Goal: Task Accomplishment & Management: Manage account settings

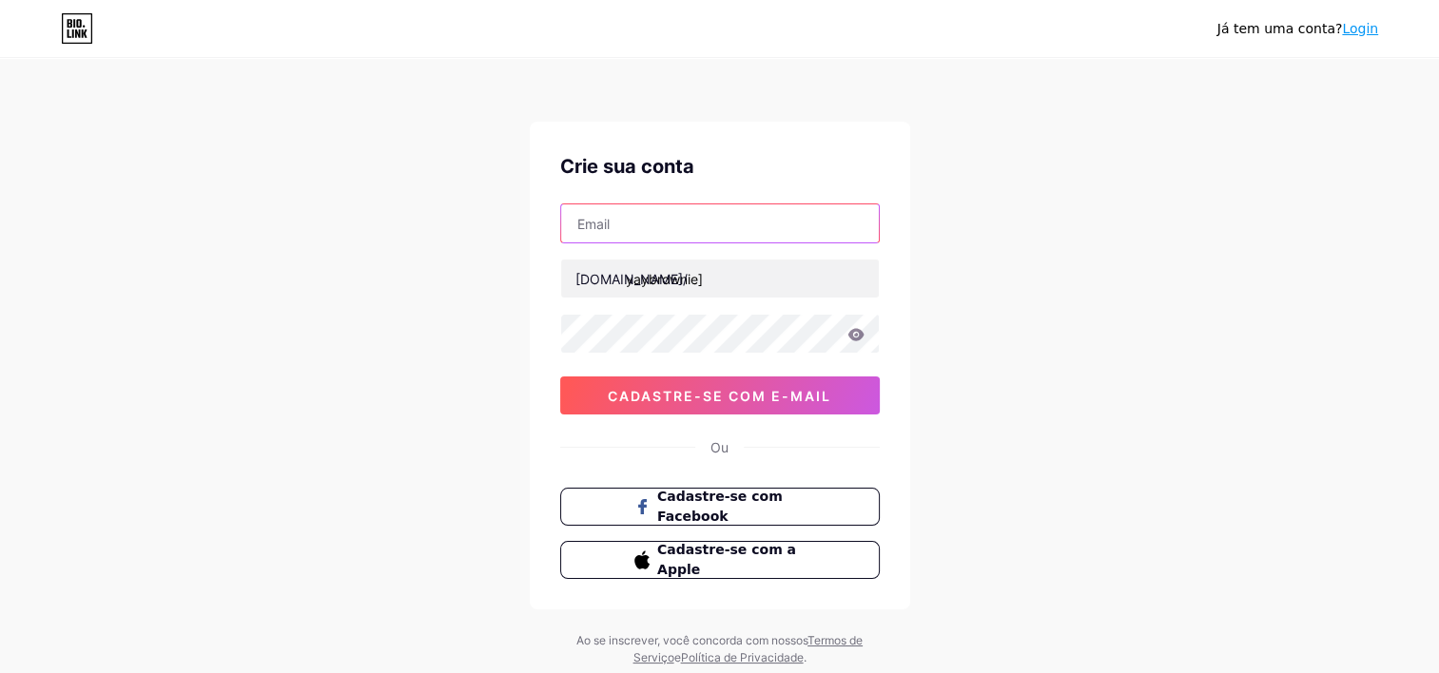
click at [677, 224] on input "text" at bounding box center [720, 223] width 318 height 38
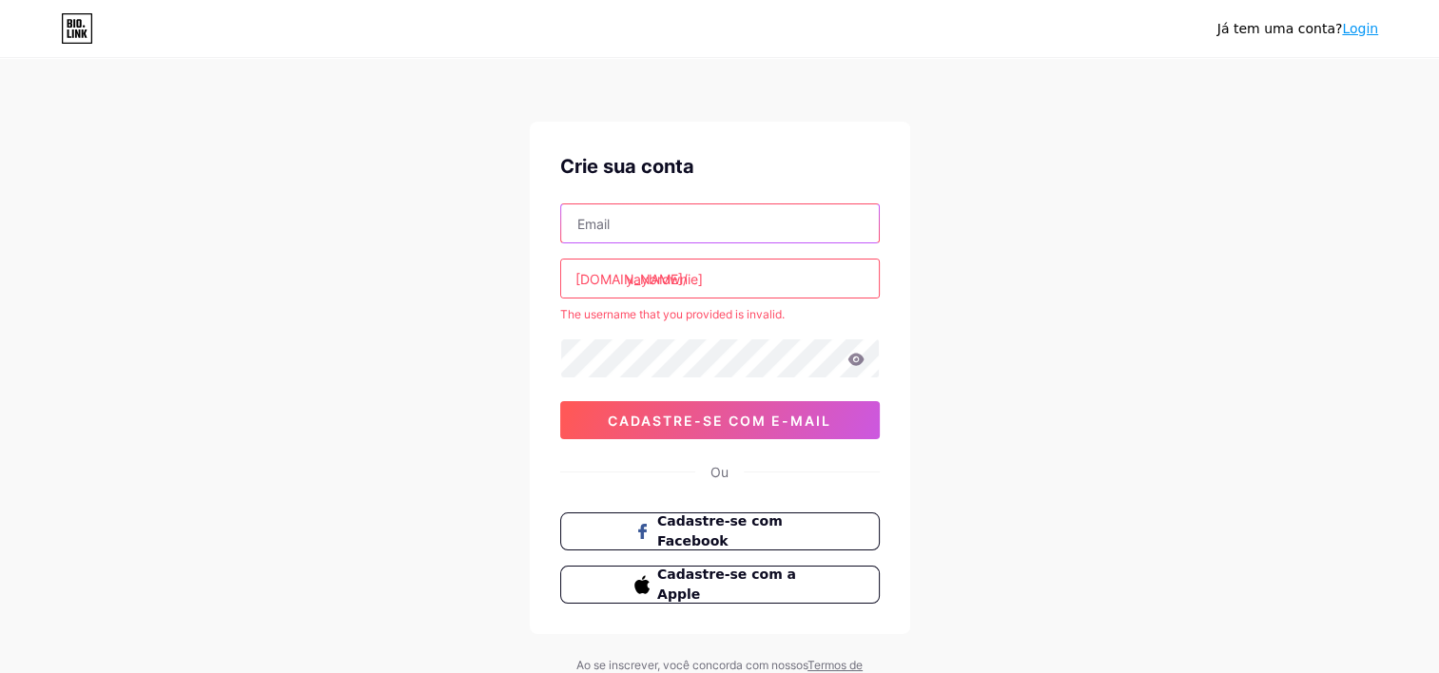
type input "[EMAIL_ADDRESS][DOMAIN_NAME]"
click at [720, 284] on input "yaybrownie]" at bounding box center [720, 279] width 318 height 38
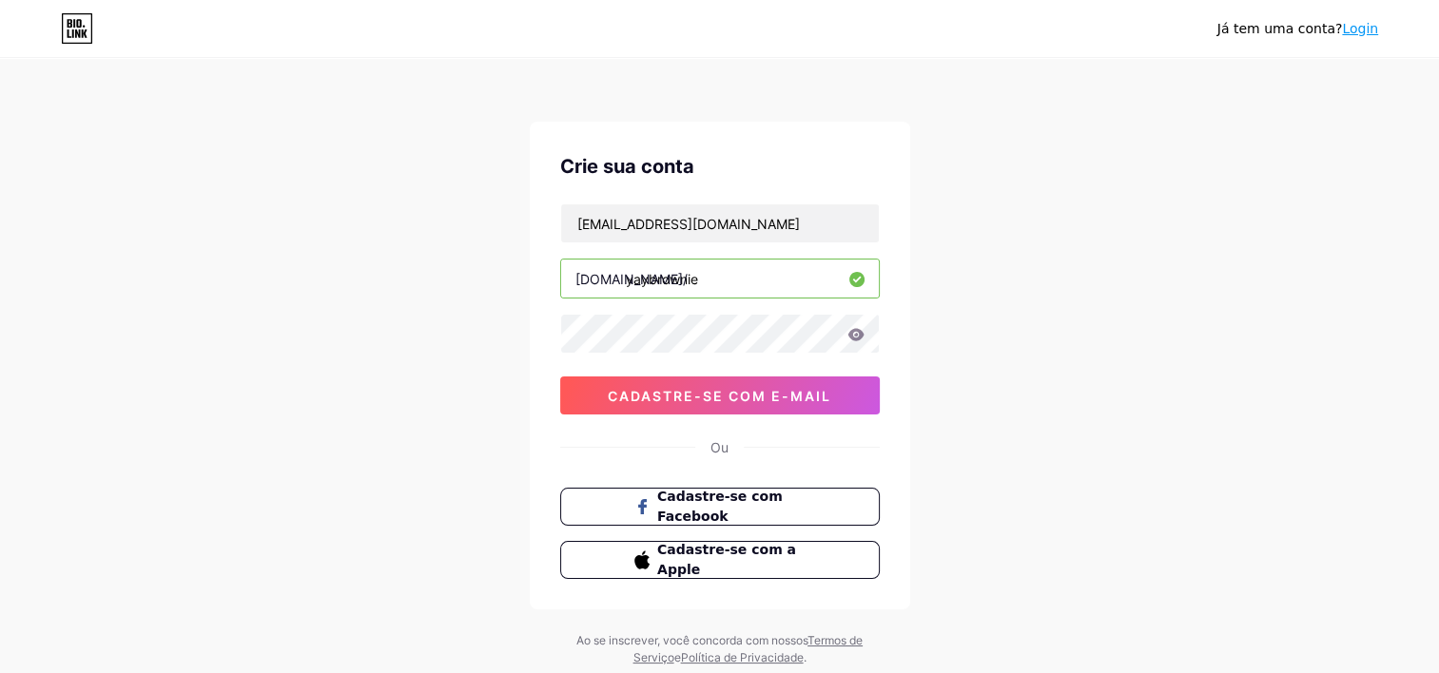
type input "yaybrownie"
click at [713, 398] on span "Cadastre-se com e-mail" at bounding box center [719, 396] width 223 height 16
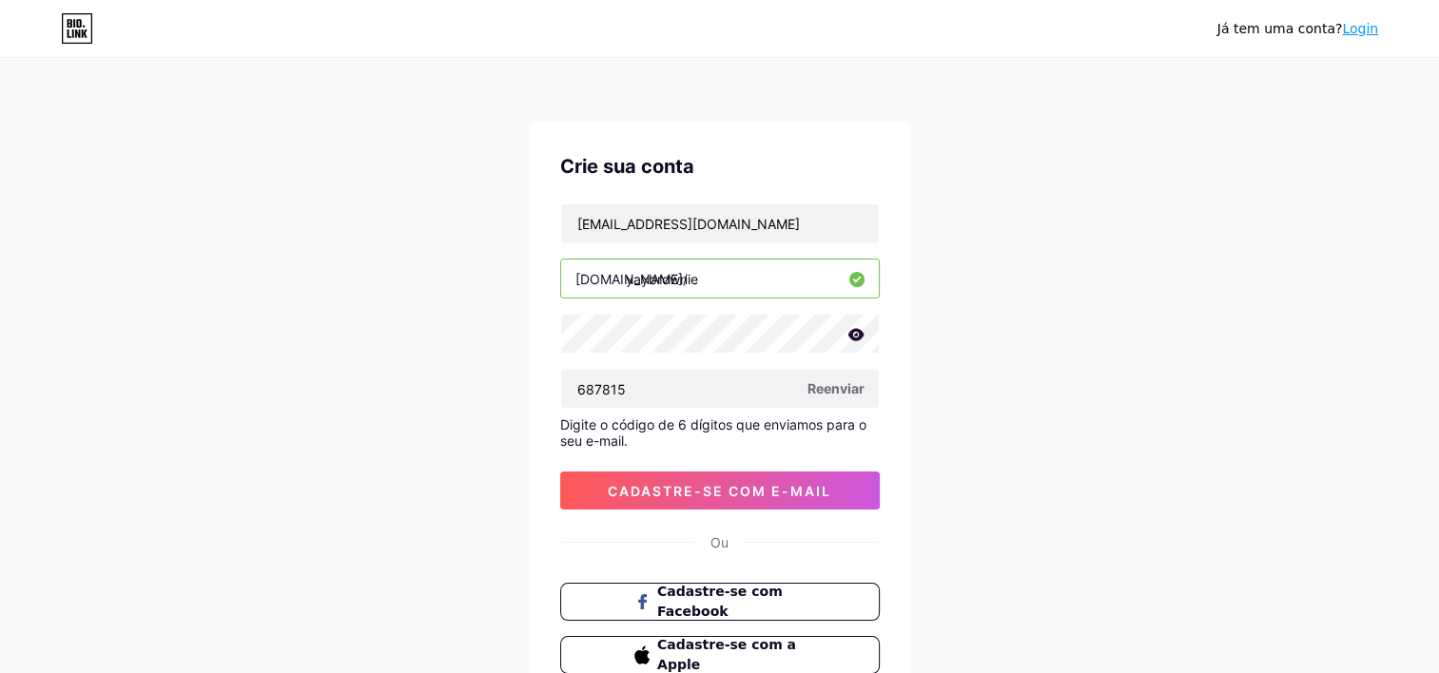
type input "687815"
click at [844, 494] on button "Cadastre-se com e-mail" at bounding box center [720, 491] width 320 height 38
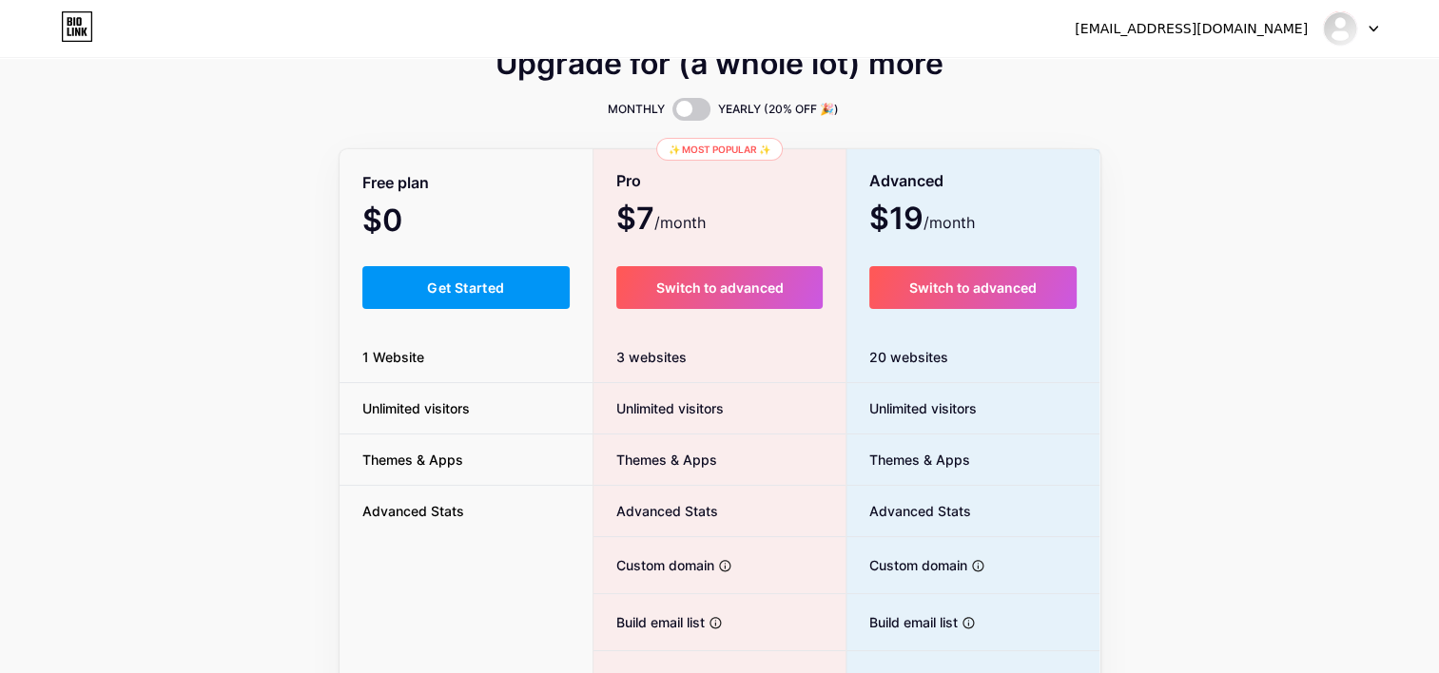
scroll to position [95, 0]
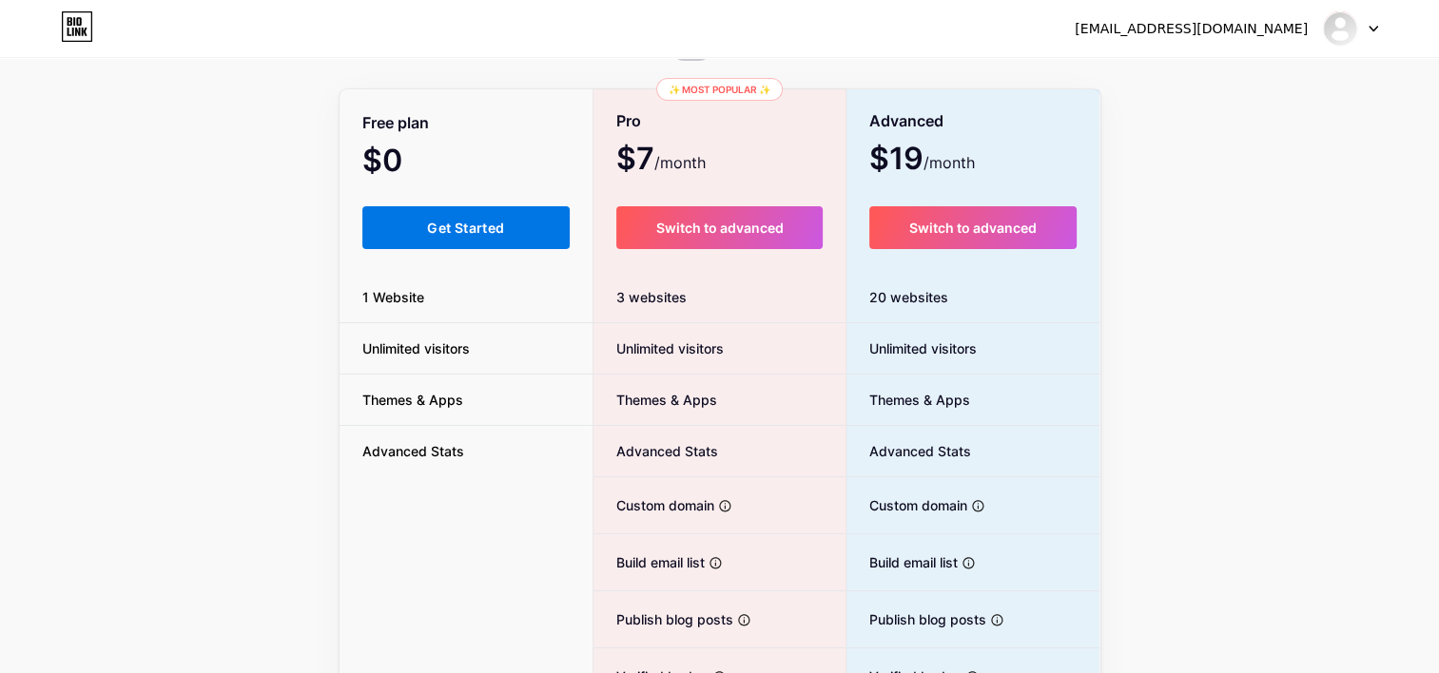
click at [536, 228] on button "Get Started" at bounding box center [466, 227] width 208 height 43
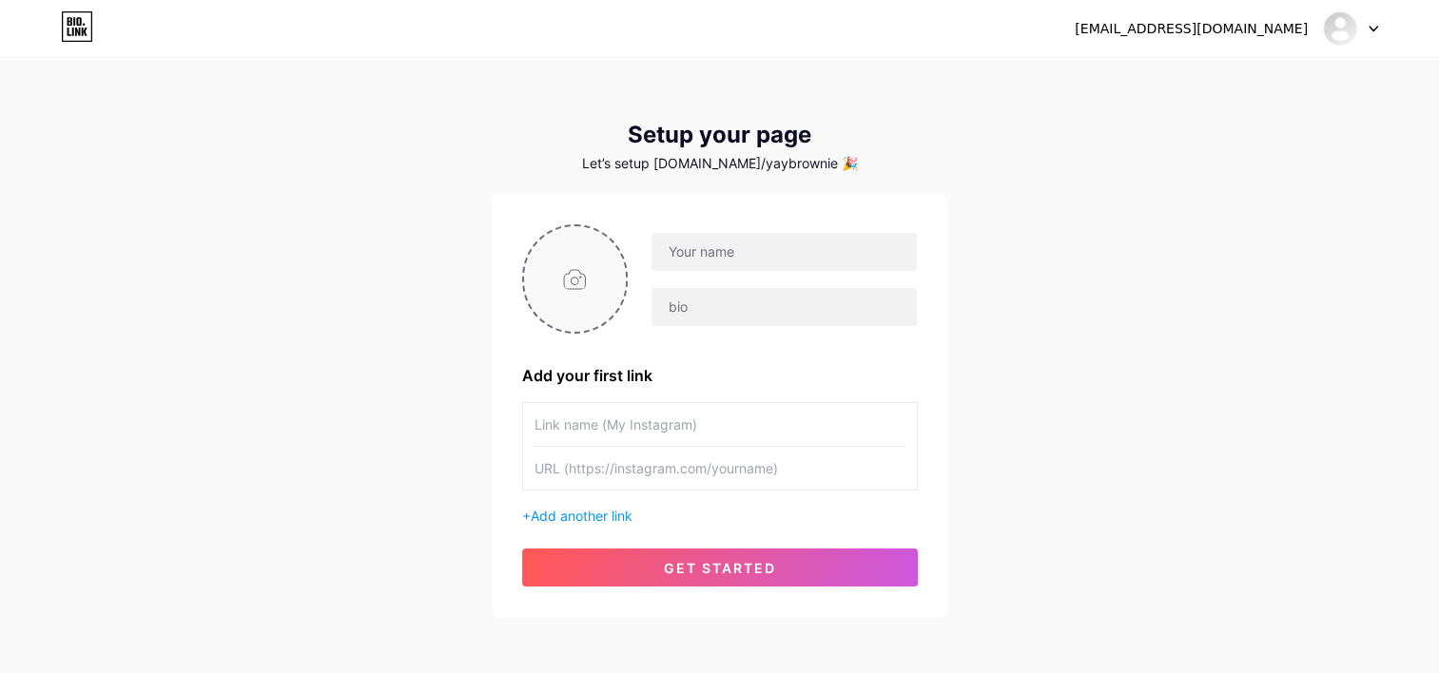
click at [584, 259] on input "file" at bounding box center [575, 279] width 103 height 106
type input "C:\fakepath\arquitetura por (5).png"
click at [577, 290] on img at bounding box center [575, 278] width 107 height 109
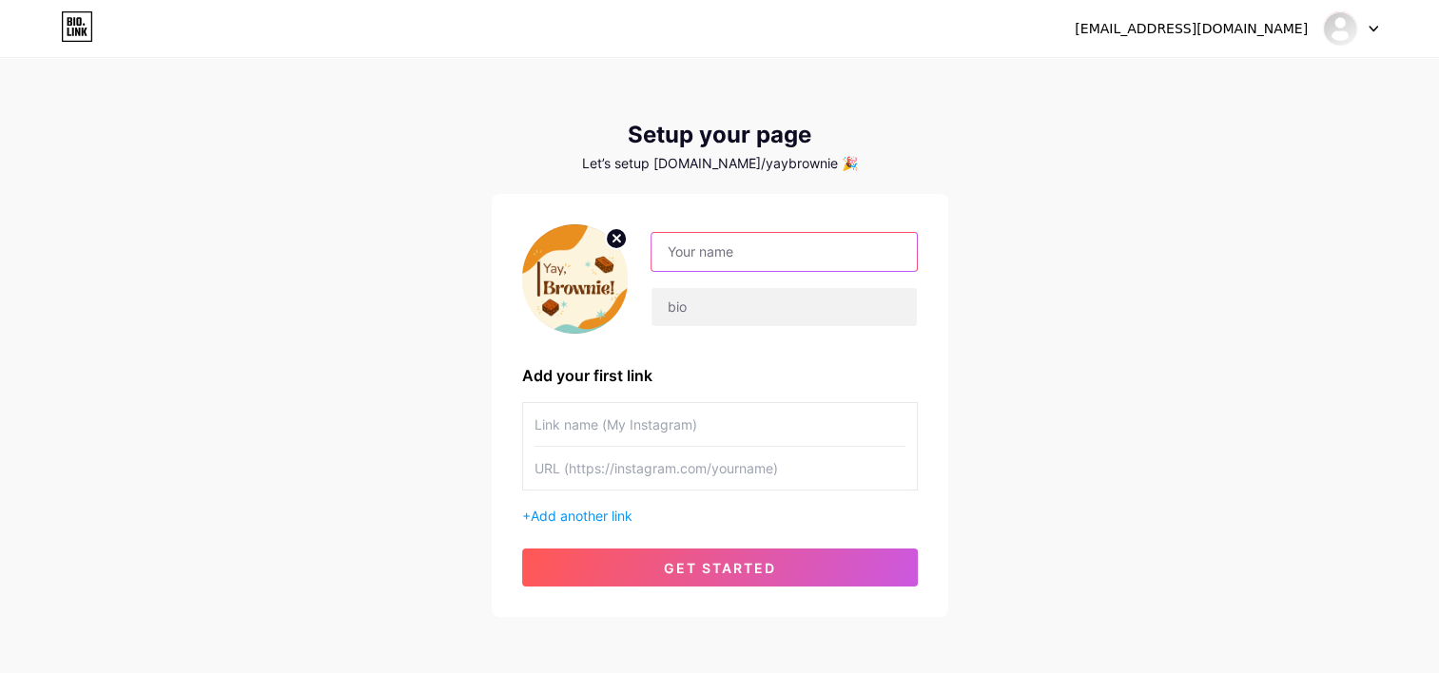
click at [711, 256] on input "text" at bounding box center [783, 252] width 264 height 38
click at [695, 250] on input "Yay, Brownie!" at bounding box center [783, 252] width 264 height 38
type input "Yay,Brownie!"
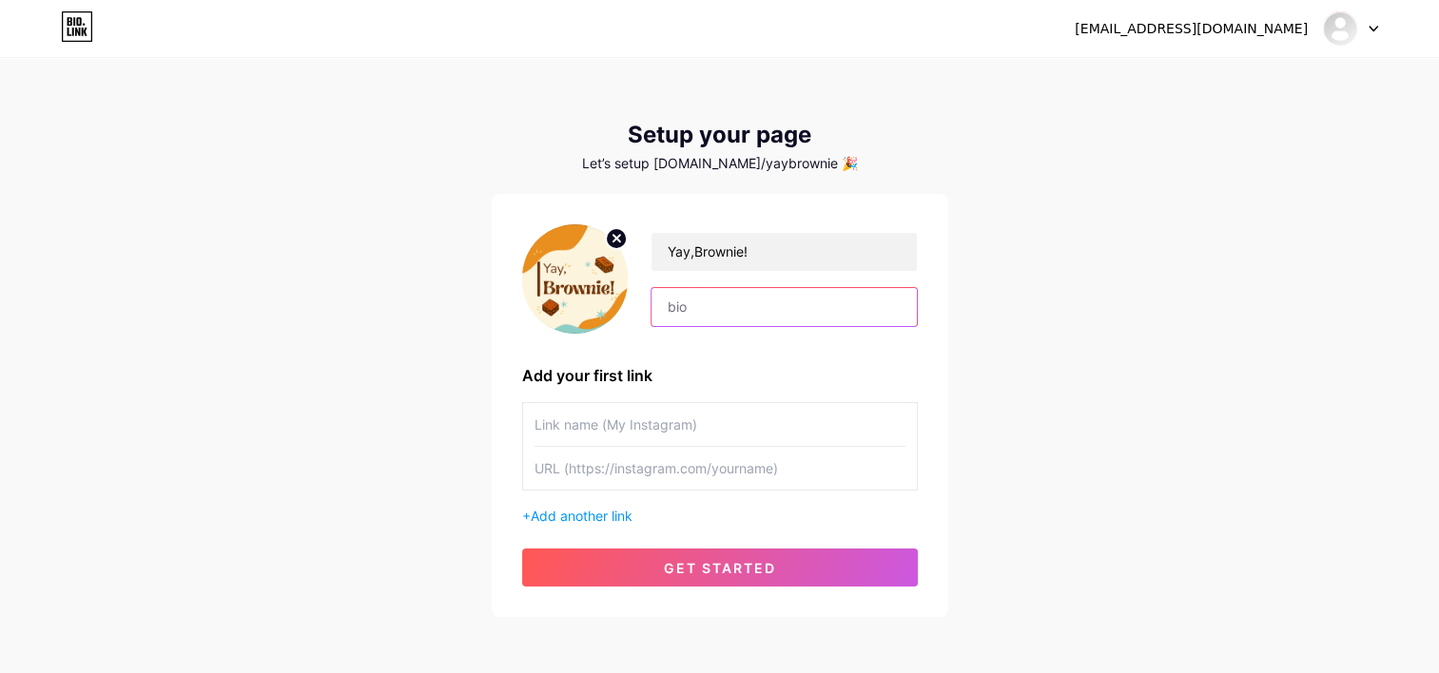
click at [711, 297] on input "text" at bounding box center [783, 307] width 264 height 38
click at [592, 426] on input "text" at bounding box center [719, 424] width 371 height 43
click at [790, 306] on input "text" at bounding box center [783, 307] width 264 height 38
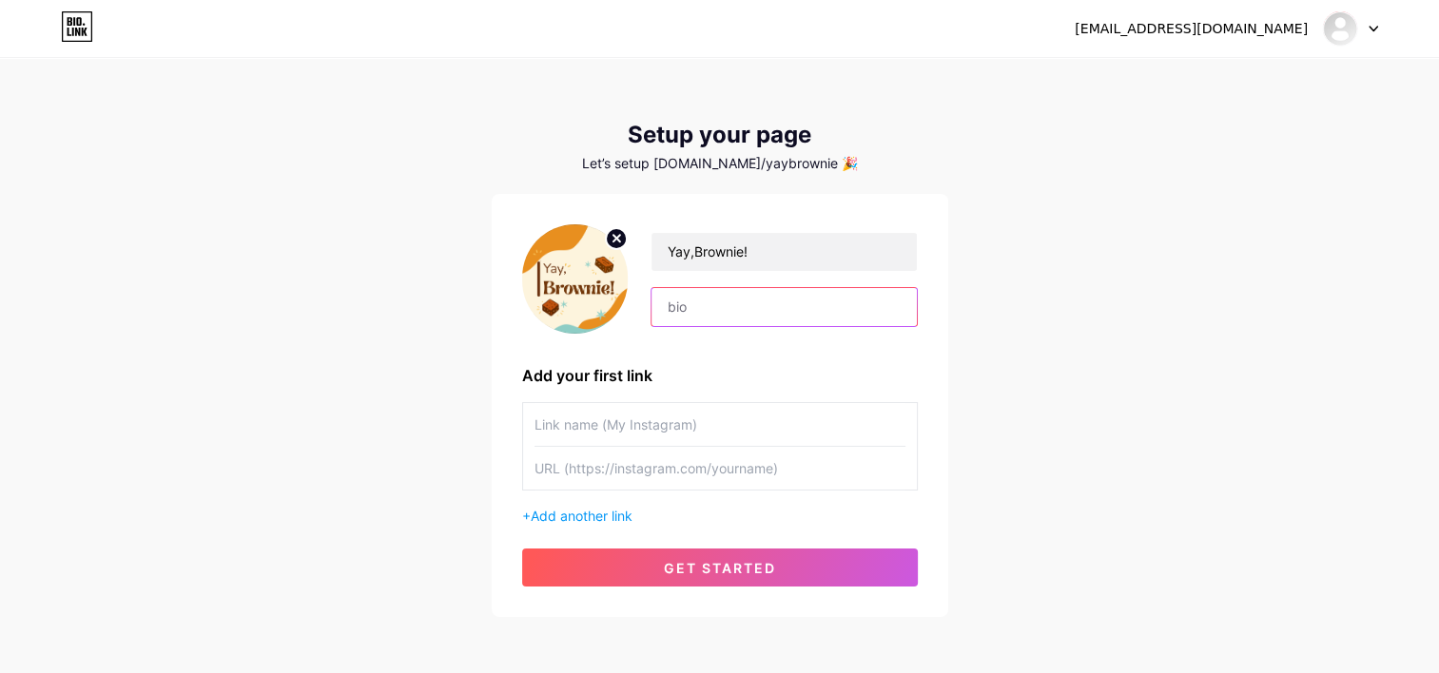
click at [790, 306] on input "text" at bounding box center [783, 307] width 264 height 38
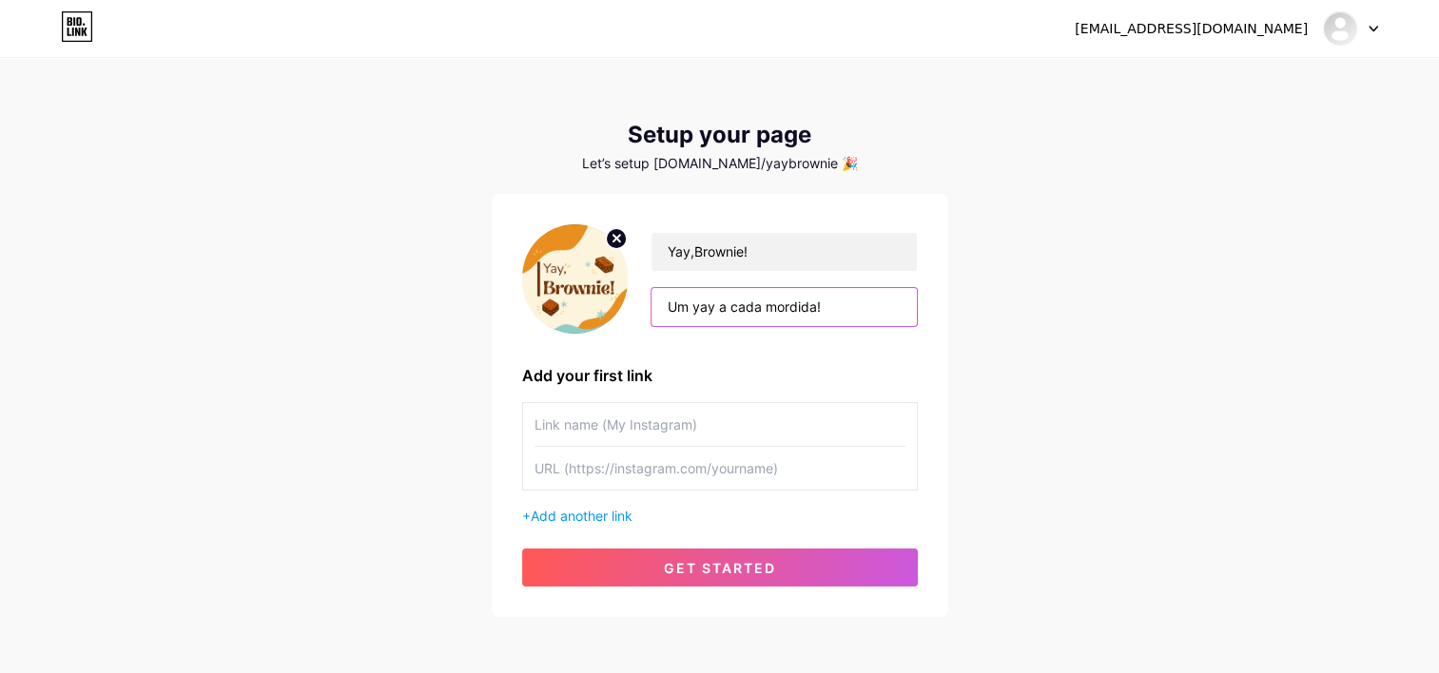
type input "Um yay a cada mordida!"
click at [700, 426] on input "text" at bounding box center [719, 424] width 371 height 43
click at [699, 425] on input "text" at bounding box center [719, 424] width 371 height 43
click at [698, 425] on input "text" at bounding box center [719, 424] width 371 height 43
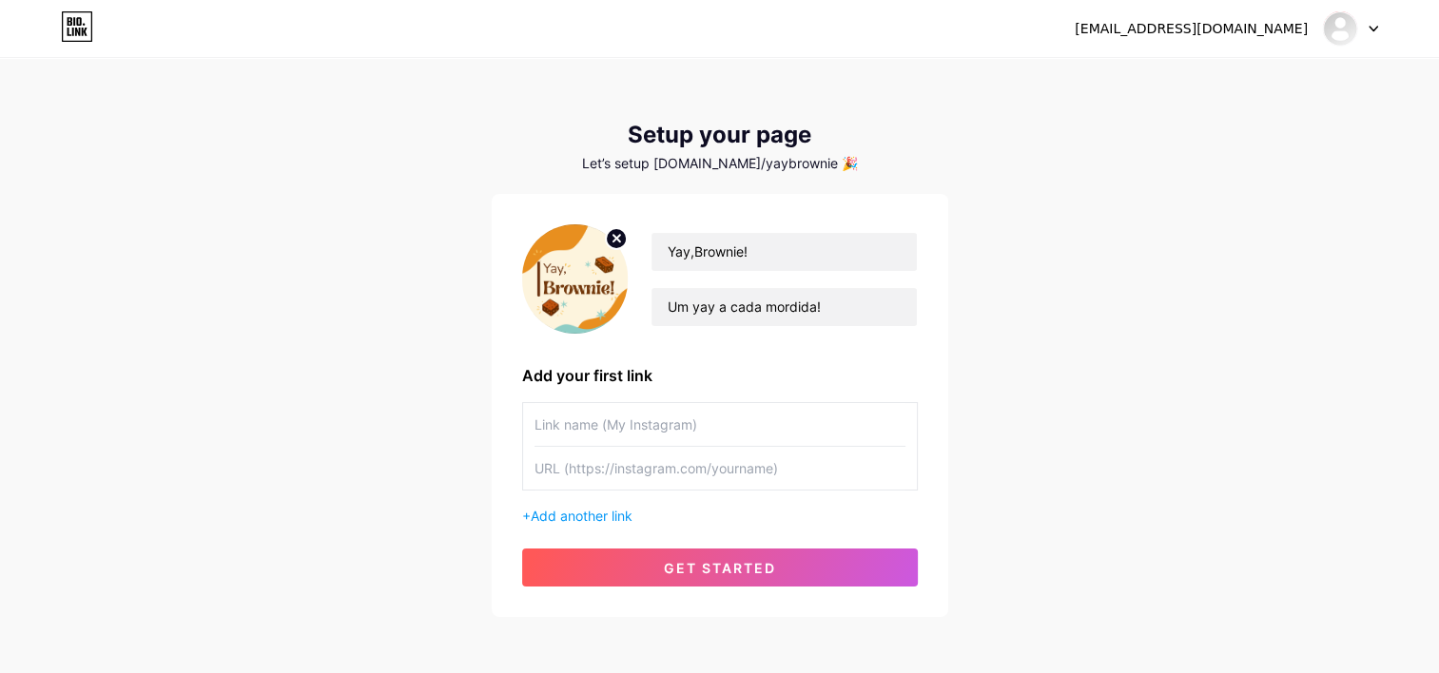
click at [698, 425] on input "text" at bounding box center [719, 424] width 371 height 43
click at [694, 425] on input "text" at bounding box center [719, 424] width 371 height 43
click at [693, 425] on input "text" at bounding box center [719, 424] width 371 height 43
click at [692, 425] on input "text" at bounding box center [719, 424] width 371 height 43
click at [691, 425] on input "text" at bounding box center [719, 424] width 371 height 43
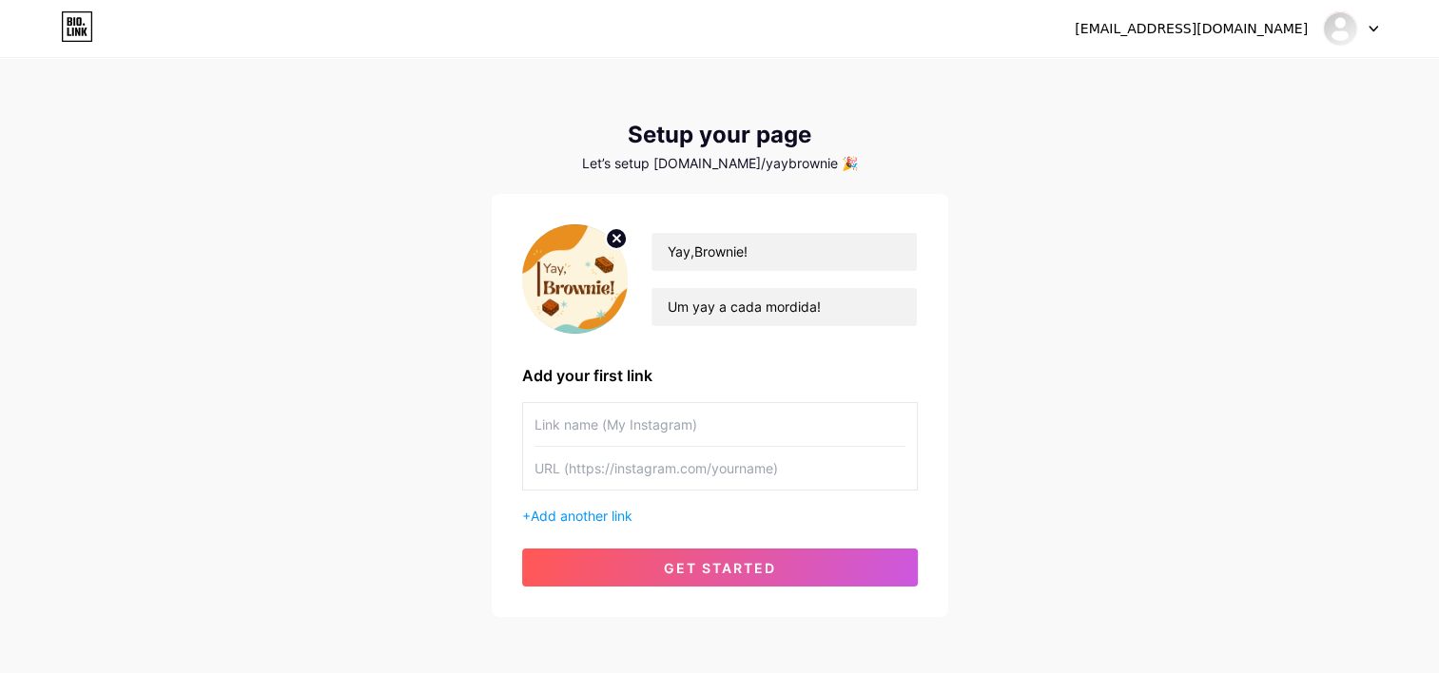
click at [691, 425] on input "text" at bounding box center [719, 424] width 371 height 43
click at [689, 425] on input "text" at bounding box center [719, 424] width 371 height 43
click at [655, 483] on input "text" at bounding box center [719, 468] width 371 height 43
click at [679, 427] on input "text" at bounding box center [719, 424] width 371 height 43
click at [666, 449] on input "text" at bounding box center [719, 468] width 371 height 43
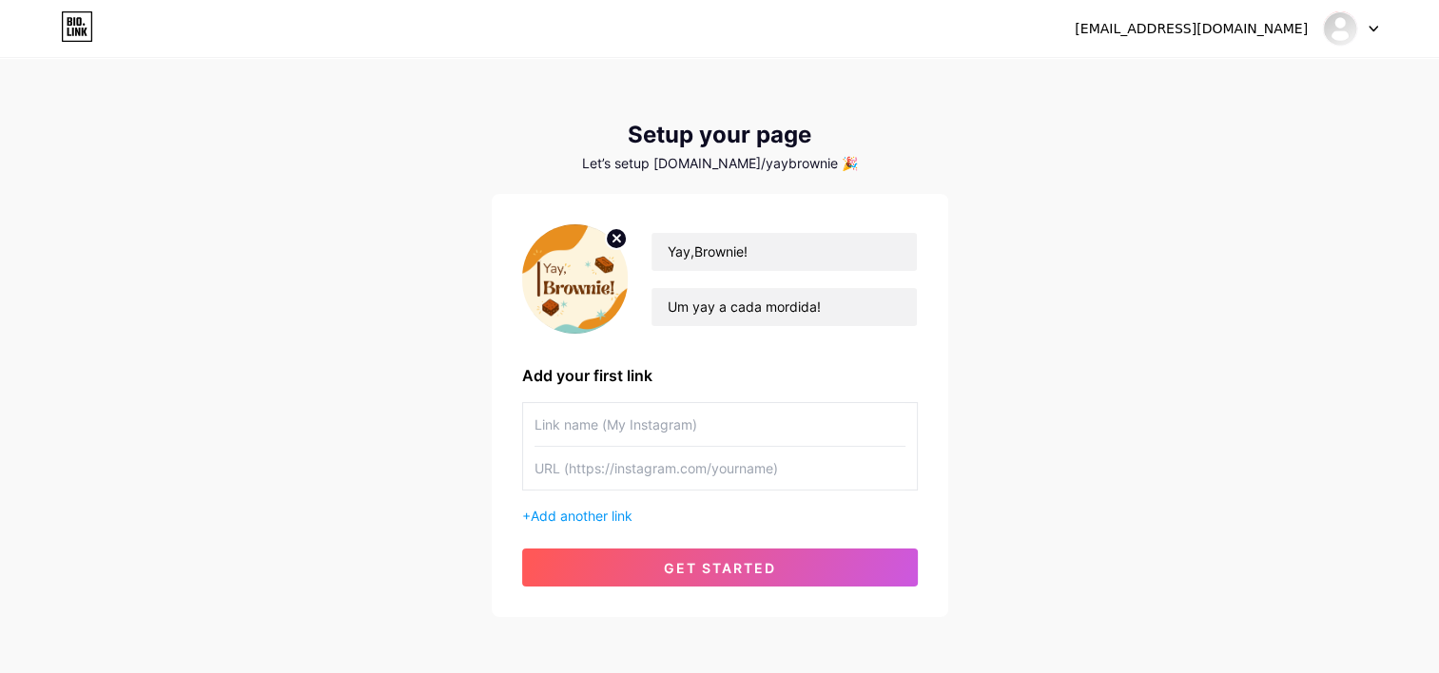
click at [666, 423] on input "text" at bounding box center [719, 424] width 371 height 43
click at [655, 456] on input "text" at bounding box center [719, 468] width 371 height 43
click at [663, 423] on input "text" at bounding box center [719, 424] width 371 height 43
click at [641, 470] on input "text" at bounding box center [719, 468] width 371 height 43
click at [641, 422] on input "text" at bounding box center [719, 424] width 371 height 43
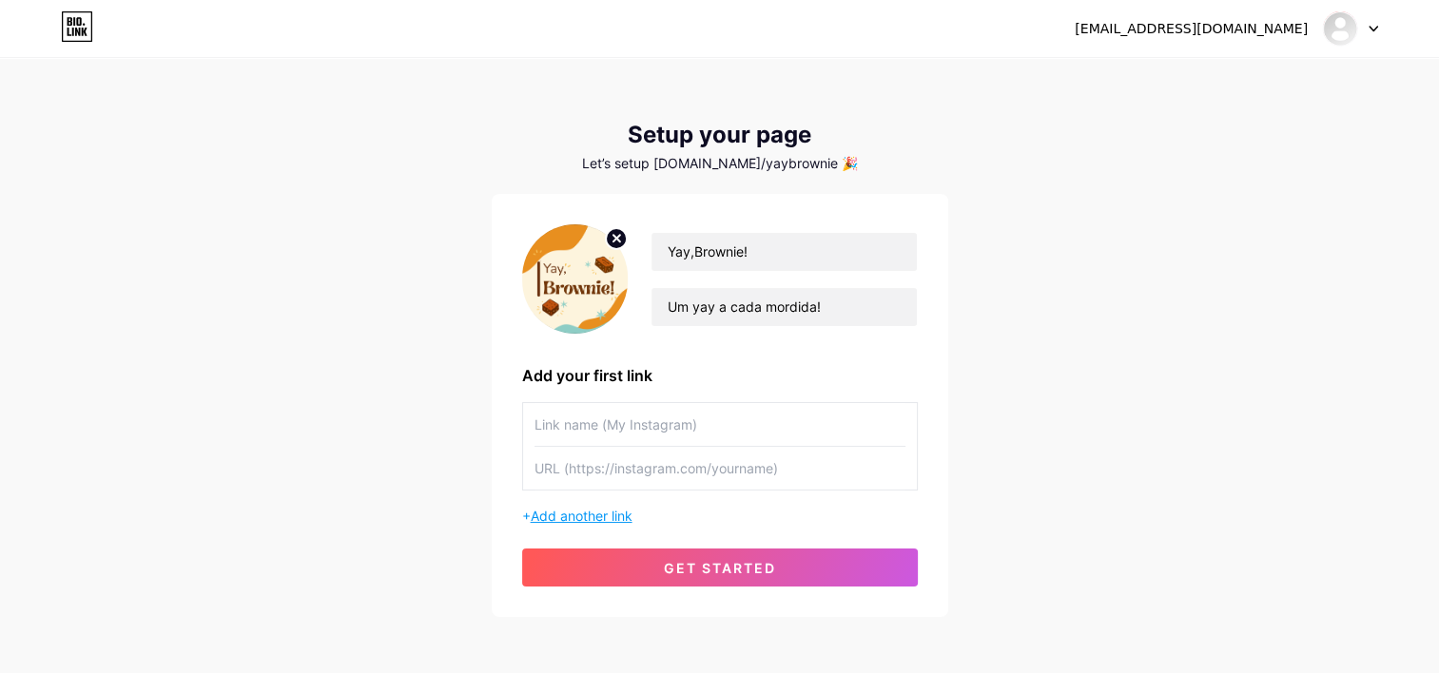
click at [624, 515] on span "Add another link" at bounding box center [582, 516] width 102 height 16
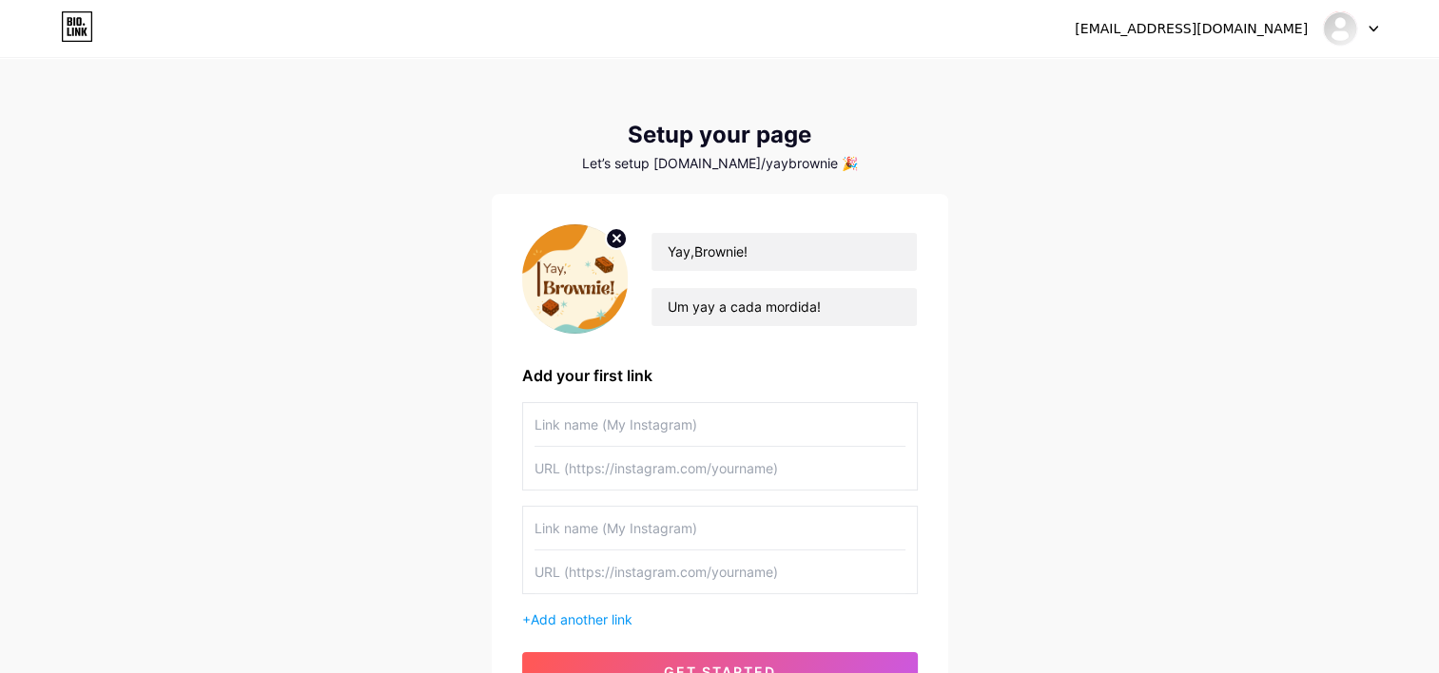
drag, startPoint x: 620, startPoint y: 534, endPoint x: 619, endPoint y: 546, distance: 12.4
click at [620, 536] on input "text" at bounding box center [719, 528] width 371 height 43
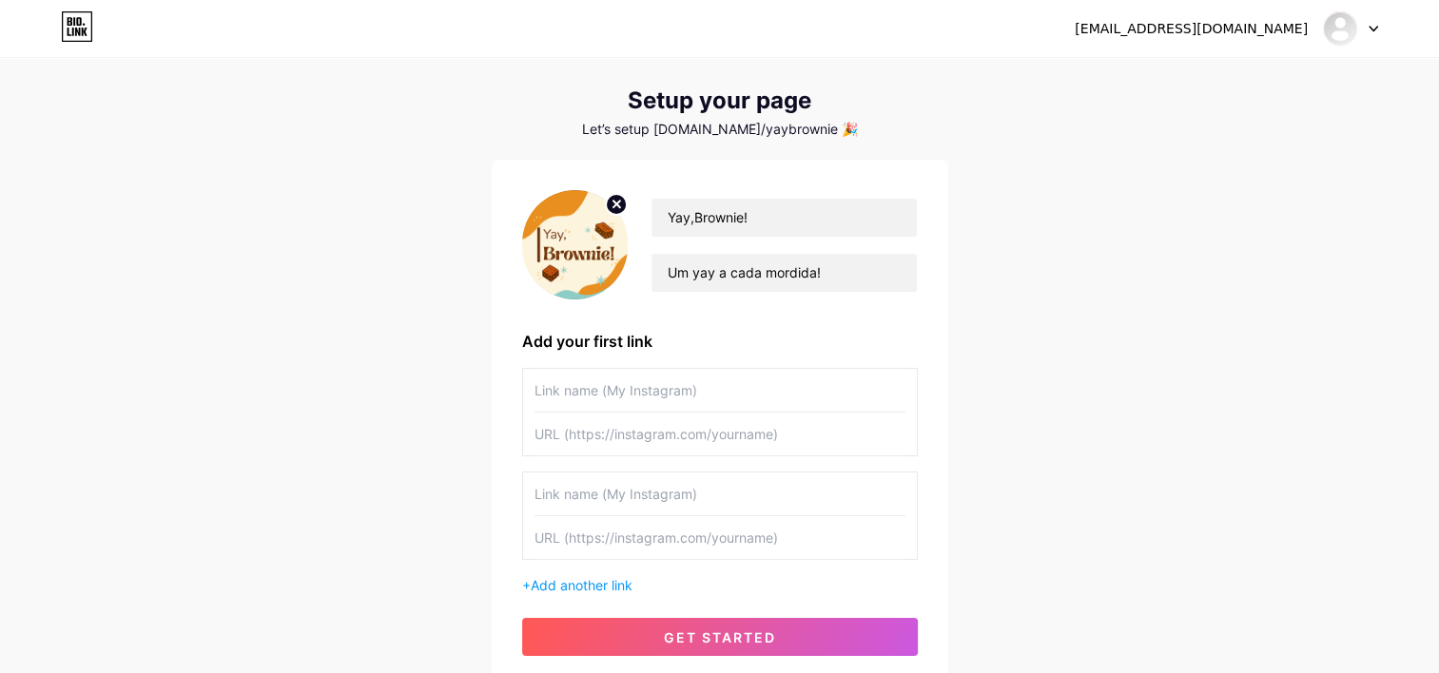
scroll to position [95, 0]
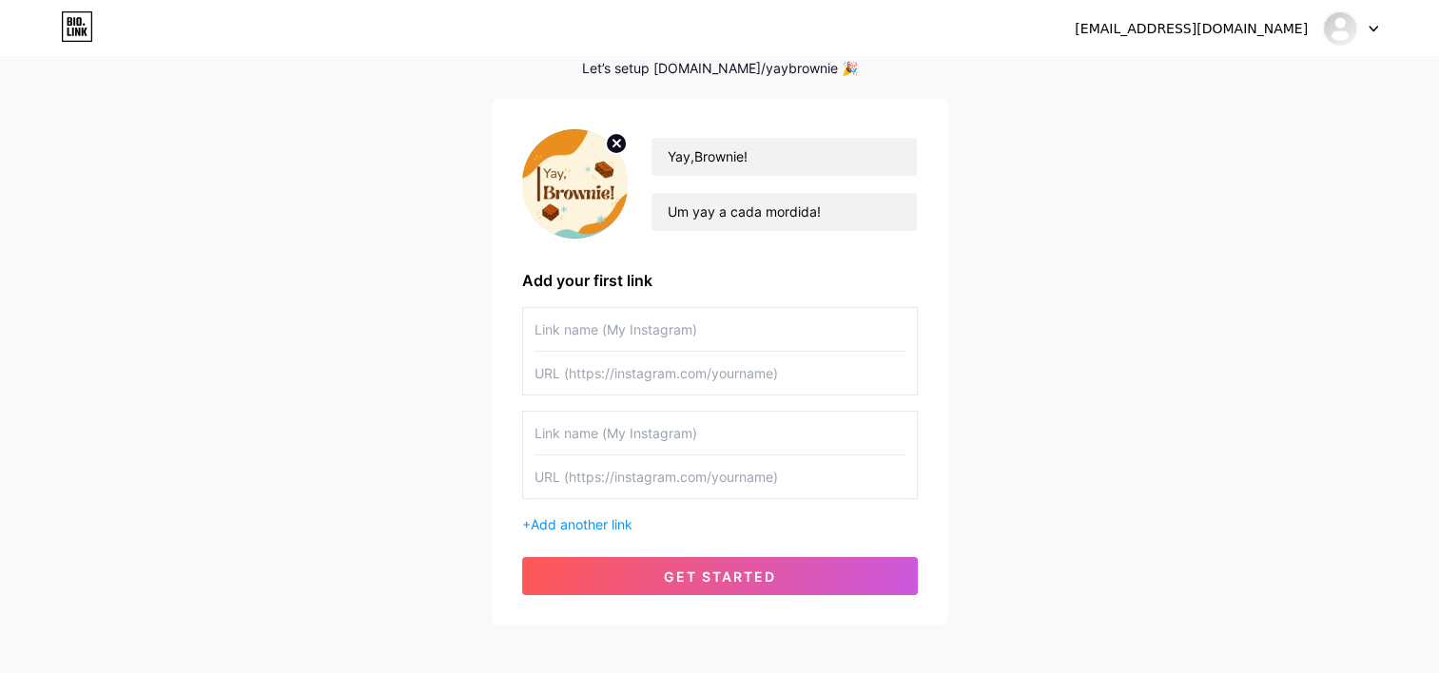
click at [626, 365] on input "text" at bounding box center [719, 373] width 371 height 43
click at [628, 332] on input "text" at bounding box center [719, 329] width 371 height 43
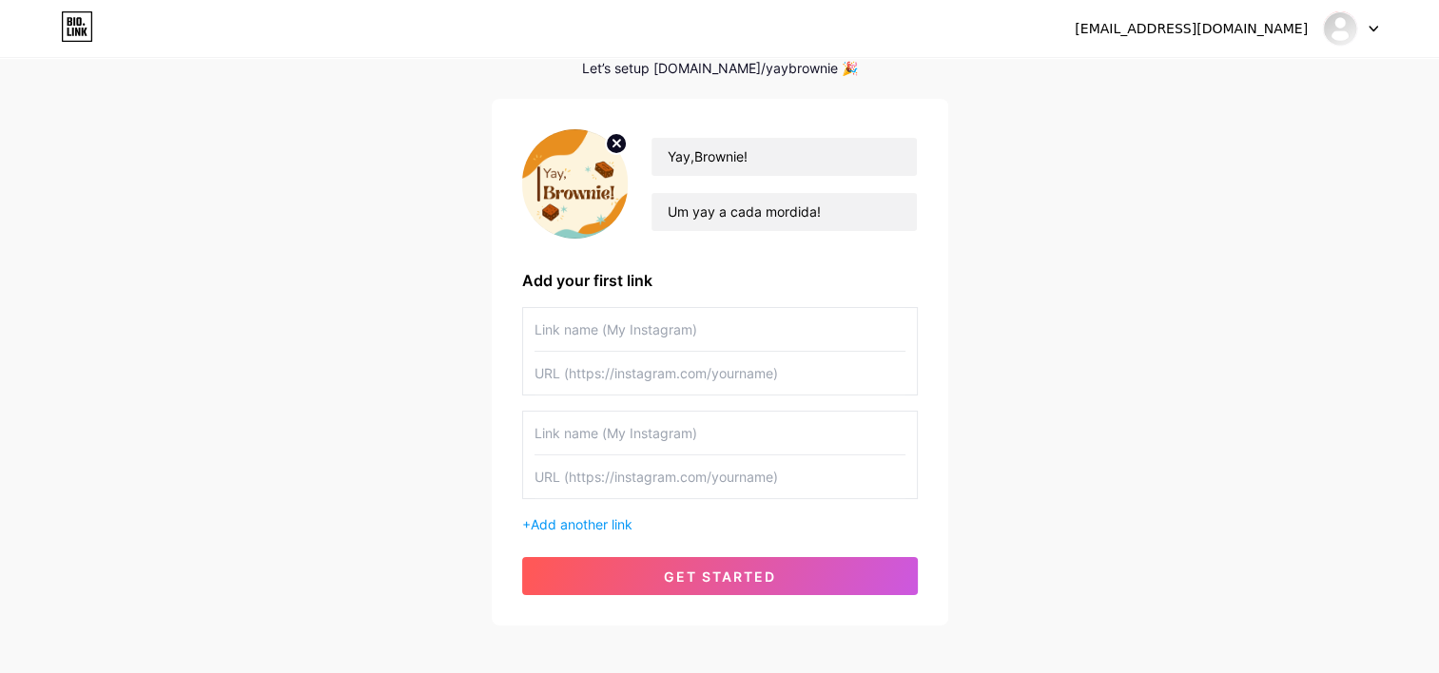
click at [628, 332] on input "text" at bounding box center [719, 329] width 371 height 43
click at [628, 331] on input "text" at bounding box center [719, 329] width 371 height 43
type input "w"
type input "W"
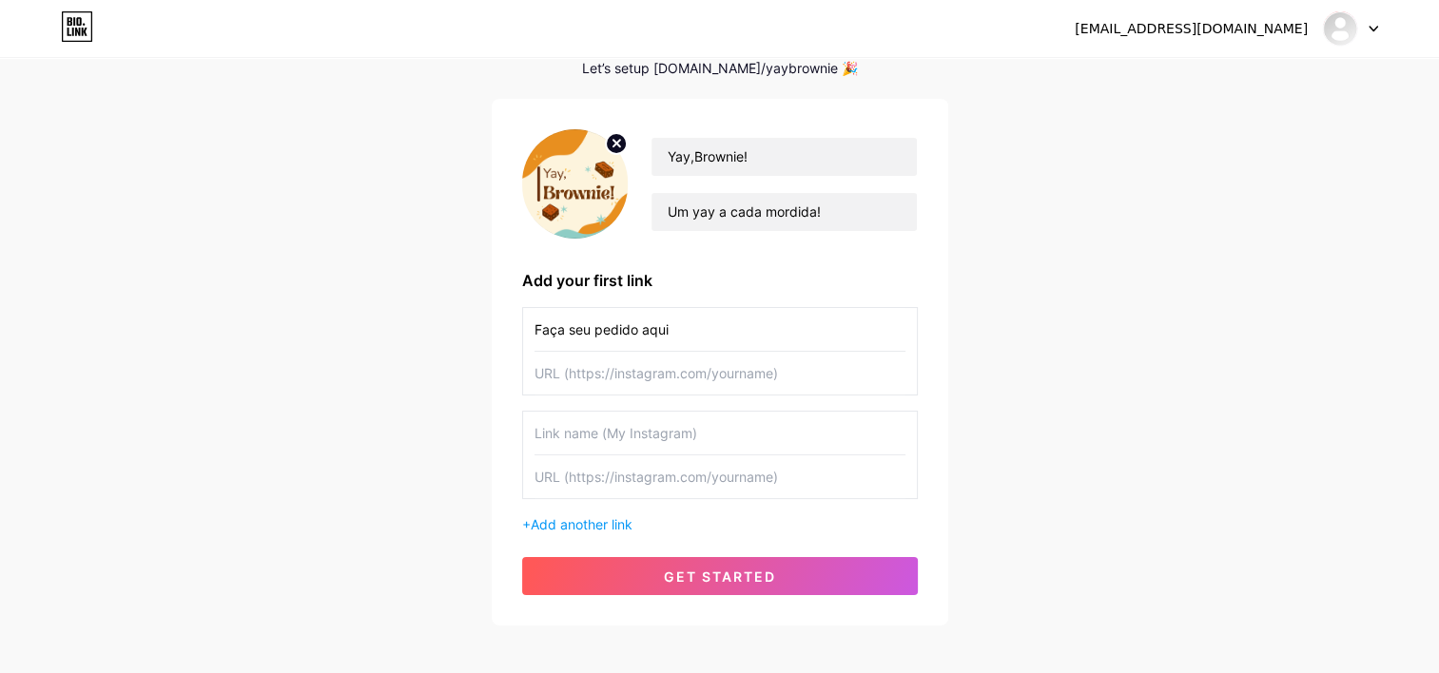
type input "Faça seu pedido aqui"
click at [645, 372] on input "text" at bounding box center [719, 373] width 371 height 43
paste input "[URL][DOMAIN_NAME]"
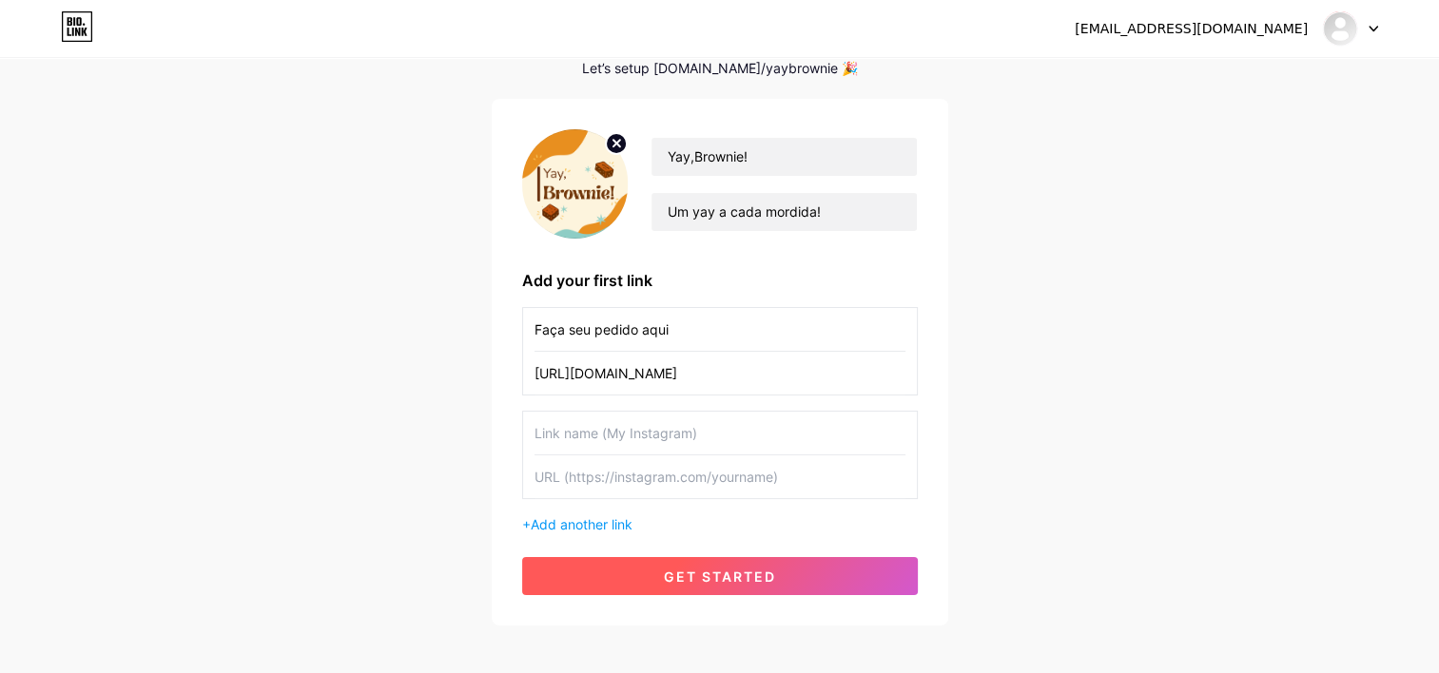
type input "[URL][DOMAIN_NAME]"
click at [844, 572] on button "get started" at bounding box center [720, 576] width 396 height 38
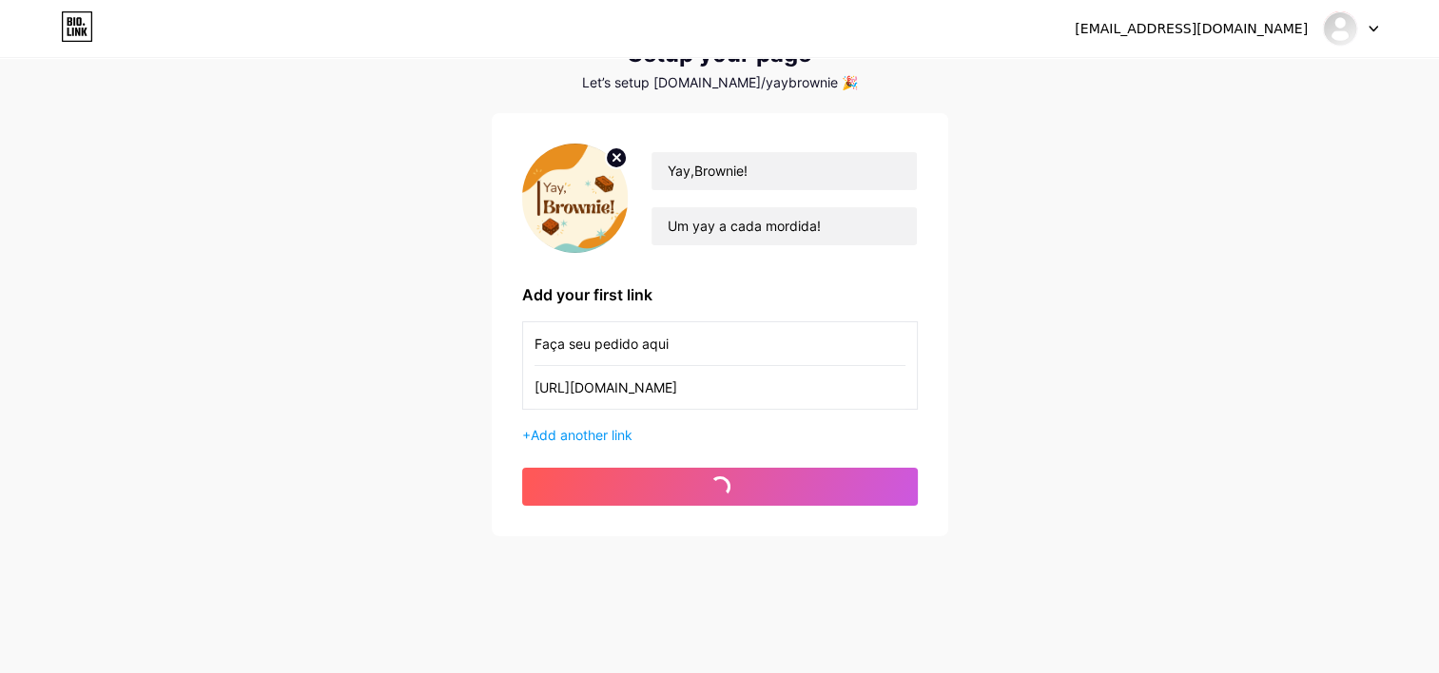
scroll to position [80, 0]
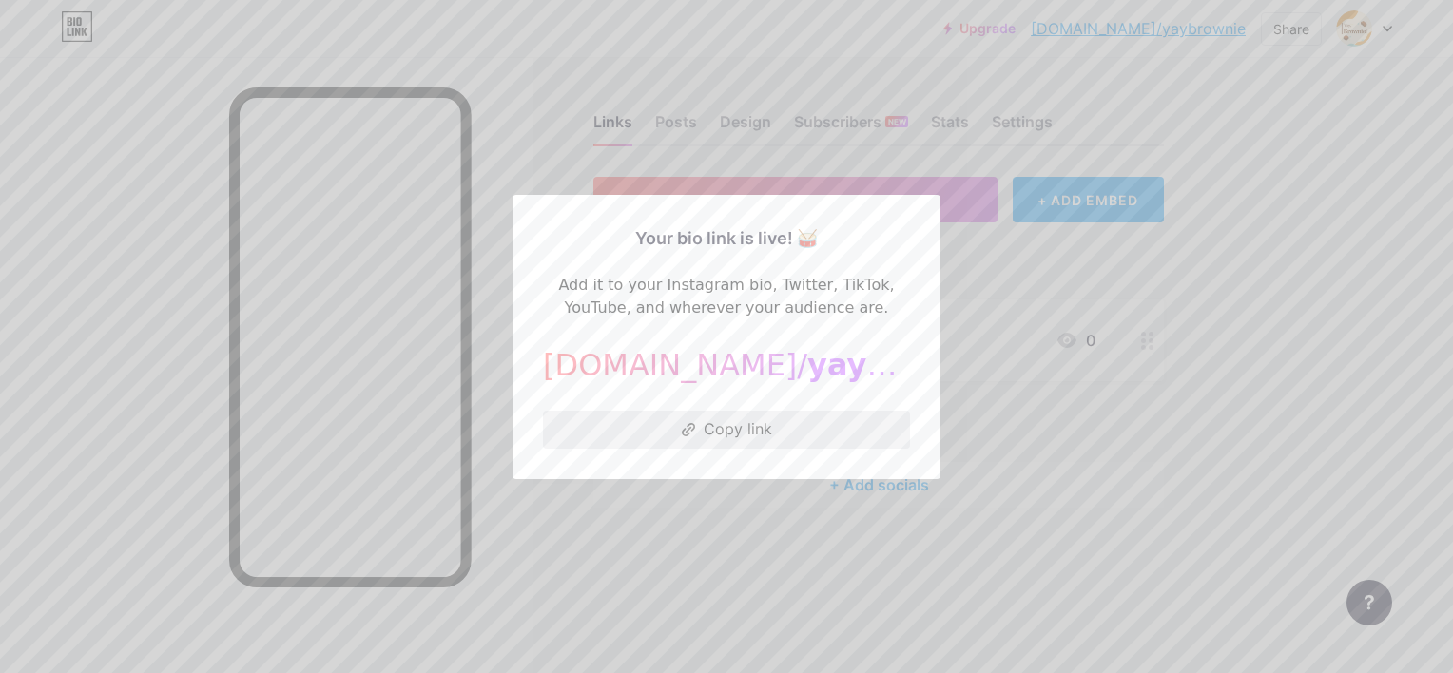
click at [771, 426] on button "Copy link" at bounding box center [726, 430] width 367 height 38
drag, startPoint x: 917, startPoint y: 516, endPoint x: 905, endPoint y: 509, distance: 13.7
click at [919, 514] on div at bounding box center [726, 336] width 1453 height 673
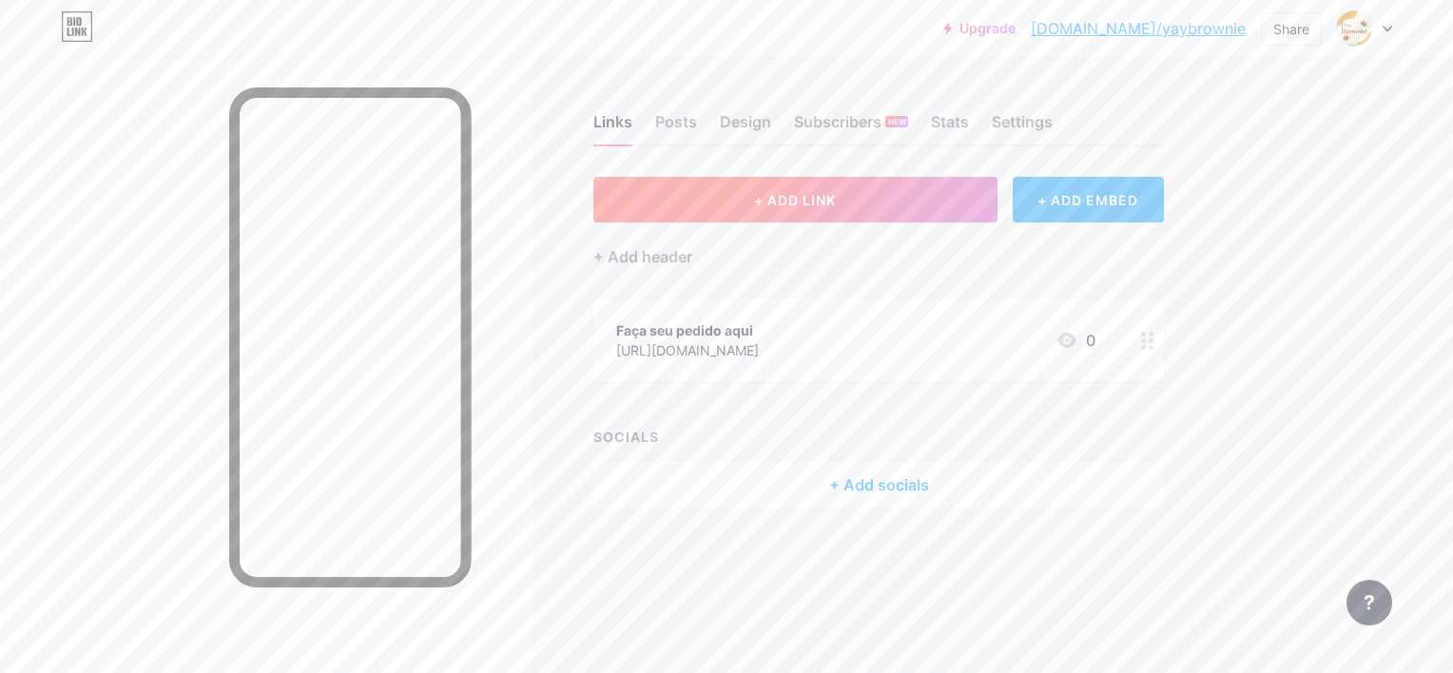
click at [841, 195] on button "+ ADD LINK" at bounding box center [795, 200] width 404 height 46
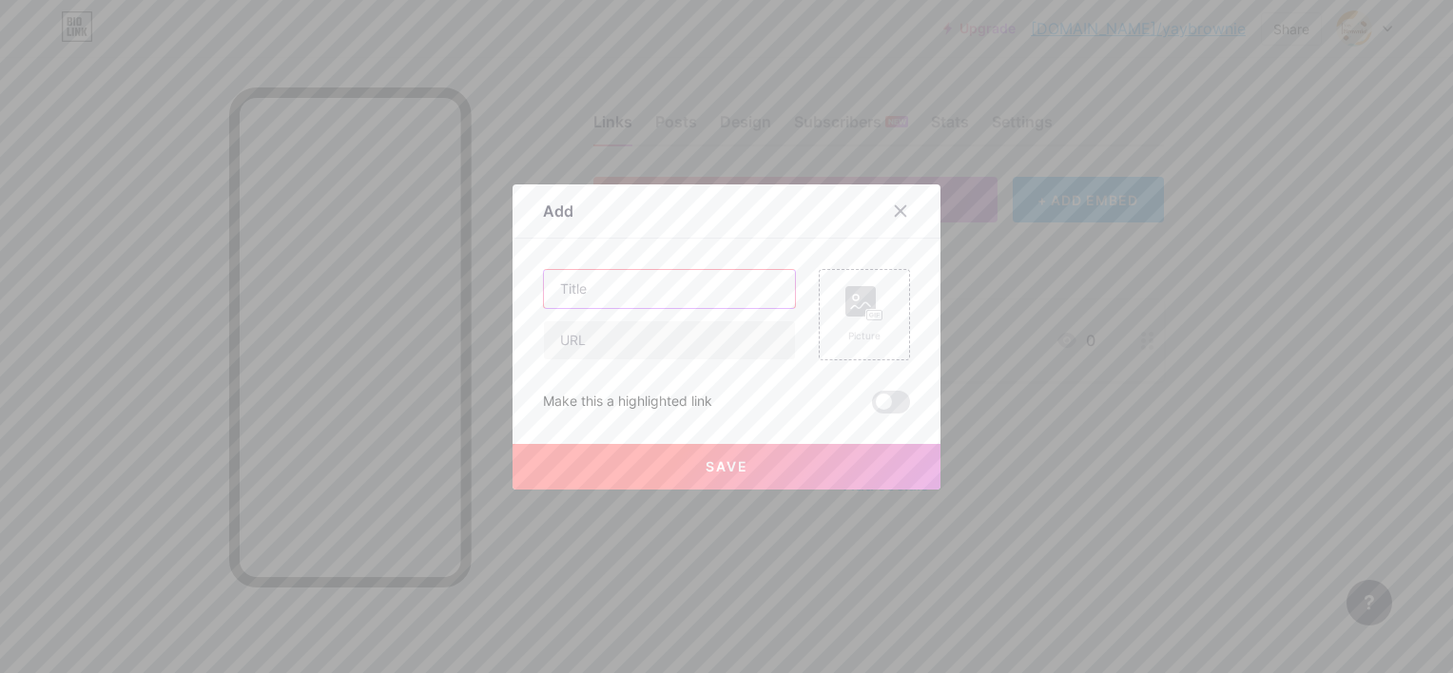
click at [698, 290] on input "text" at bounding box center [669, 289] width 251 height 38
drag, startPoint x: 1044, startPoint y: 385, endPoint x: 910, endPoint y: 268, distance: 177.9
click at [1046, 373] on div at bounding box center [726, 336] width 1453 height 673
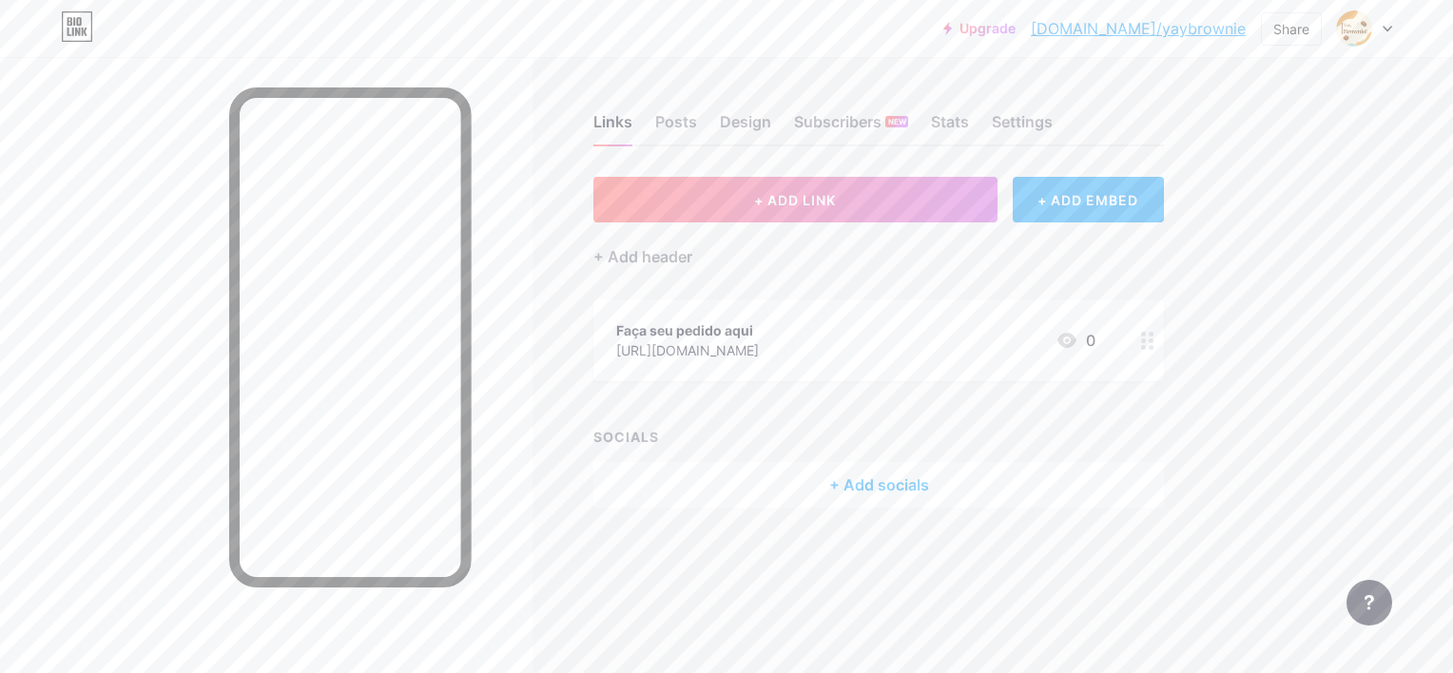
click at [1069, 340] on icon at bounding box center [1067, 340] width 23 height 23
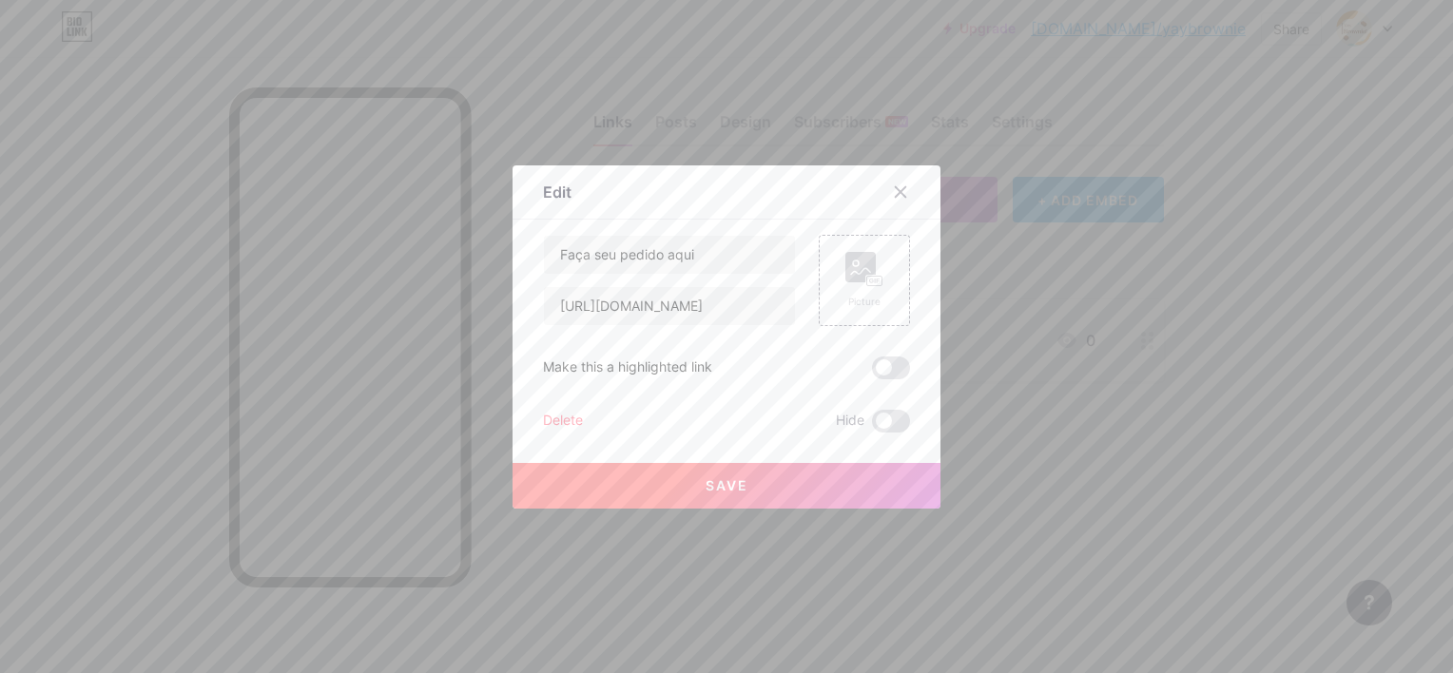
click at [1103, 354] on div at bounding box center [726, 336] width 1453 height 673
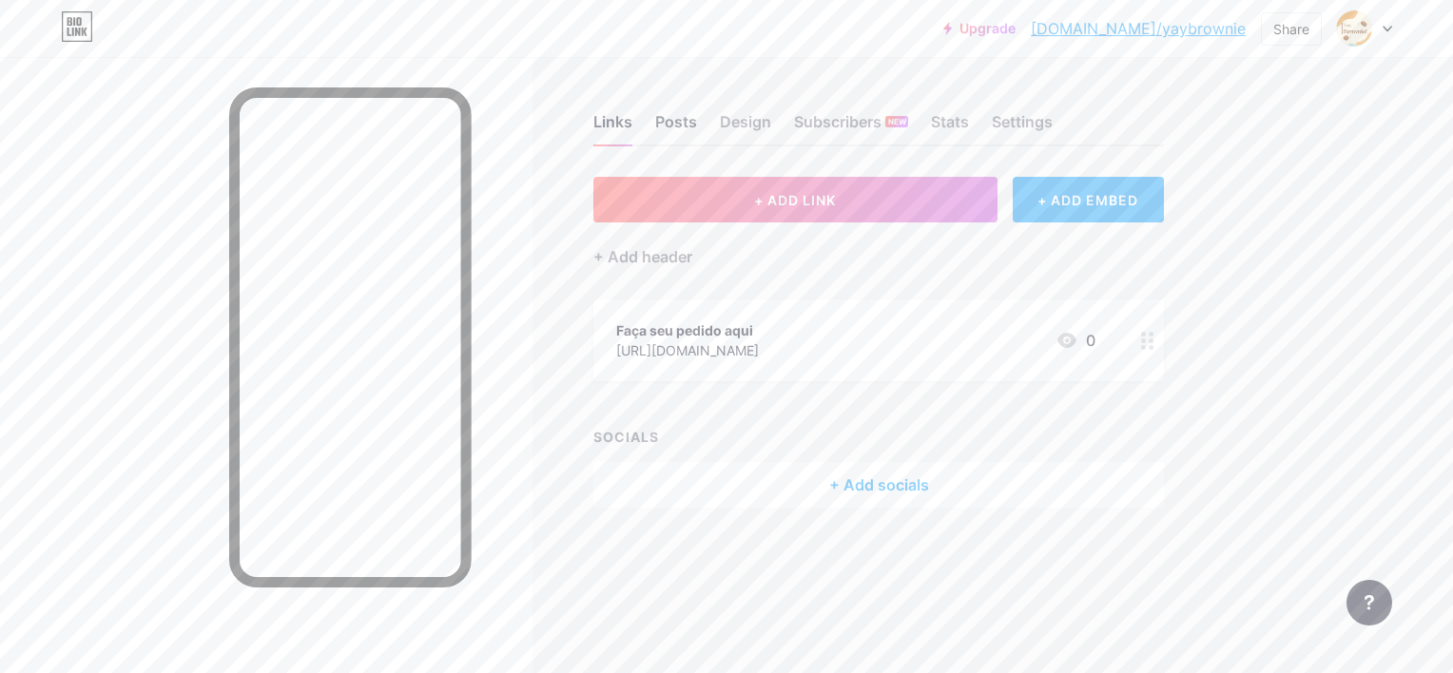
click at [678, 118] on div "Posts" at bounding box center [676, 127] width 42 height 34
click at [744, 124] on div "Design" at bounding box center [745, 127] width 51 height 34
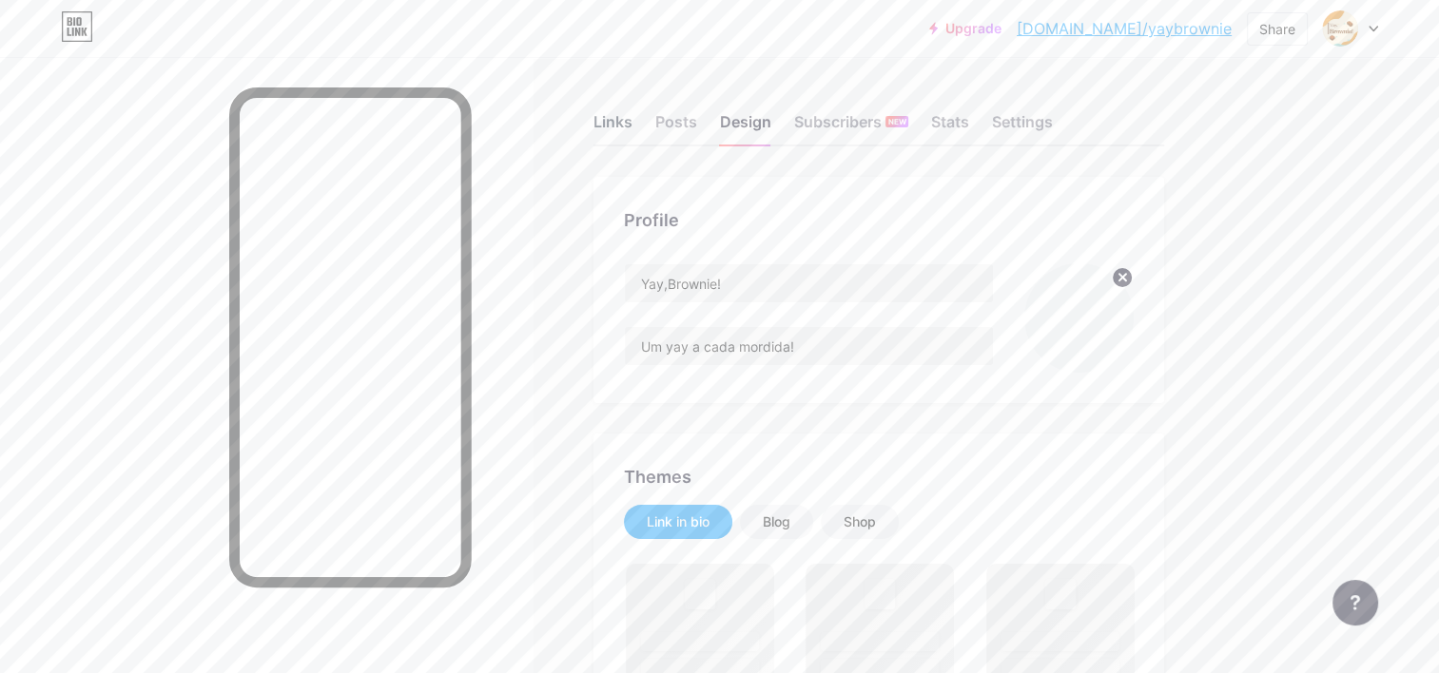
click at [616, 116] on div "Links" at bounding box center [612, 127] width 39 height 34
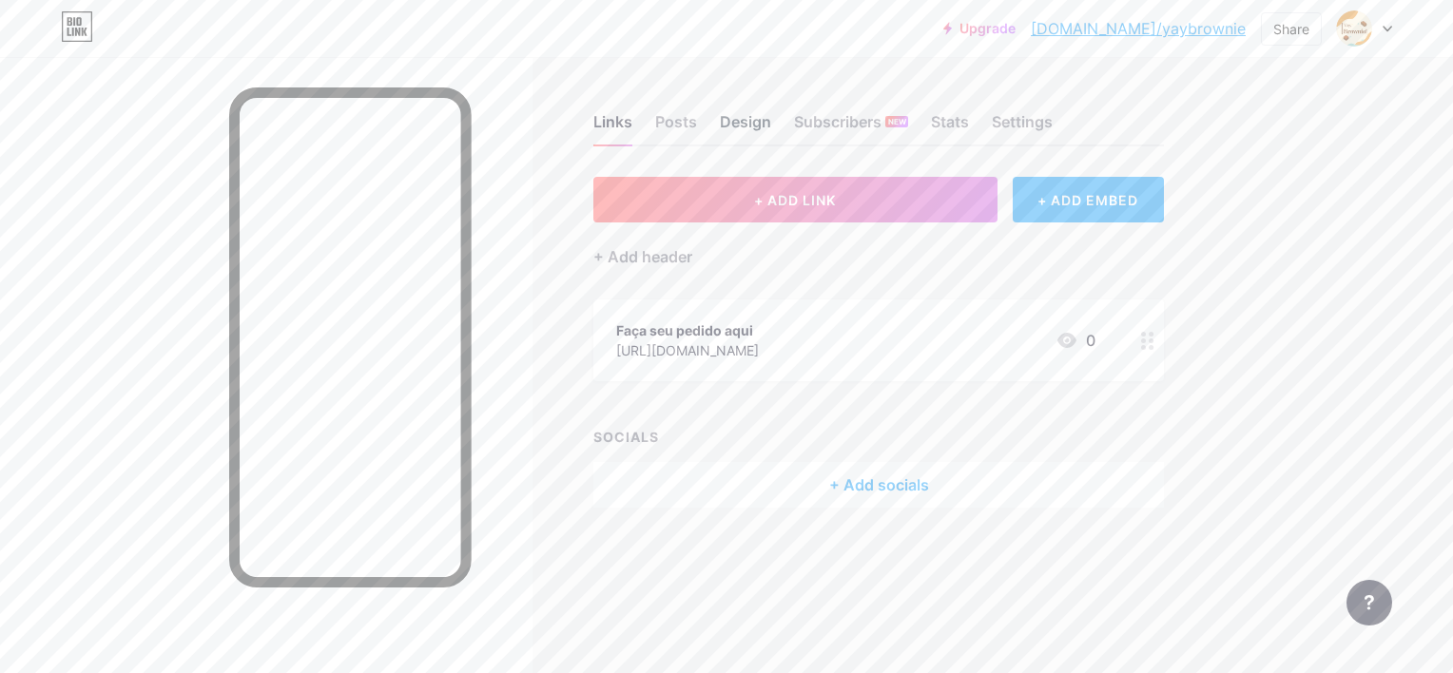
click at [732, 114] on div "Design" at bounding box center [745, 127] width 51 height 34
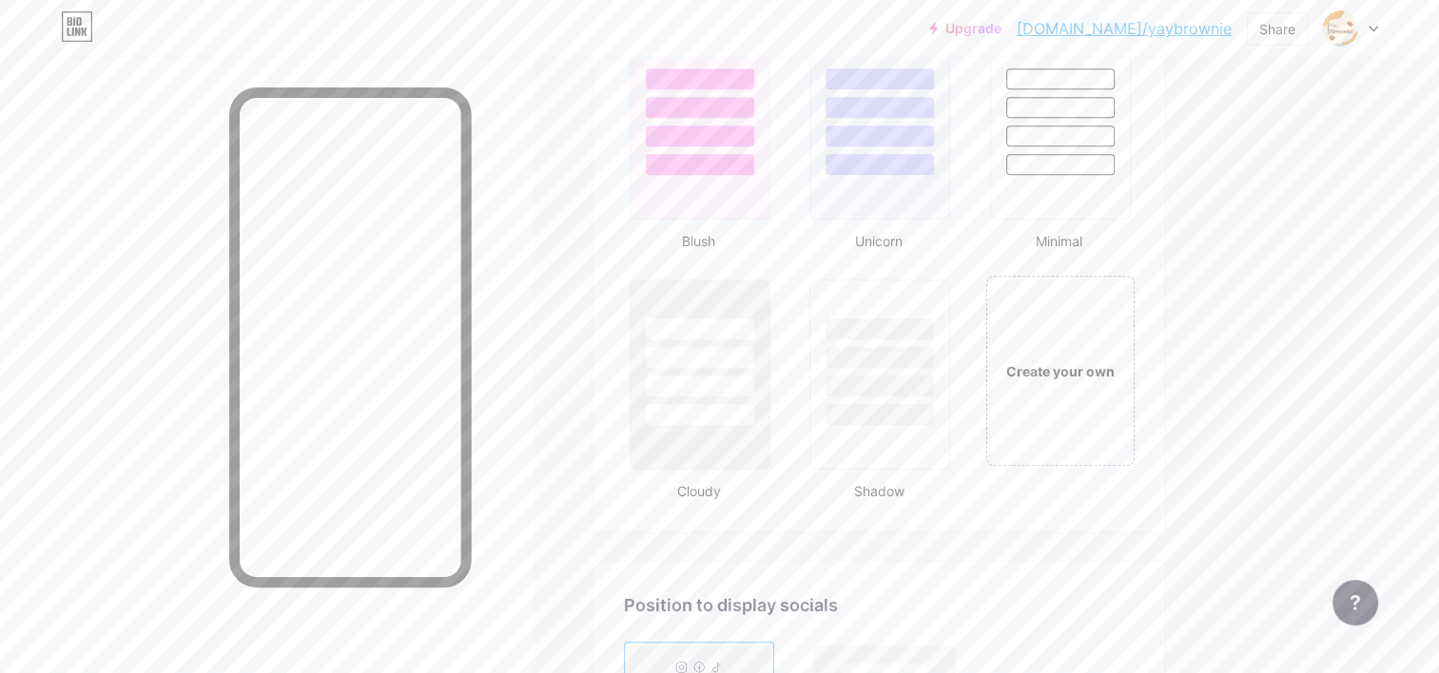
scroll to position [2092, 0]
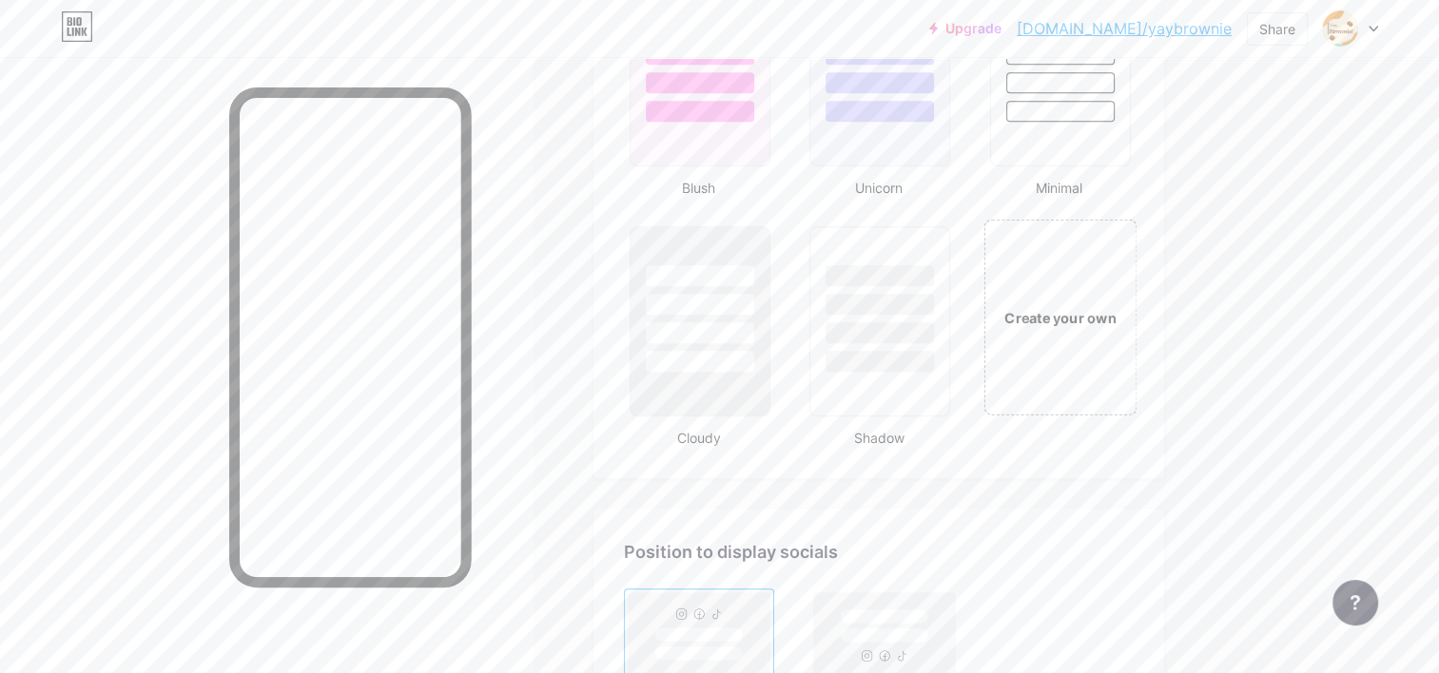
click at [1028, 323] on div "Create your own" at bounding box center [1059, 317] width 153 height 196
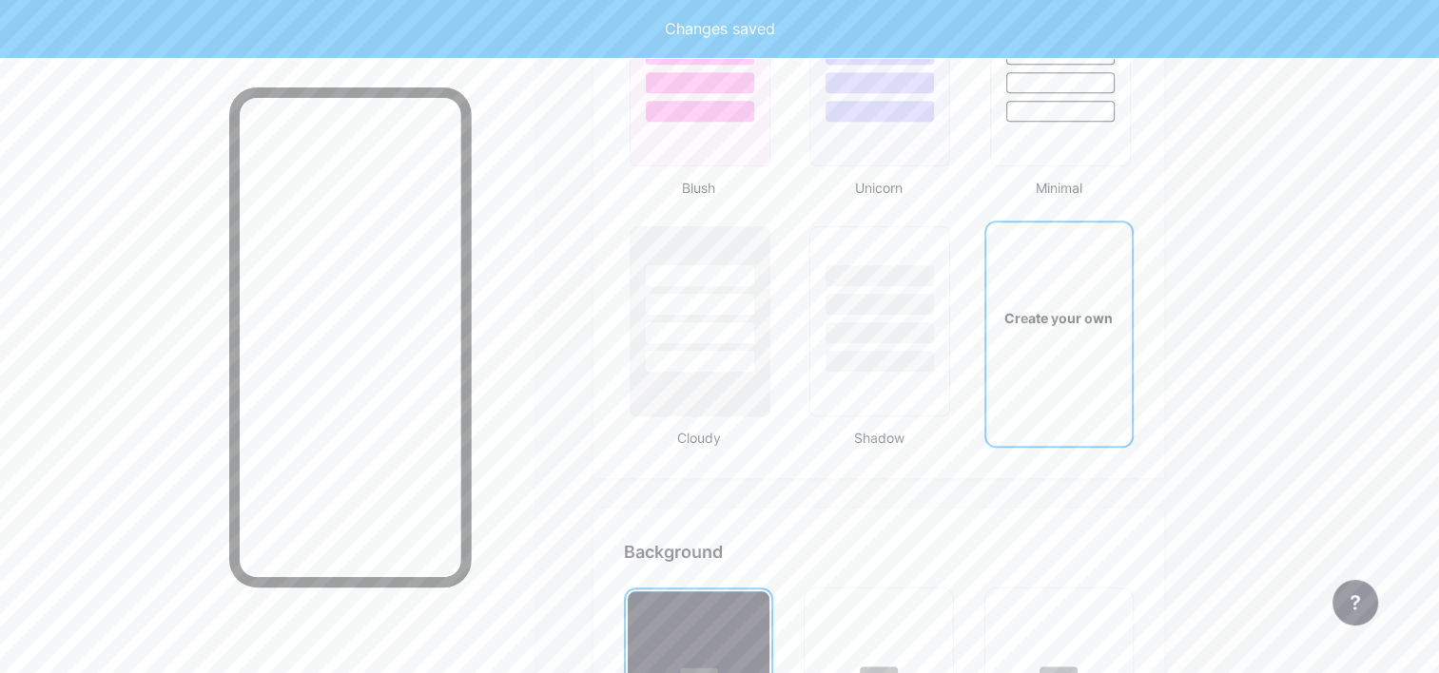
click at [1012, 321] on div "Create your own" at bounding box center [1059, 318] width 146 height 190
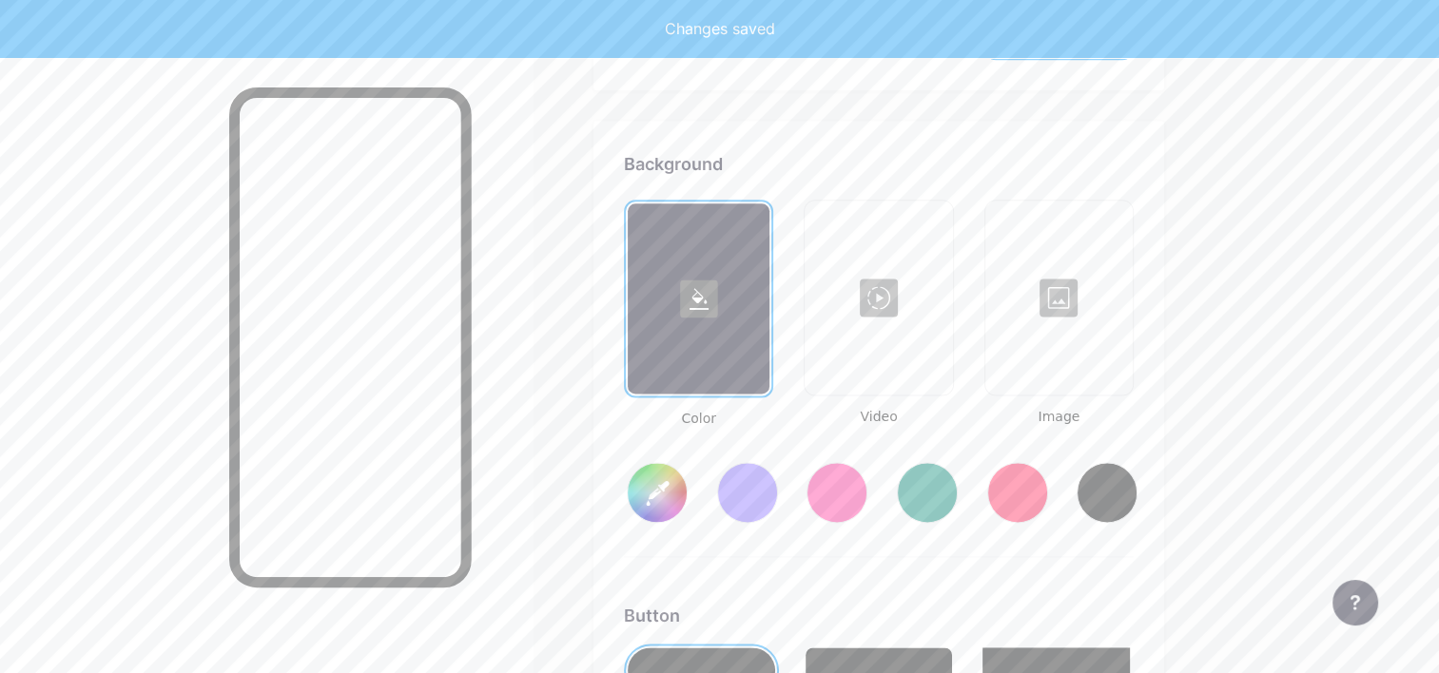
scroll to position [2518, 0]
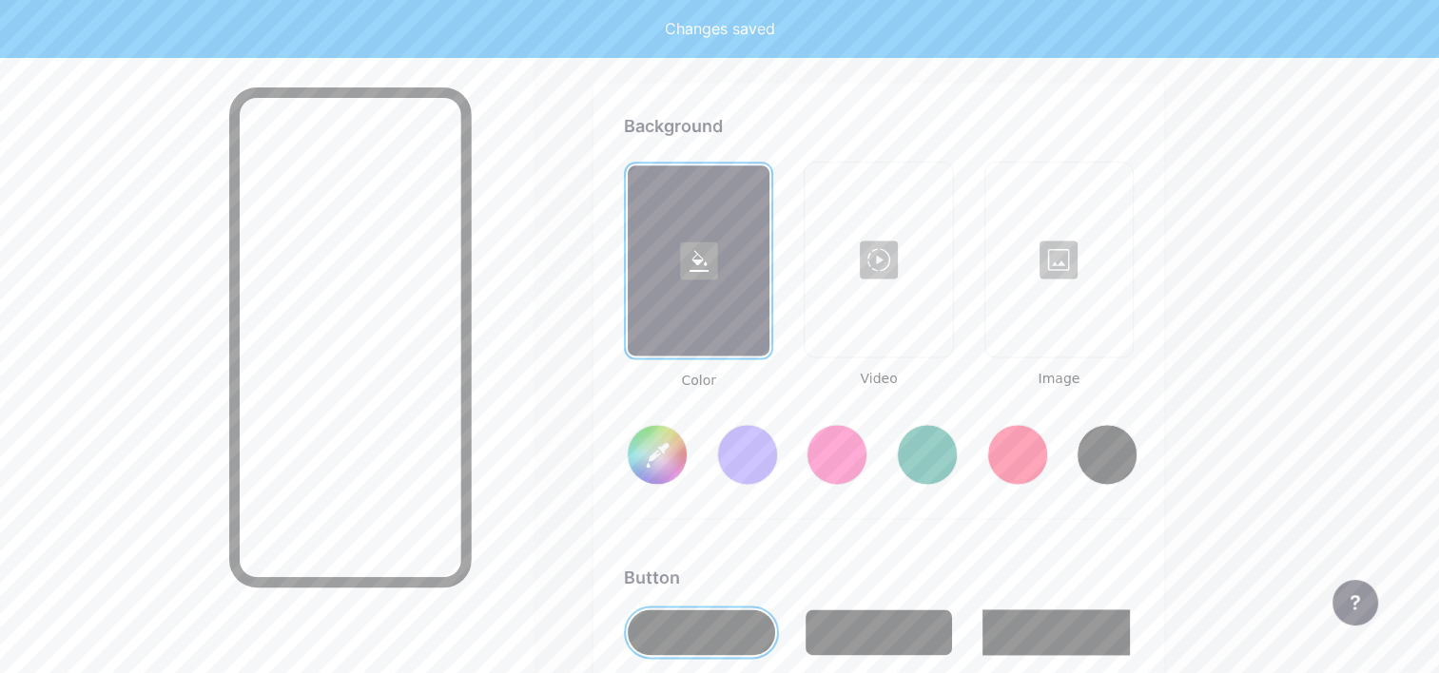
type input "#ffffff"
type input "#000000"
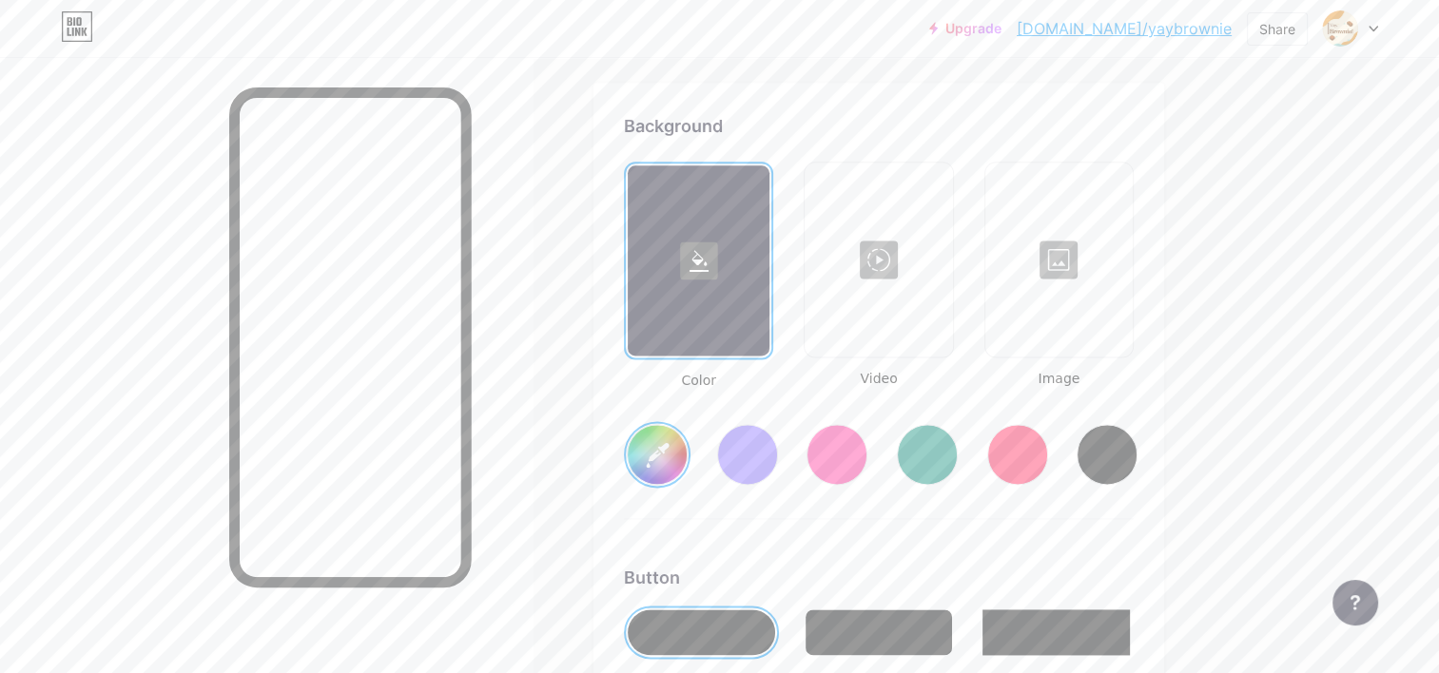
type input "#ffffff"
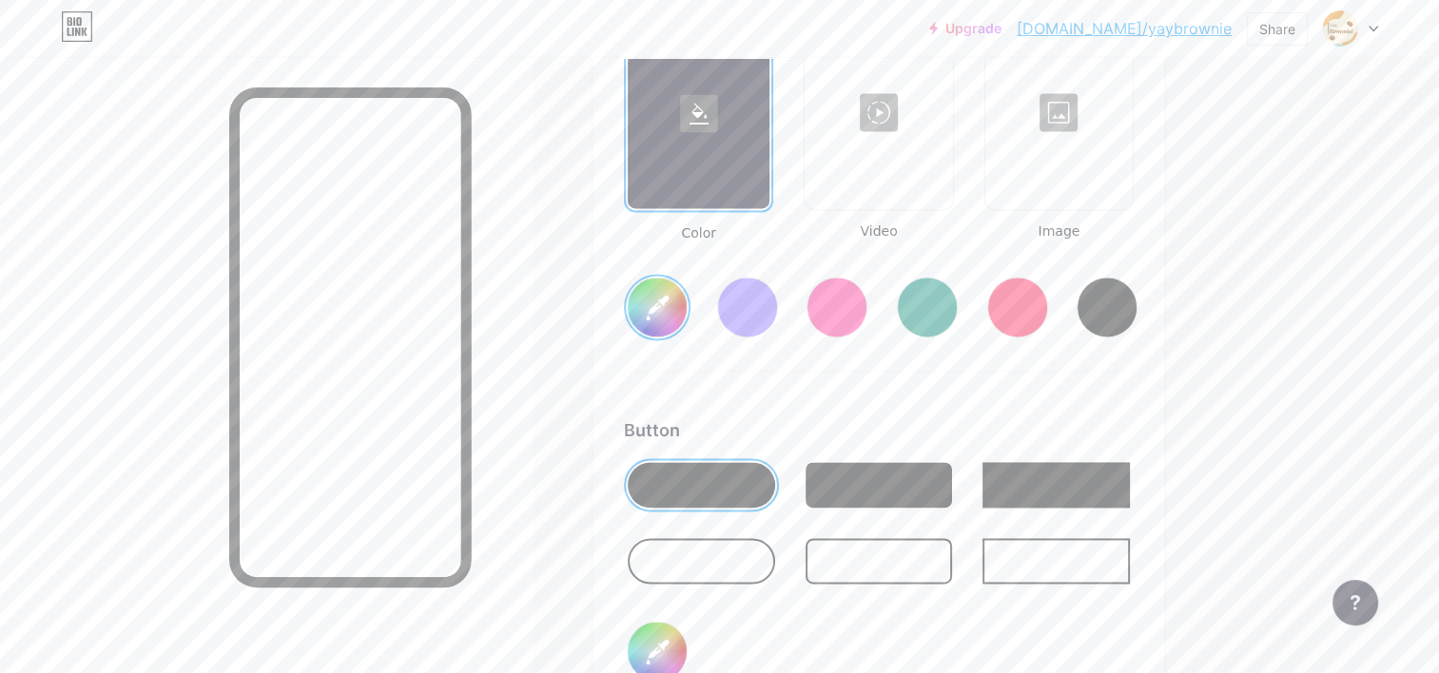
scroll to position [2613, 0]
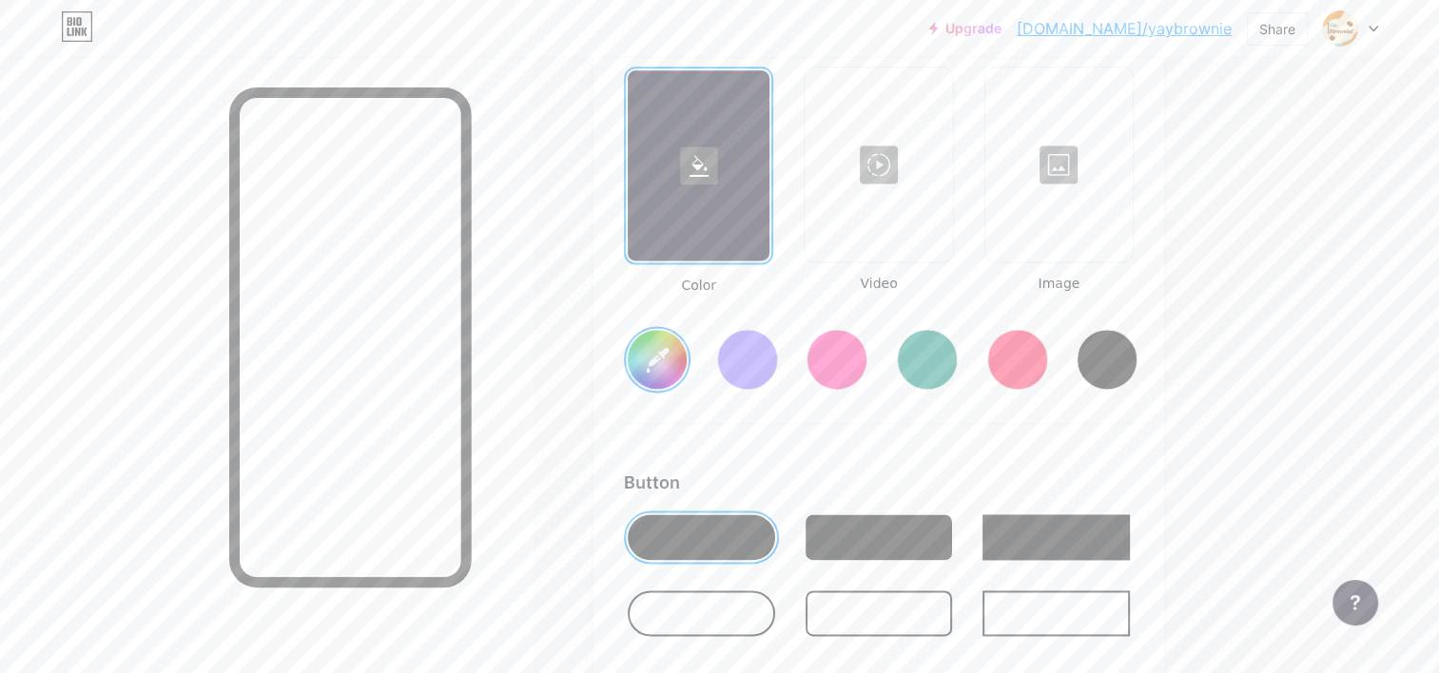
click at [670, 352] on input "#ffffff" at bounding box center [657, 359] width 59 height 59
click at [1043, 424] on div "Background Color Video Image #ffffff Button #000000 Font Inter Poppins EB Garam…" at bounding box center [879, 581] width 510 height 1126
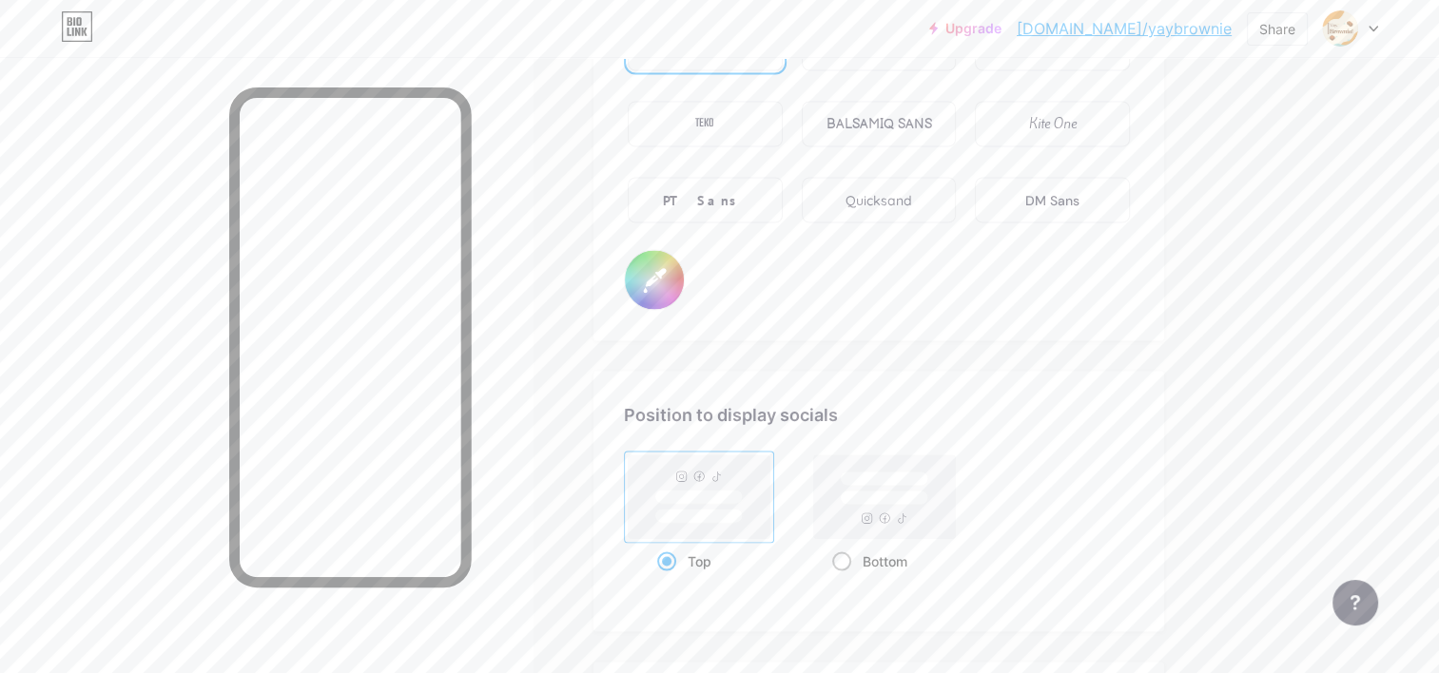
scroll to position [3564, 0]
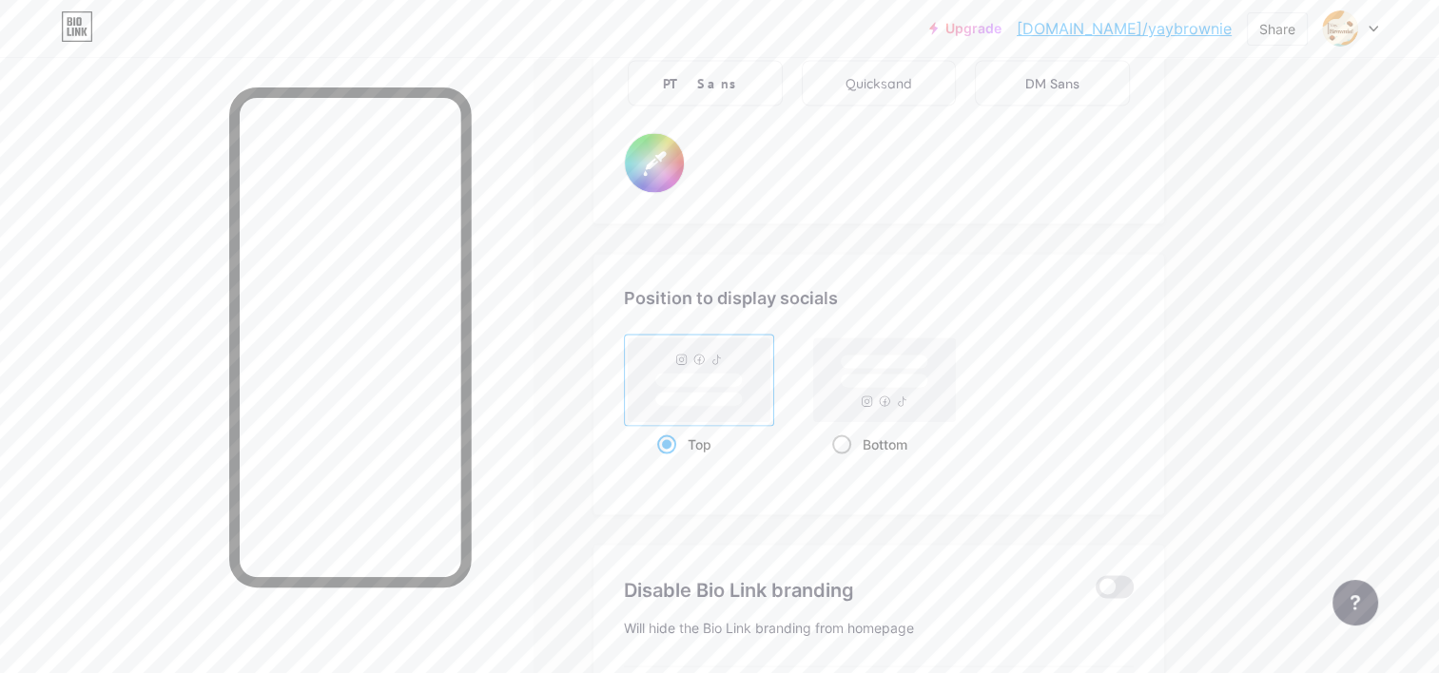
click at [844, 435] on span at bounding box center [841, 444] width 19 height 19
click at [844, 461] on input "Bottom" at bounding box center [838, 467] width 12 height 12
radio input "true"
type input "#ffffff"
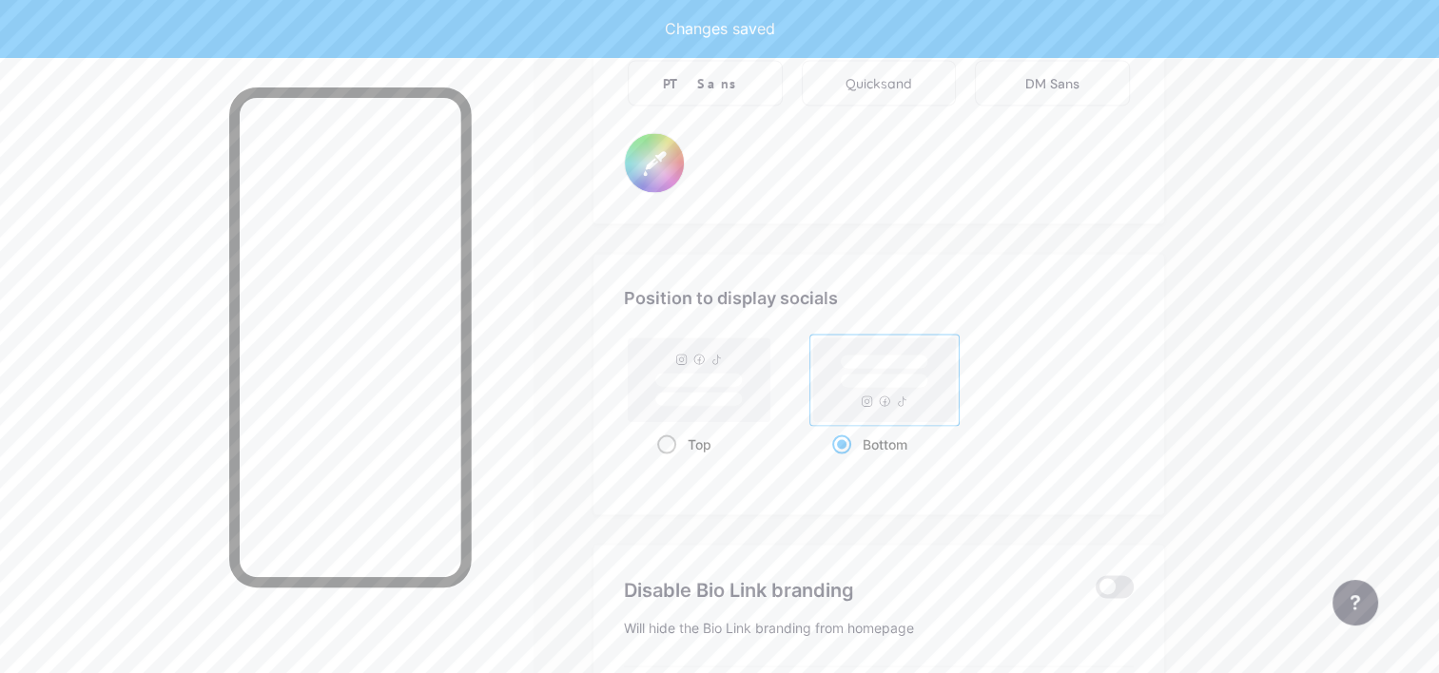
click at [689, 426] on div "Top" at bounding box center [699, 443] width 85 height 35
click at [669, 461] on input "Top" at bounding box center [663, 467] width 12 height 12
radio input "true"
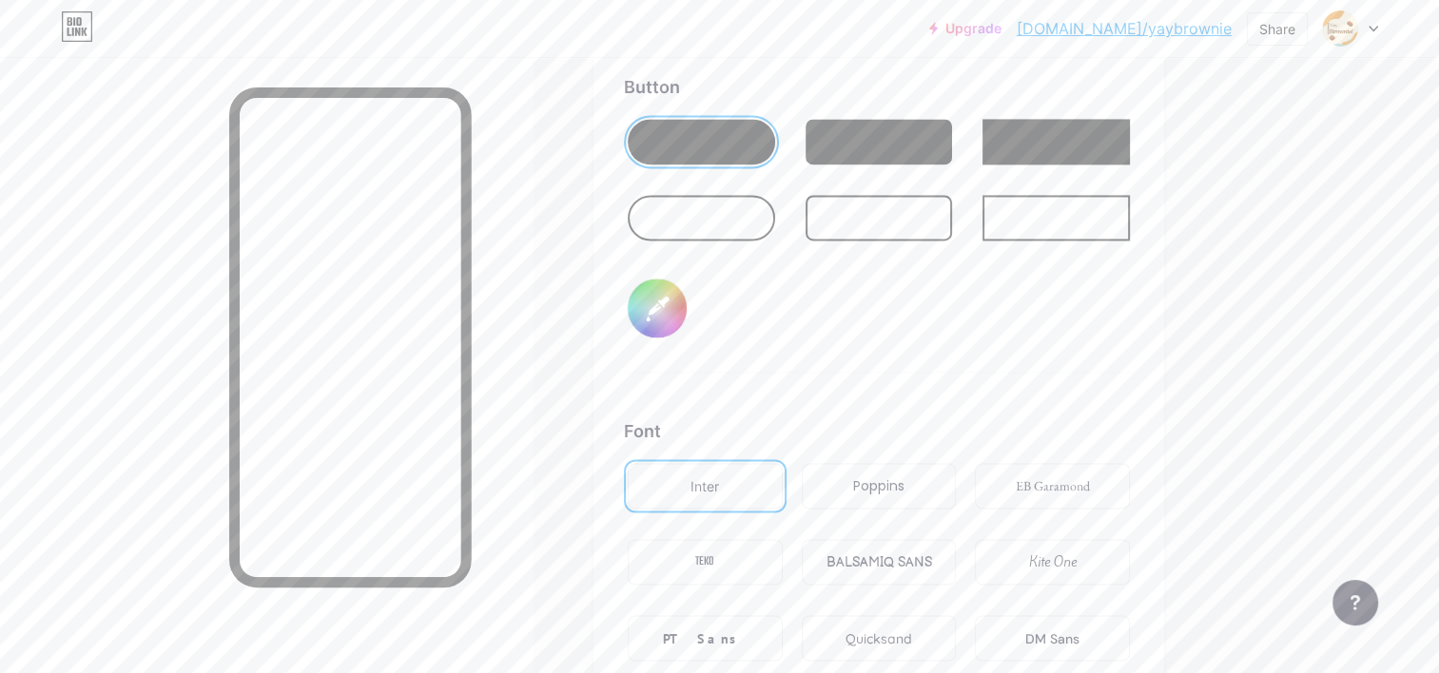
scroll to position [2910, 0]
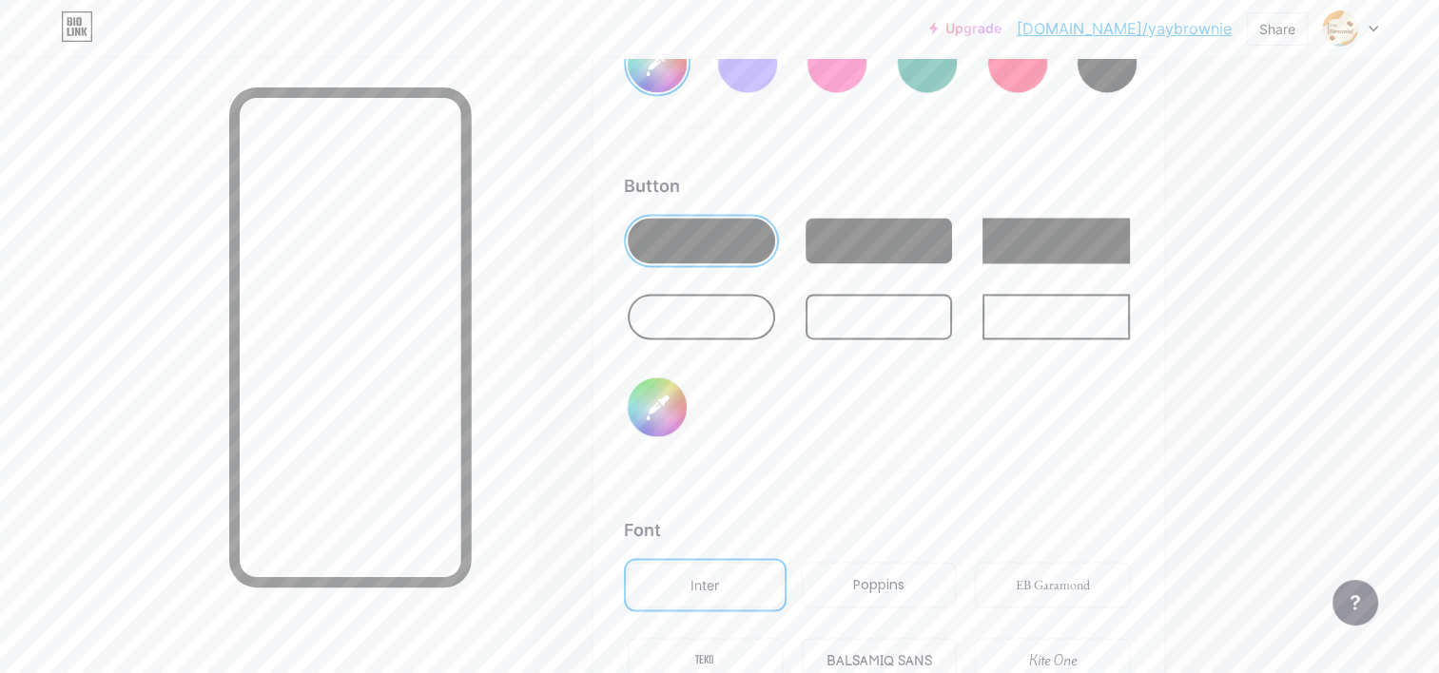
click at [647, 402] on input "#000000" at bounding box center [657, 407] width 59 height 59
click at [838, 359] on div "Button #000000" at bounding box center [879, 322] width 510 height 299
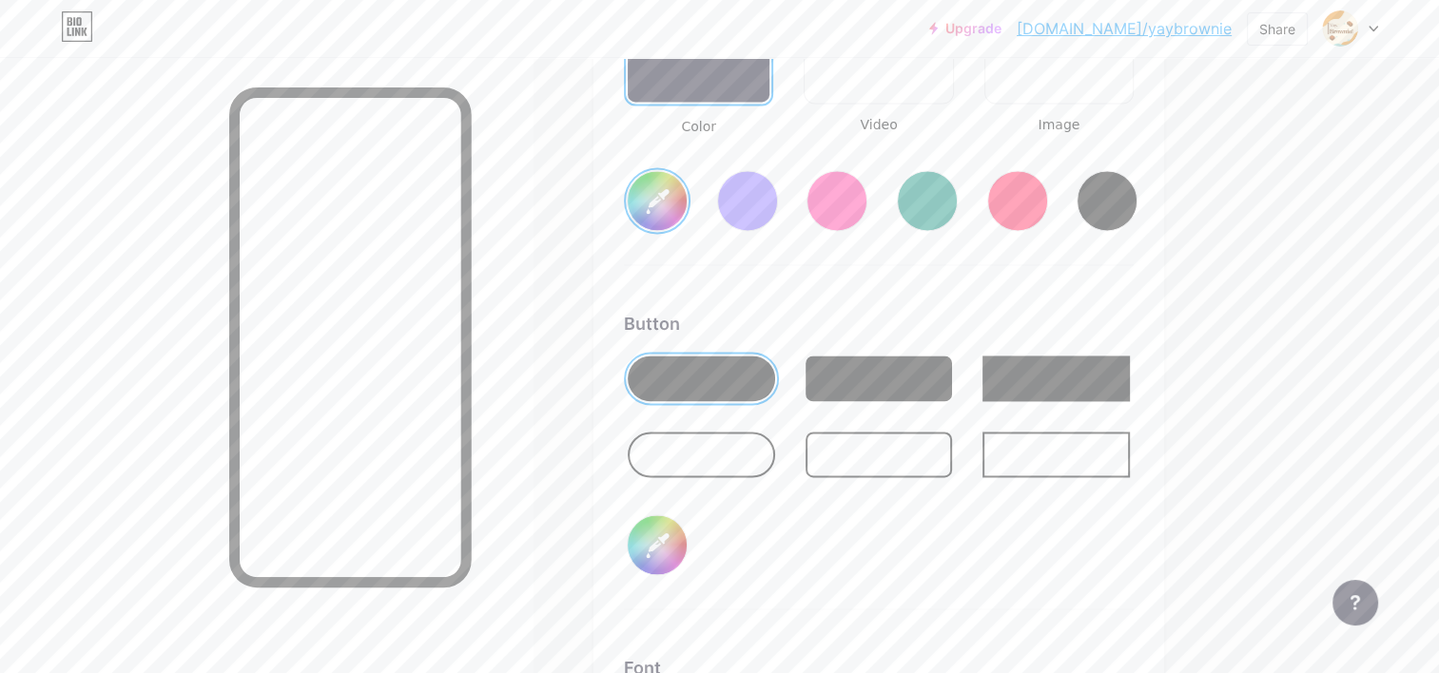
scroll to position [2815, 0]
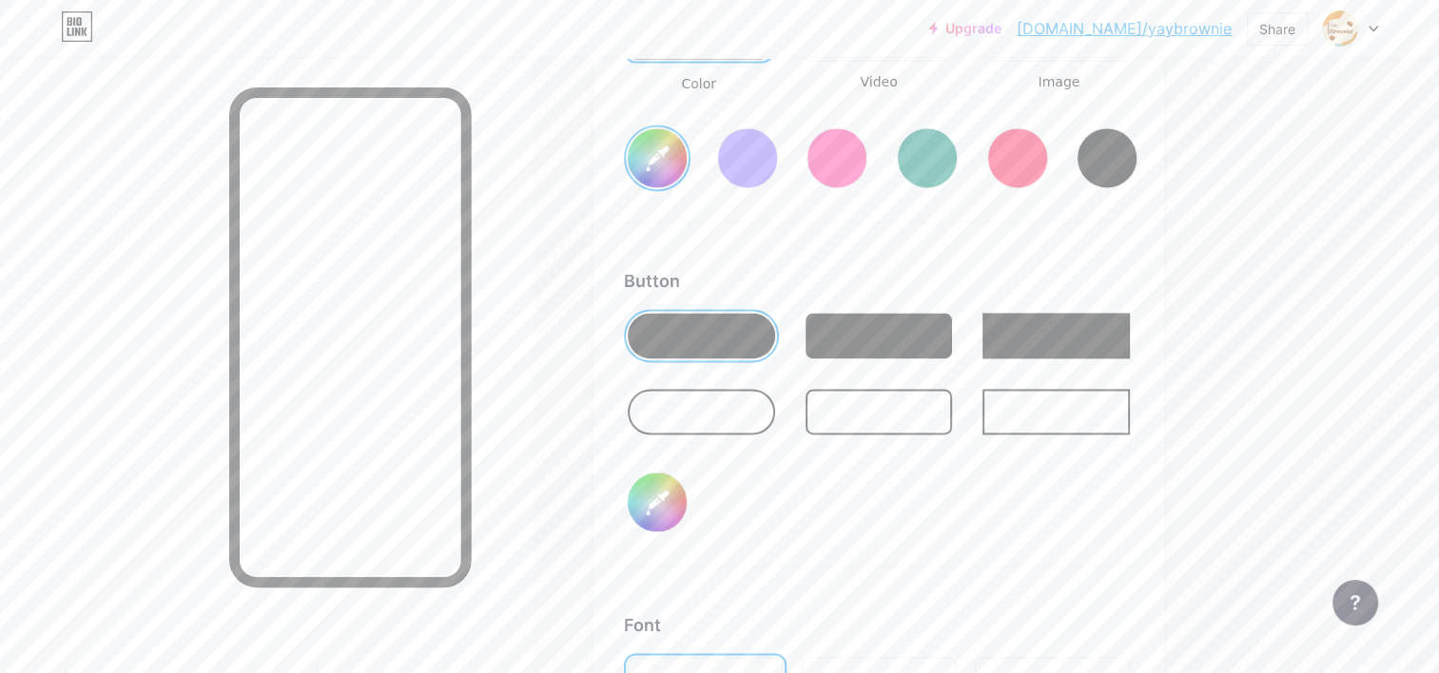
click at [652, 157] on input "#ffffff" at bounding box center [657, 157] width 59 height 59
click at [924, 455] on div "Button #000000" at bounding box center [879, 417] width 510 height 299
click at [647, 160] on input "#fcf3dc" at bounding box center [657, 157] width 59 height 59
click at [677, 389] on div at bounding box center [701, 412] width 147 height 46
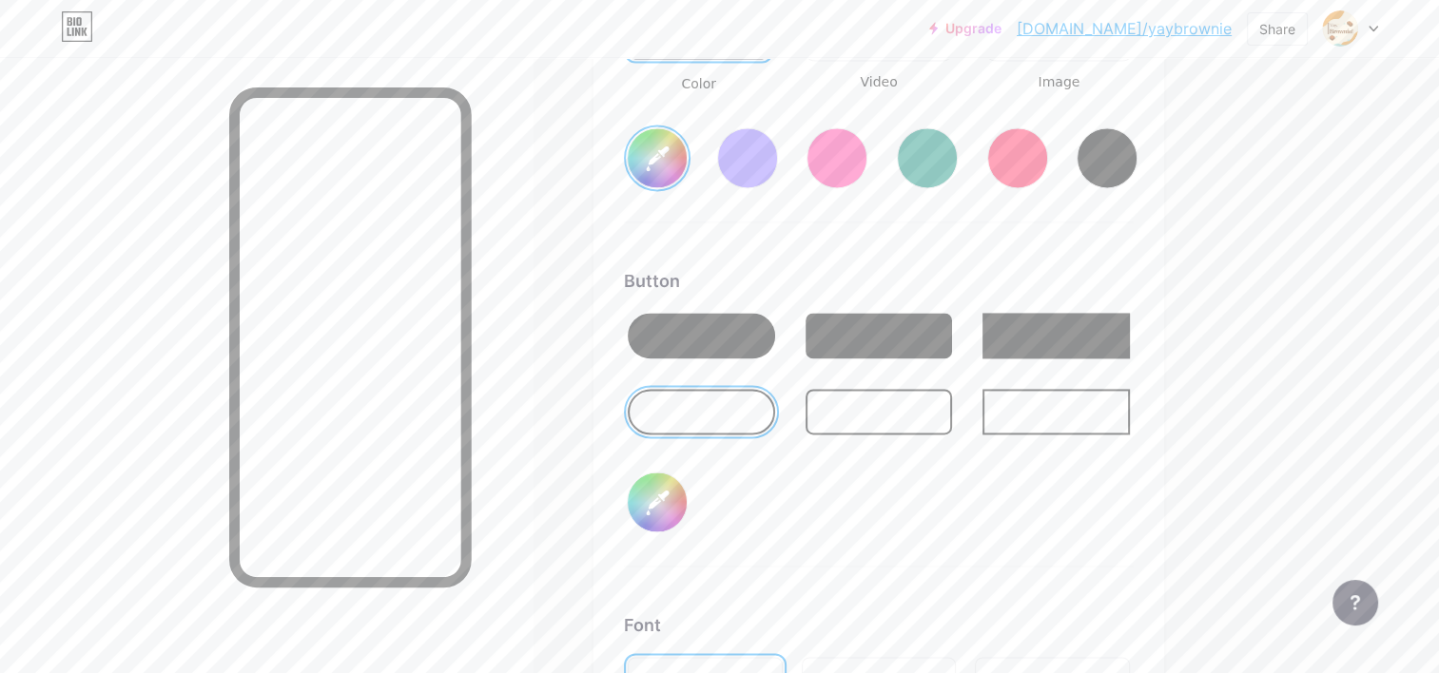
click at [717, 392] on div at bounding box center [701, 412] width 147 height 46
click at [664, 476] on input "#000000" at bounding box center [657, 502] width 59 height 59
click at [823, 513] on div "Button #000000" at bounding box center [879, 417] width 510 height 299
click at [647, 489] on input "#000000" at bounding box center [657, 502] width 59 height 59
type input "#b3530c"
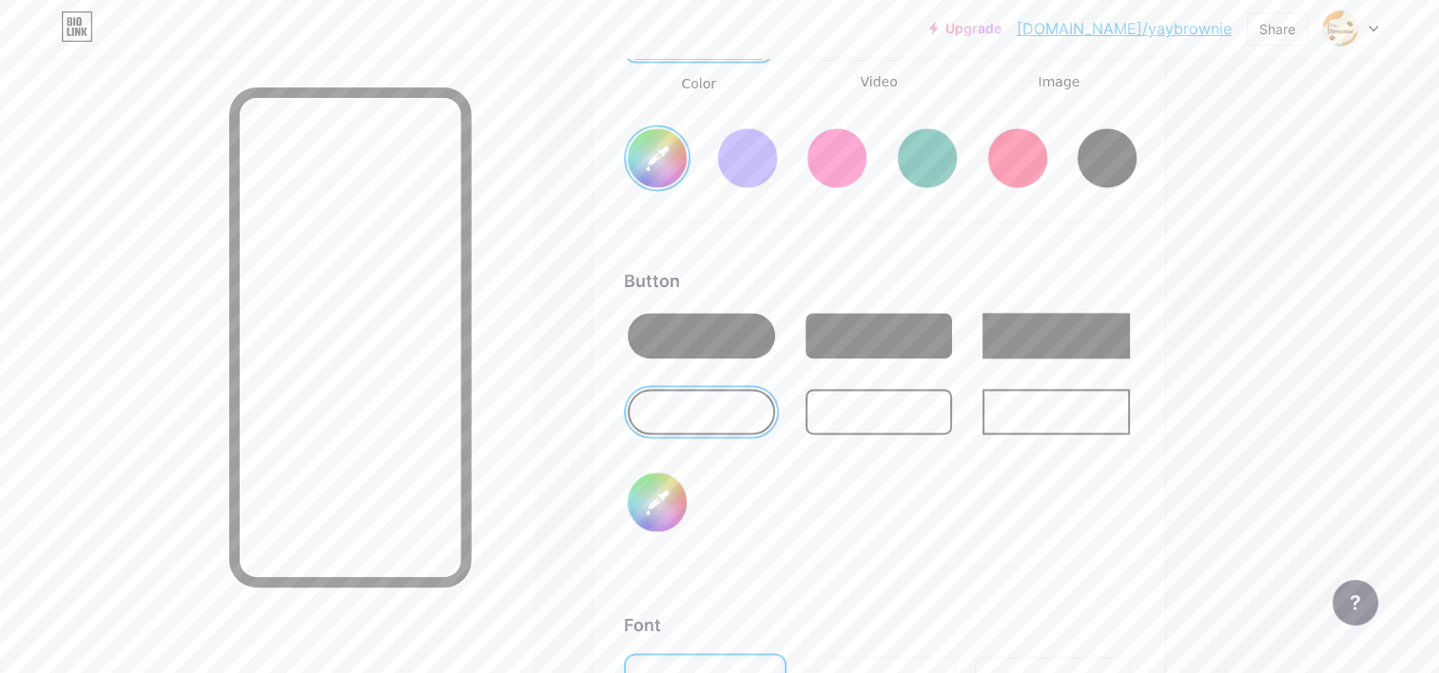
type input "#f3eded"
type input "#b3530c"
type input "#f4f0f0"
type input "#b3530c"
type input "#f3f1f1"
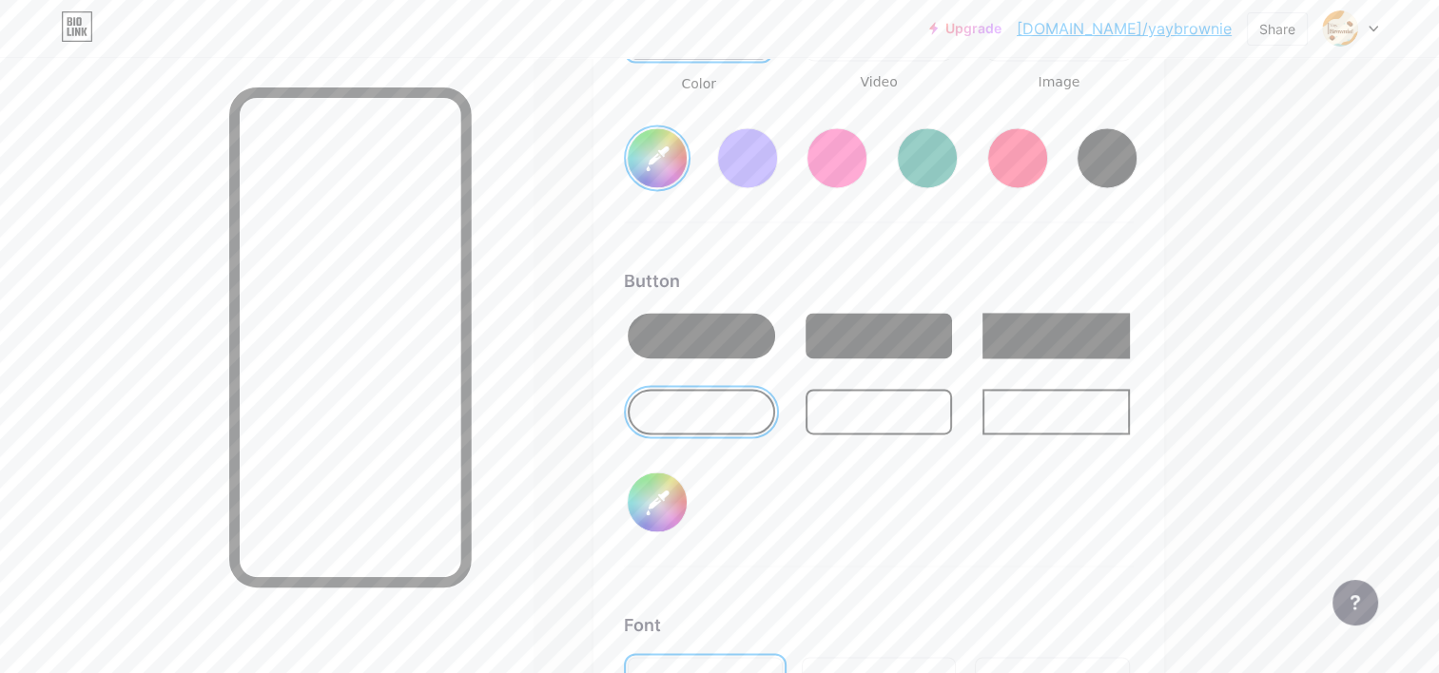
type input "#b3530c"
type input "#f3f2f2"
type input "#b3530c"
type input "#f2f2f2"
type input "#b3530c"
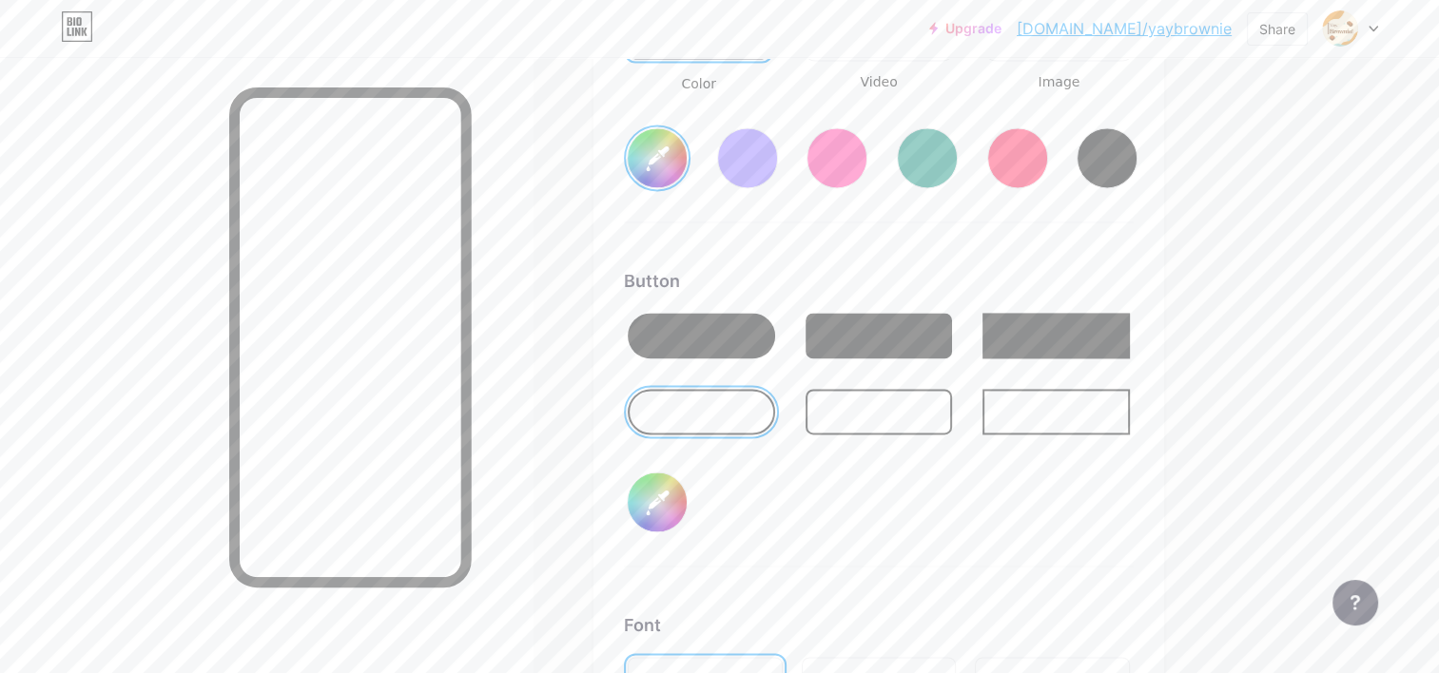
type input "#f5f5f5"
type input "#b3530c"
type input "#f7f7f7"
type input "#b3530c"
type input "#fafafa"
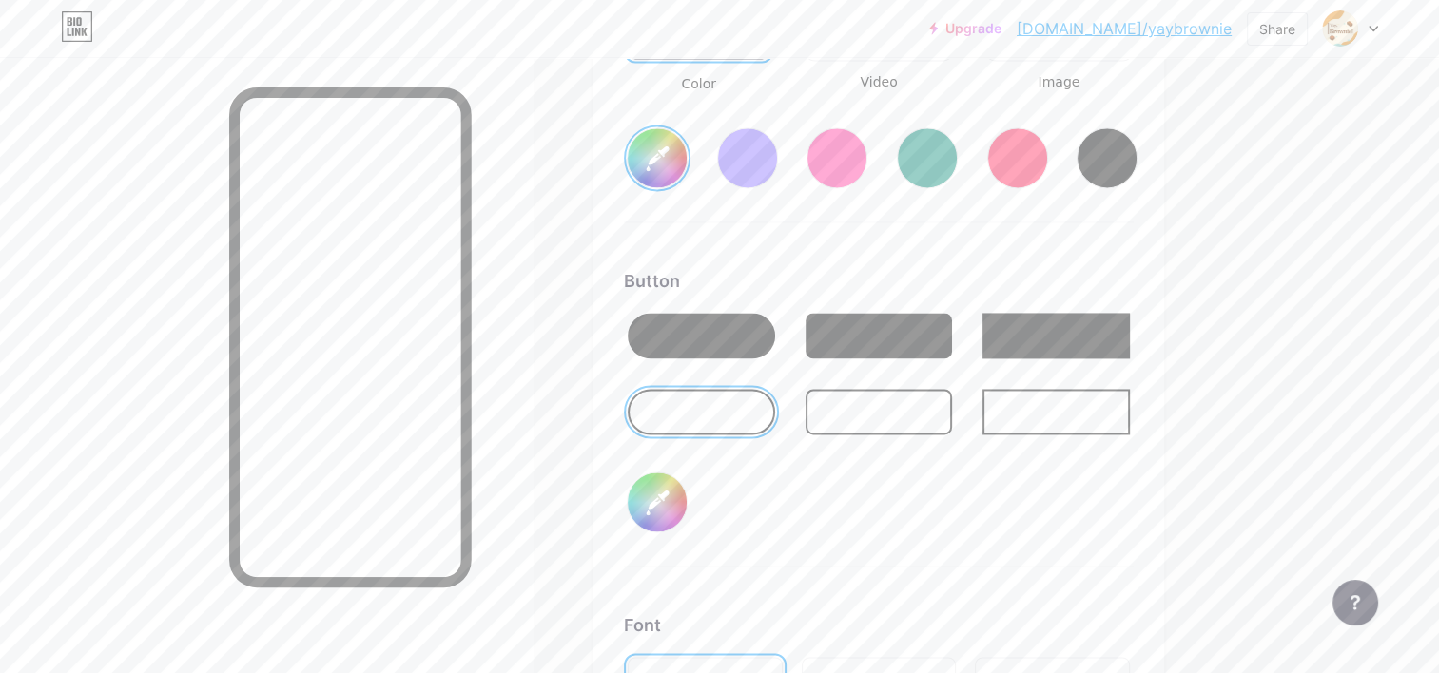
type input "#b3530c"
type input "#fcfcfc"
type input "#b3530c"
type input "#ffffff"
click at [784, 547] on div "Button #ffffff" at bounding box center [879, 417] width 510 height 299
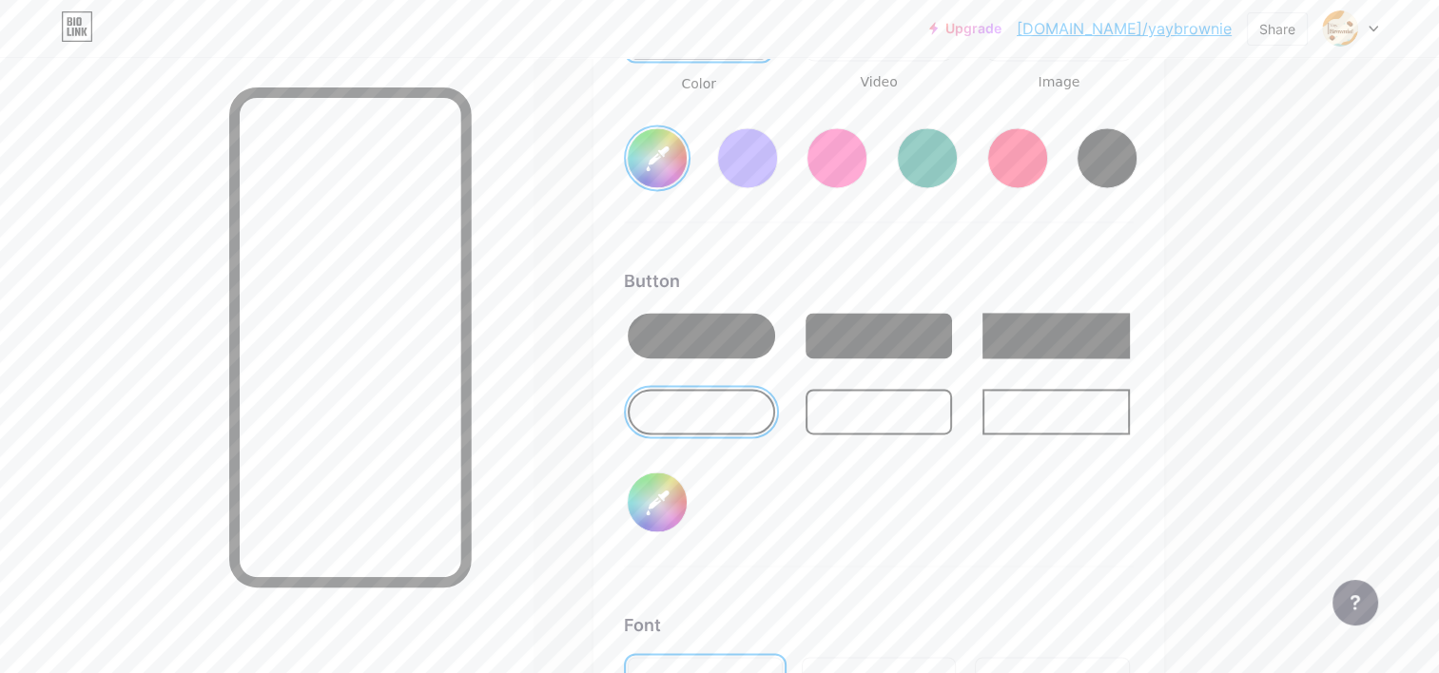
click at [688, 500] on div "#ffffff" at bounding box center [657, 502] width 67 height 67
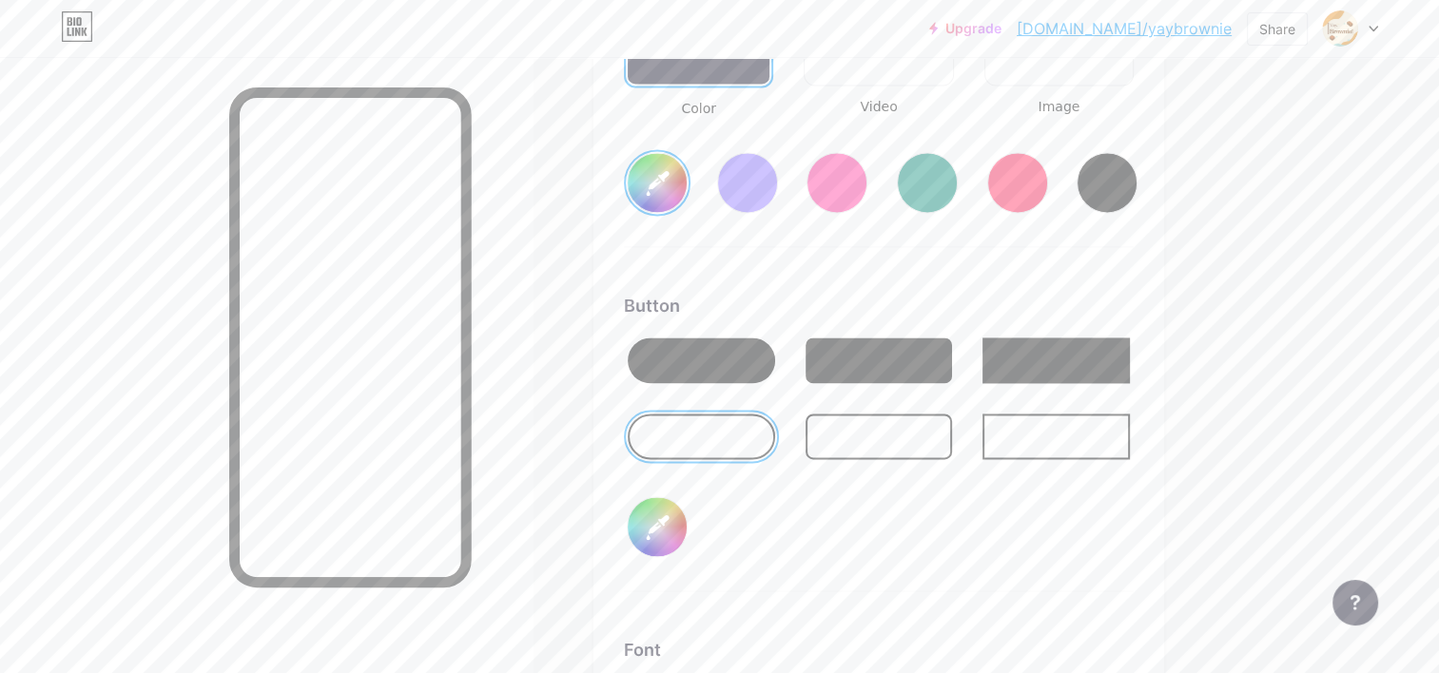
scroll to position [2720, 0]
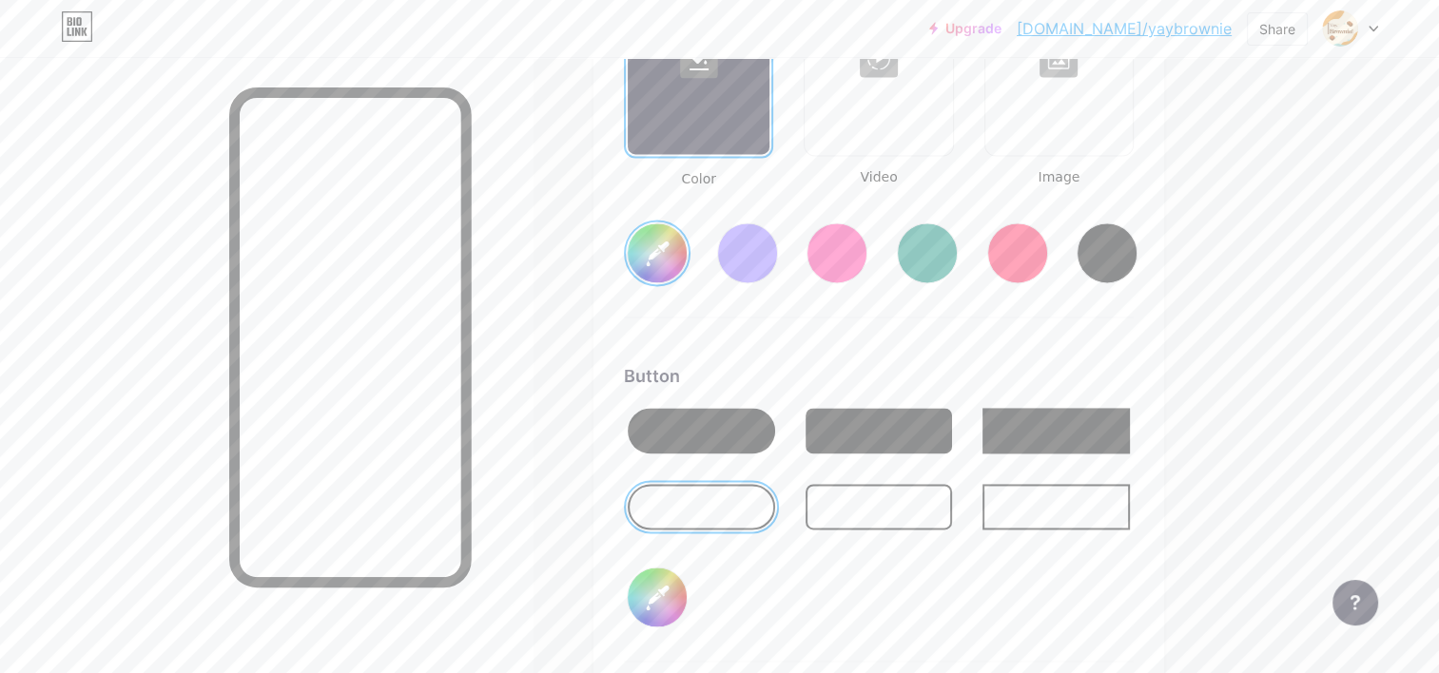
click at [650, 579] on input "#ffffff" at bounding box center [657, 597] width 59 height 59
click at [1053, 365] on div "Button" at bounding box center [879, 376] width 510 height 26
click at [708, 427] on div at bounding box center [701, 431] width 147 height 46
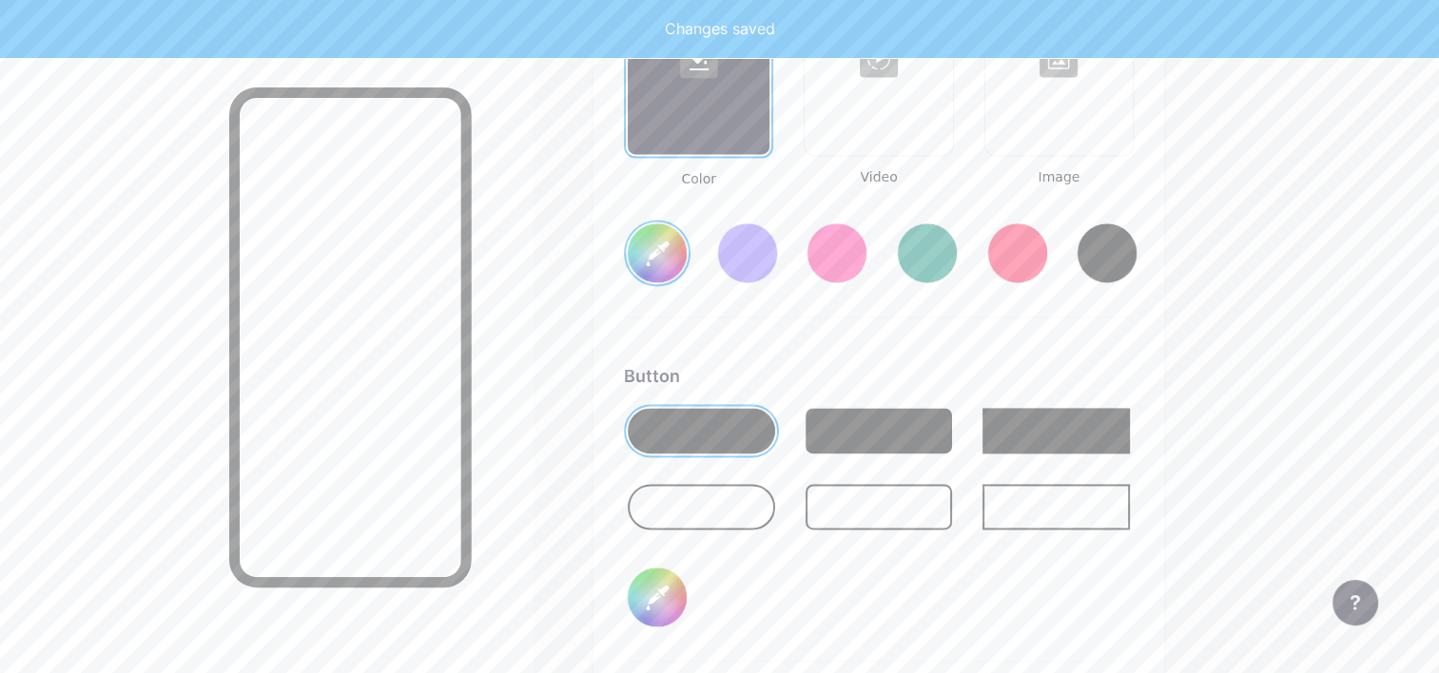
click at [689, 426] on div at bounding box center [701, 431] width 147 height 46
click at [661, 577] on input "#ffffff" at bounding box center [657, 597] width 59 height 59
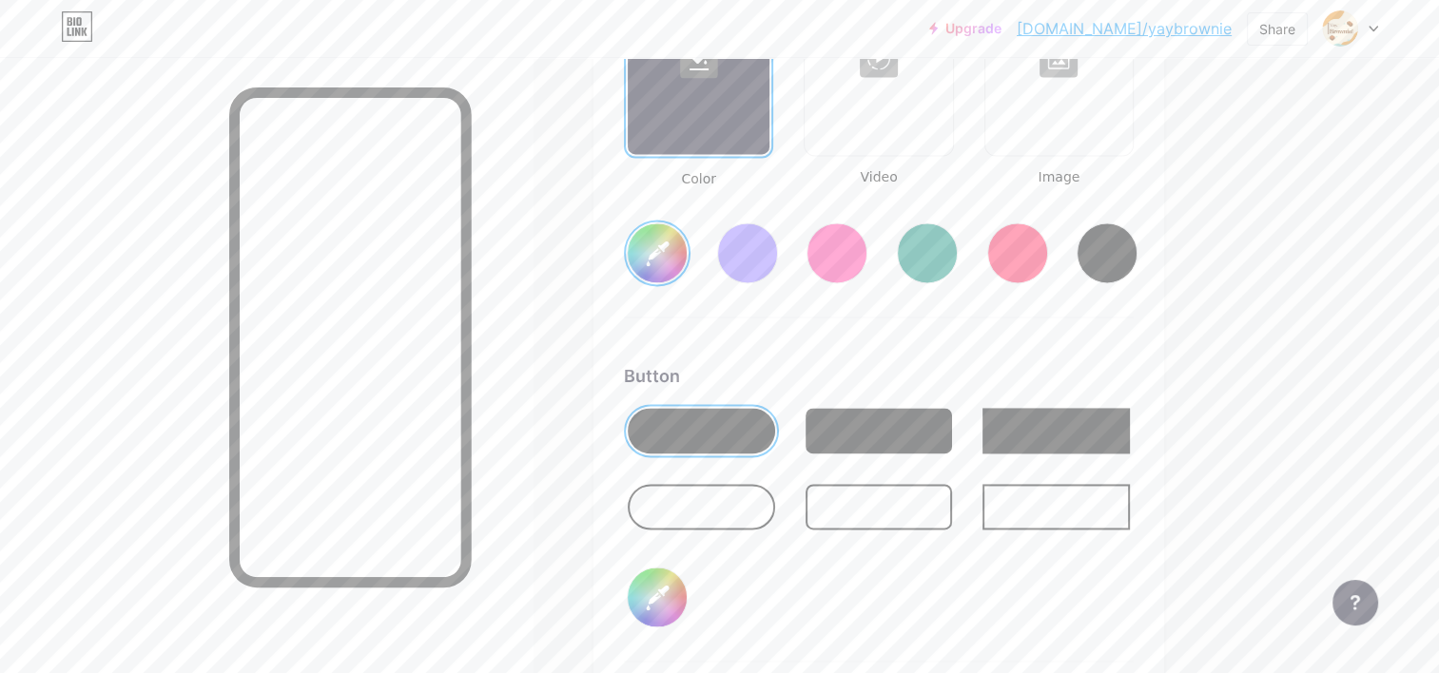
drag, startPoint x: 624, startPoint y: 313, endPoint x: 608, endPoint y: 291, distance: 27.2
click at [608, 291] on div "Background Color Video Image #b3530c Button #ffffff Font Inter Poppins EB Garam…" at bounding box center [878, 474] width 571 height 1187
drag, startPoint x: 608, startPoint y: 291, endPoint x: 697, endPoint y: 359, distance: 112.6
click at [697, 363] on div "Button" at bounding box center [879, 376] width 510 height 26
click at [648, 240] on input "#b3530c" at bounding box center [657, 252] width 59 height 59
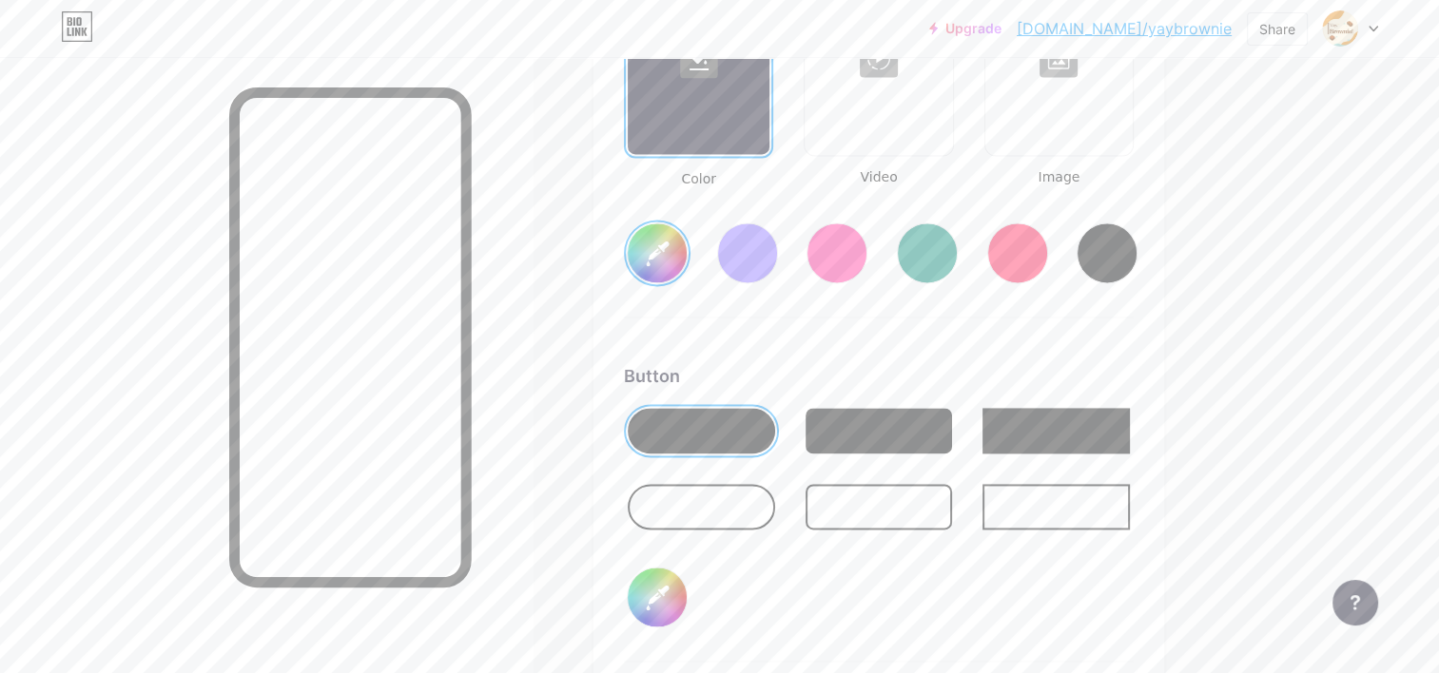
click at [966, 318] on div "Background Color Video Image #ecbf9d Button #ffffff Font Inter Poppins EB Garam…" at bounding box center [879, 475] width 510 height 1126
click at [652, 242] on input "#ecbf9d" at bounding box center [657, 252] width 59 height 59
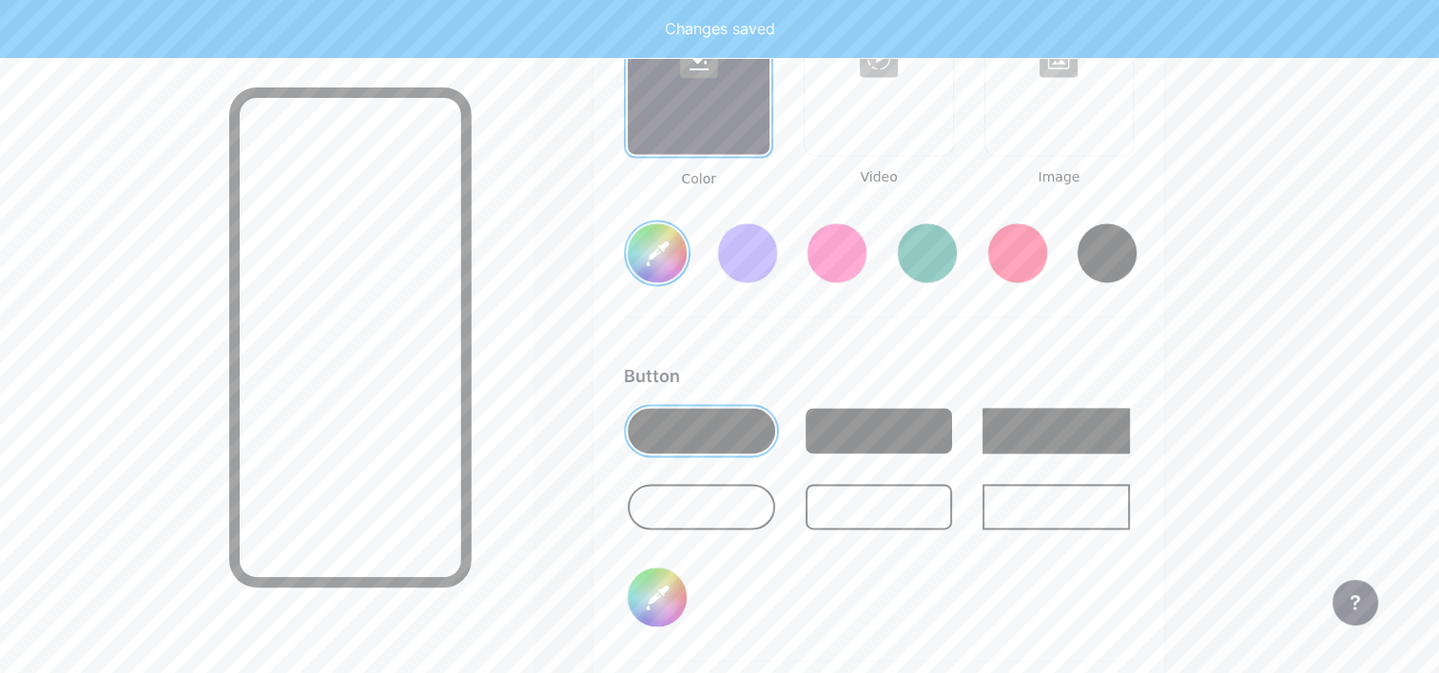
click at [1000, 347] on div "Background Color Video Image #d09262 Button #ffffff Font Inter Poppins EB Garam…" at bounding box center [879, 475] width 510 height 1126
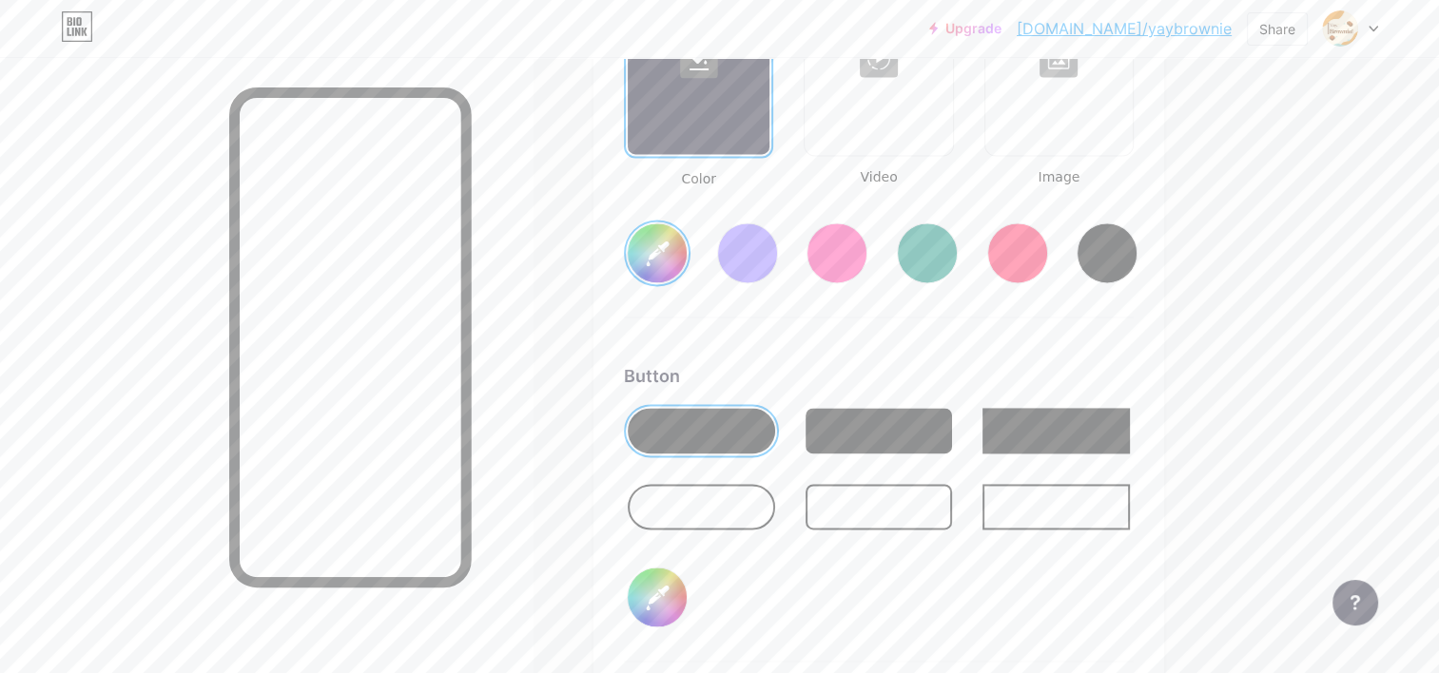
click at [672, 242] on input "#d09262" at bounding box center [657, 252] width 59 height 59
click at [1019, 320] on div "Background Color Video Image #e4c4af Button #ffffff Font Inter Poppins EB Garam…" at bounding box center [879, 475] width 510 height 1126
click at [652, 255] on input "#e4c4af" at bounding box center [657, 252] width 59 height 59
click at [656, 583] on input "#ffffff" at bounding box center [657, 597] width 59 height 59
type input "#cf6c2a"
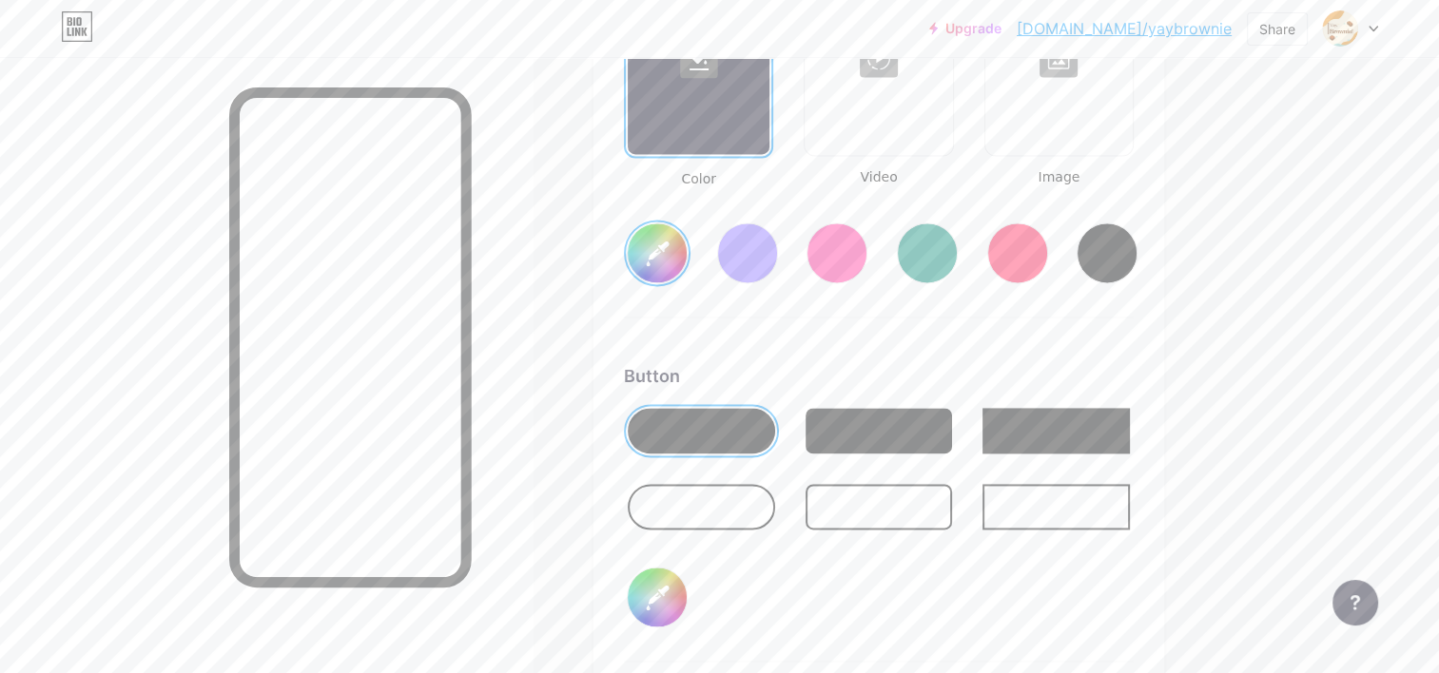
type input "#c0a589"
click at [951, 342] on div "Background Color Video Image #cf6c2a Button #c0a589 Font Inter Poppins EB Garam…" at bounding box center [879, 475] width 510 height 1126
click at [655, 261] on input "#cf6c2a" at bounding box center [657, 252] width 59 height 59
click at [658, 247] on input "#cf6c2a" at bounding box center [657, 252] width 59 height 59
click at [663, 243] on input "#984106" at bounding box center [657, 252] width 59 height 59
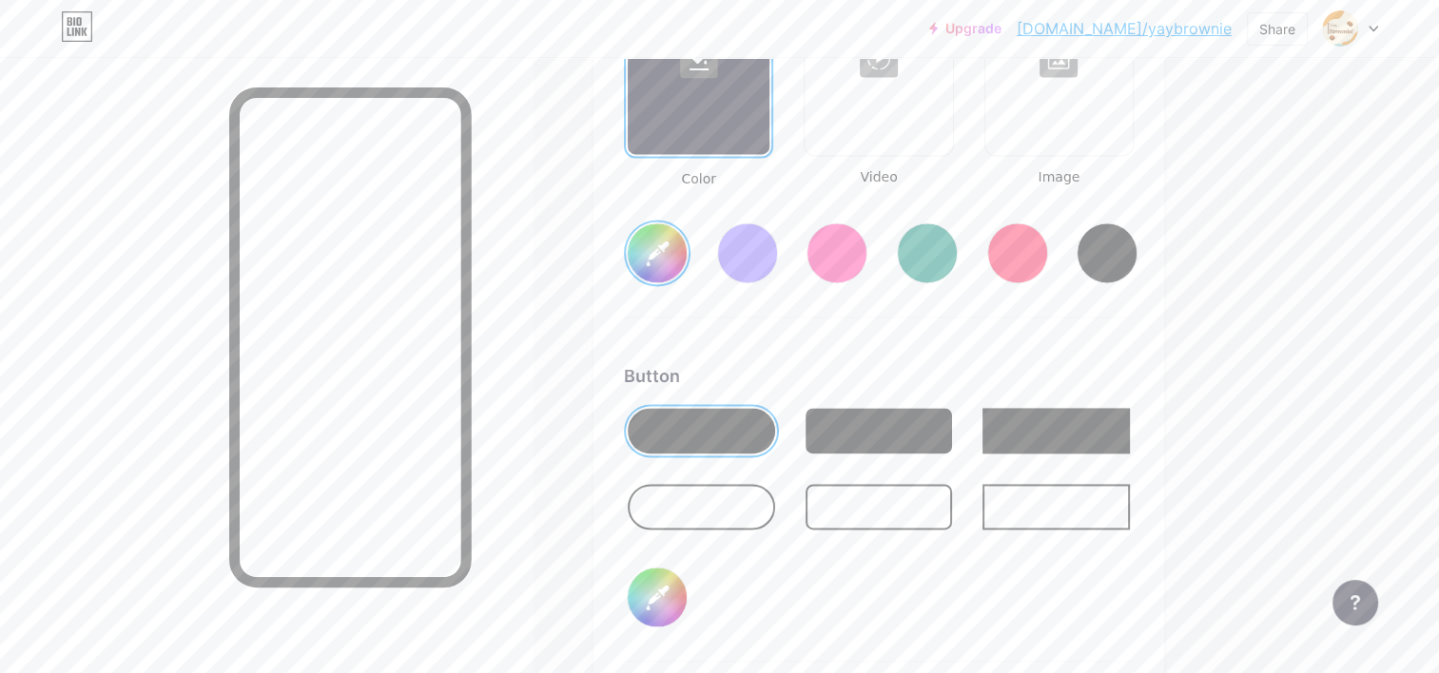
drag, startPoint x: 1023, startPoint y: 354, endPoint x: 893, endPoint y: 424, distance: 148.1
click at [1024, 354] on div "Background Color Video Image #9f4909 Button #c0a589 Font Inter Poppins EB Garam…" at bounding box center [879, 475] width 510 height 1126
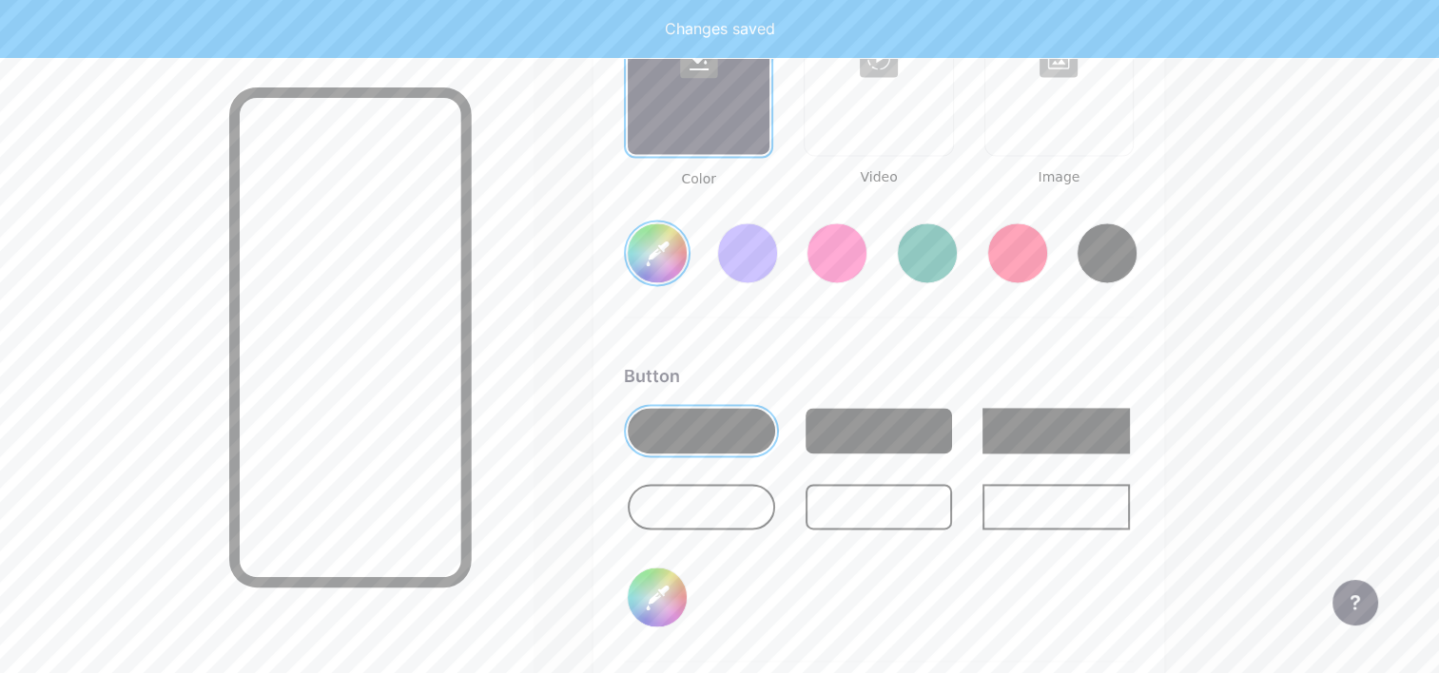
click at [651, 595] on input "#c0a589" at bounding box center [657, 597] width 59 height 59
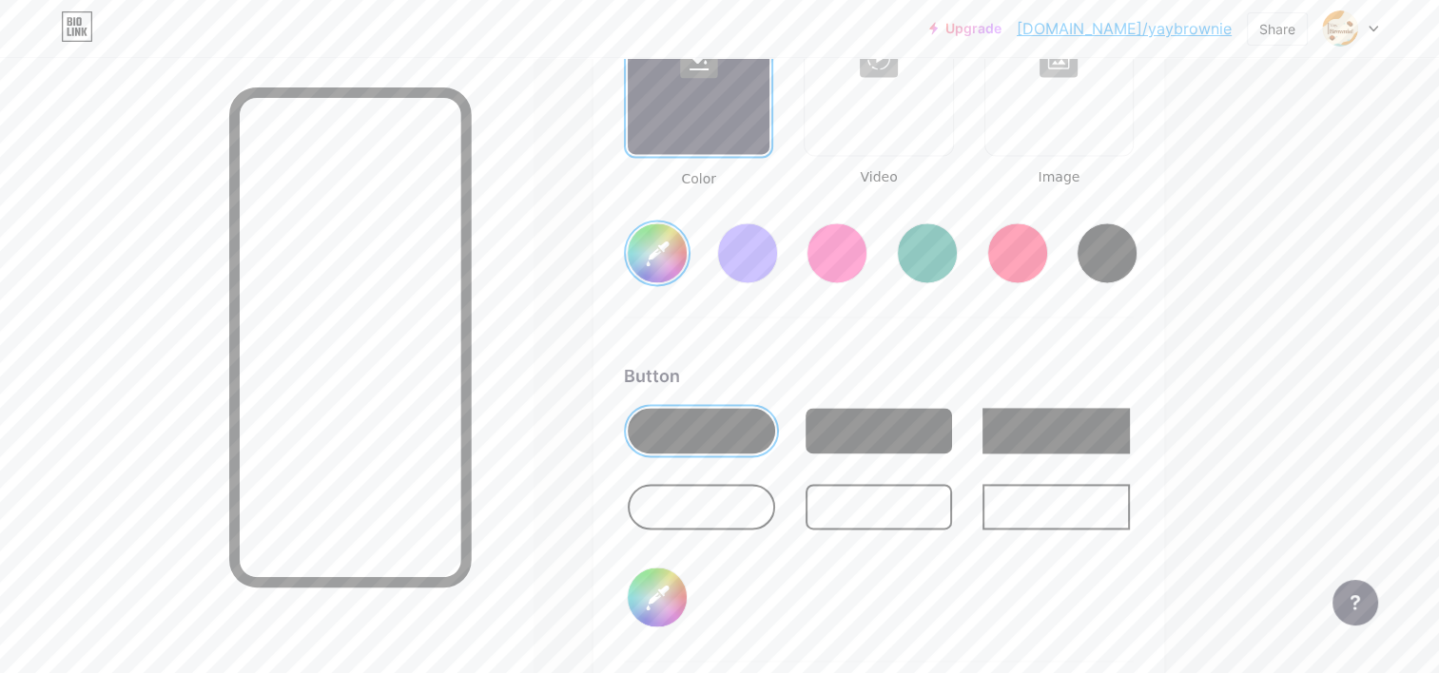
type input "#9f4909"
type input "#d3bba1"
type input "#9f4909"
type input "#d6bea4"
type input "#9f4909"
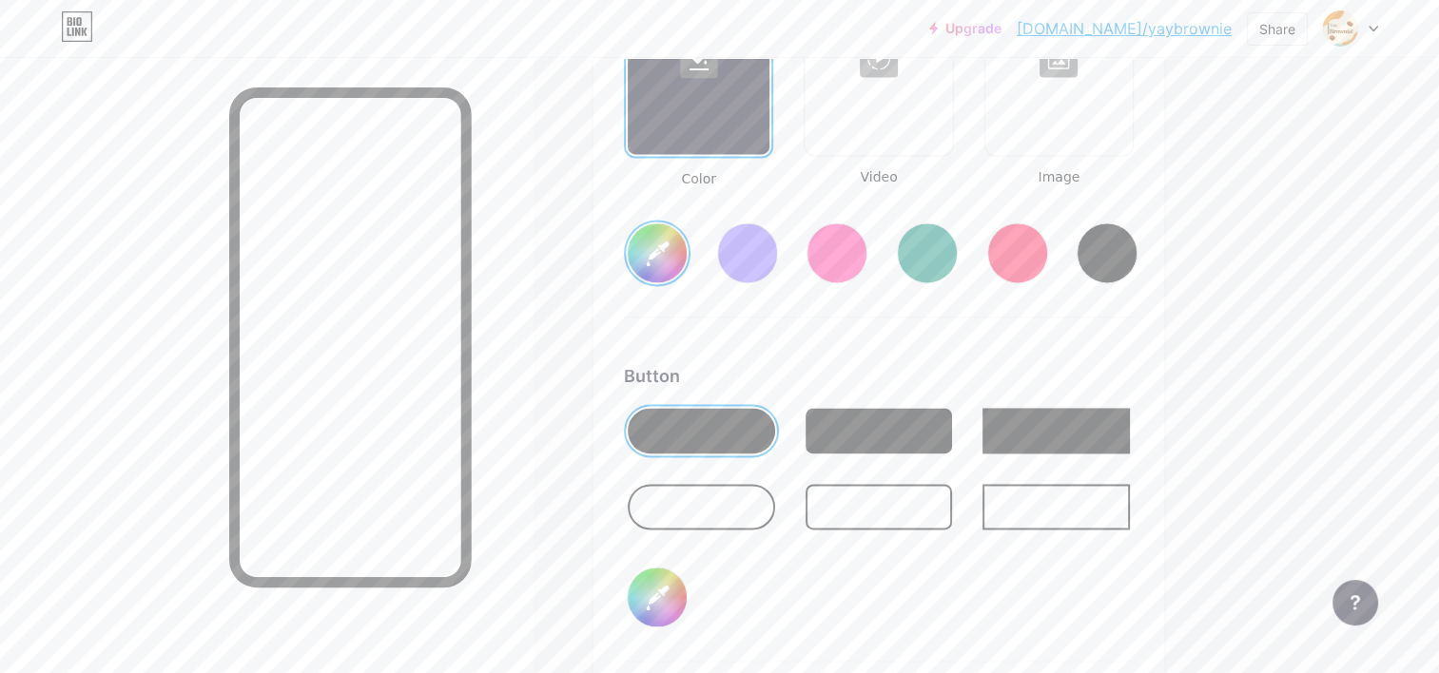
type input "#d7bea3"
type input "#9f4909"
type input "#d9c0a5"
type input "#9f4909"
type input "#dcc3a8"
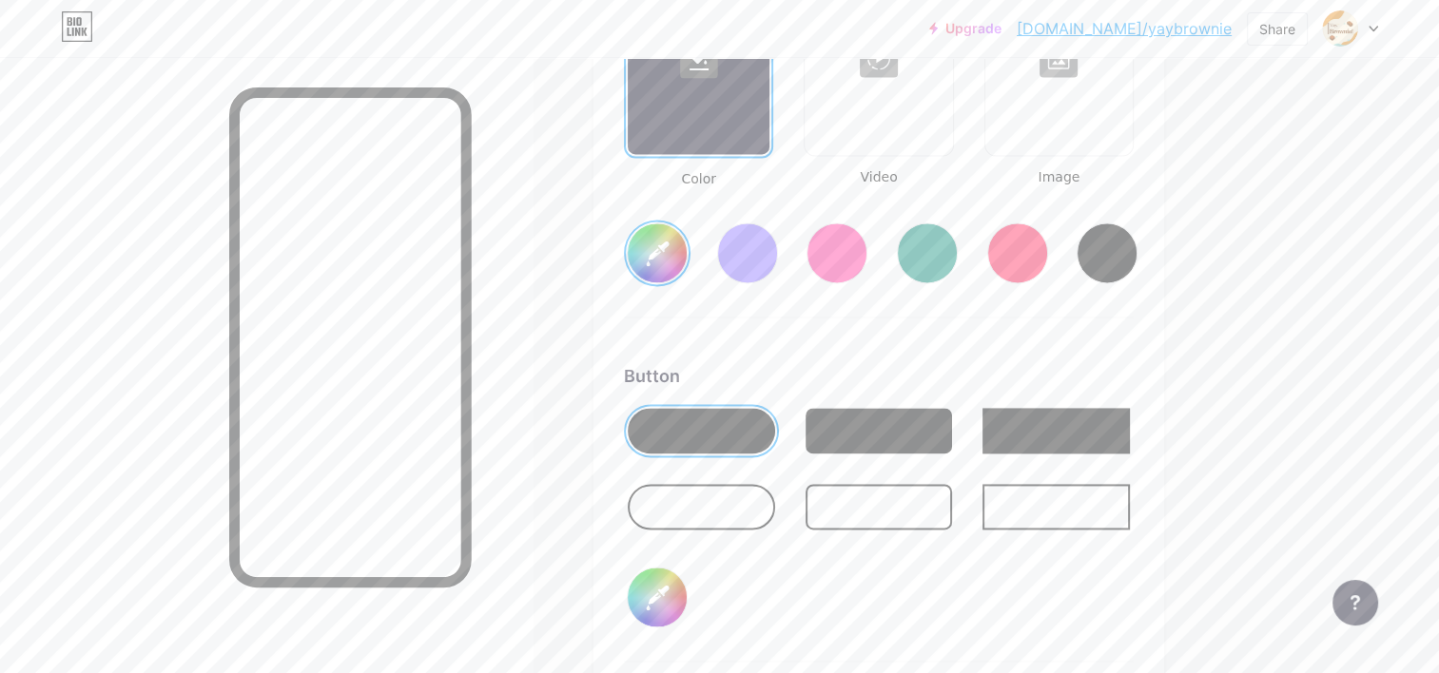
type input "#9f4909"
type input "#dcc3a7"
type input "#9f4909"
type input "#dec5ab"
type input "#9f4909"
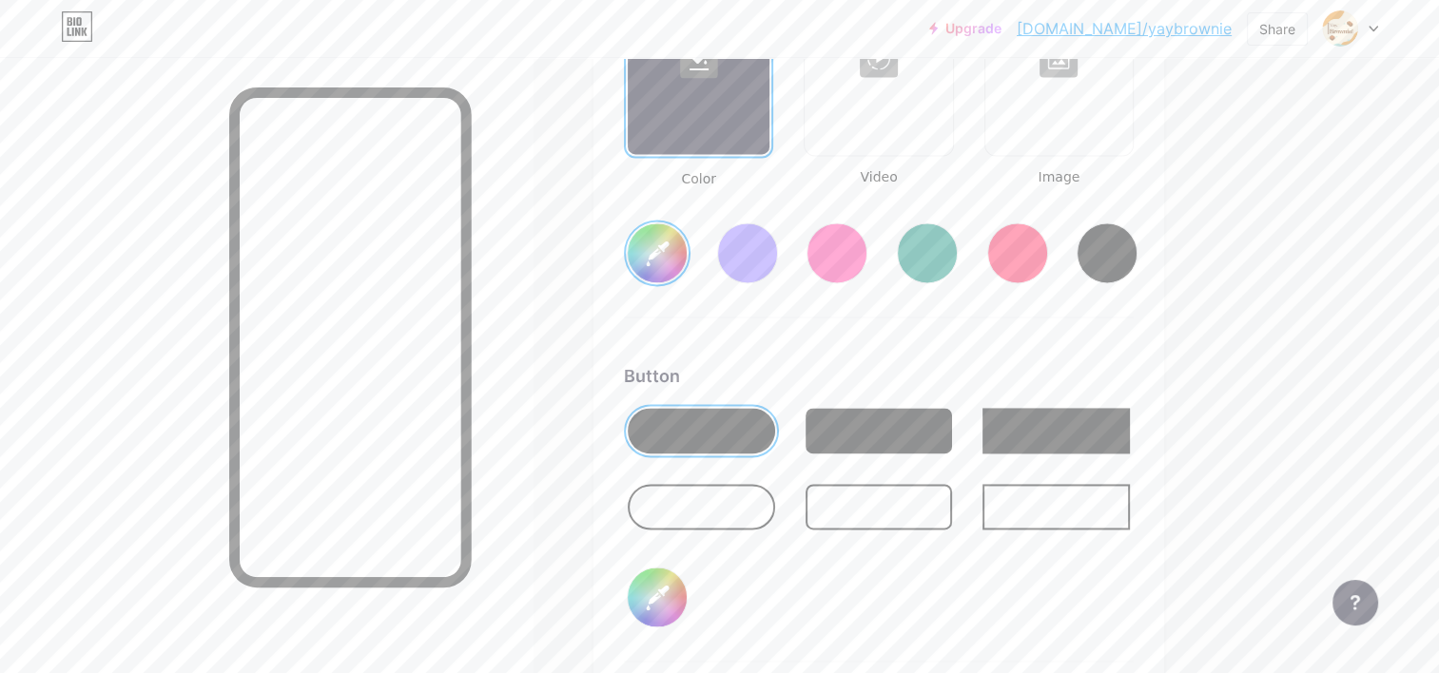
type input "#e4cdb4"
type input "#9f4909"
type input "#e9d4be"
type input "#9f4909"
type input "#ecd7c1"
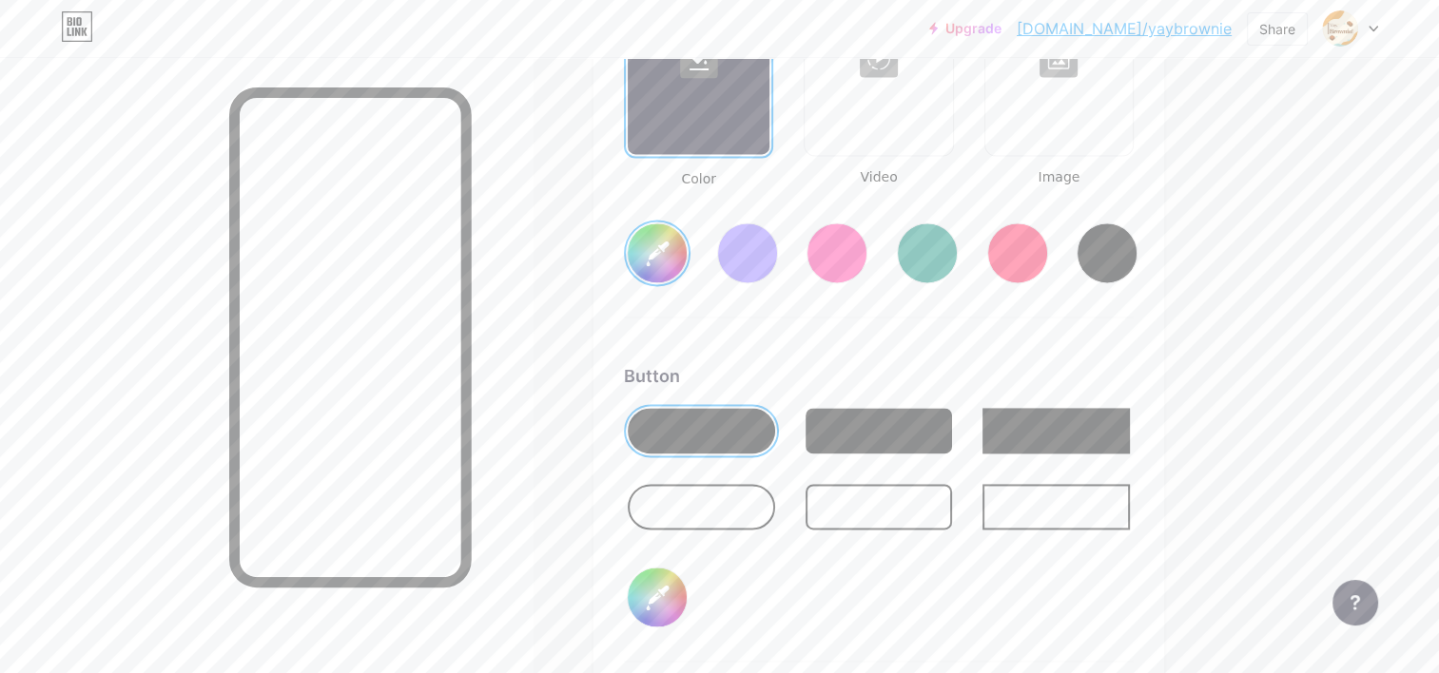
type input "#9f4909"
type input "#f5e4d1"
type input "#9f4909"
type input "#fbebda"
type input "#9f4909"
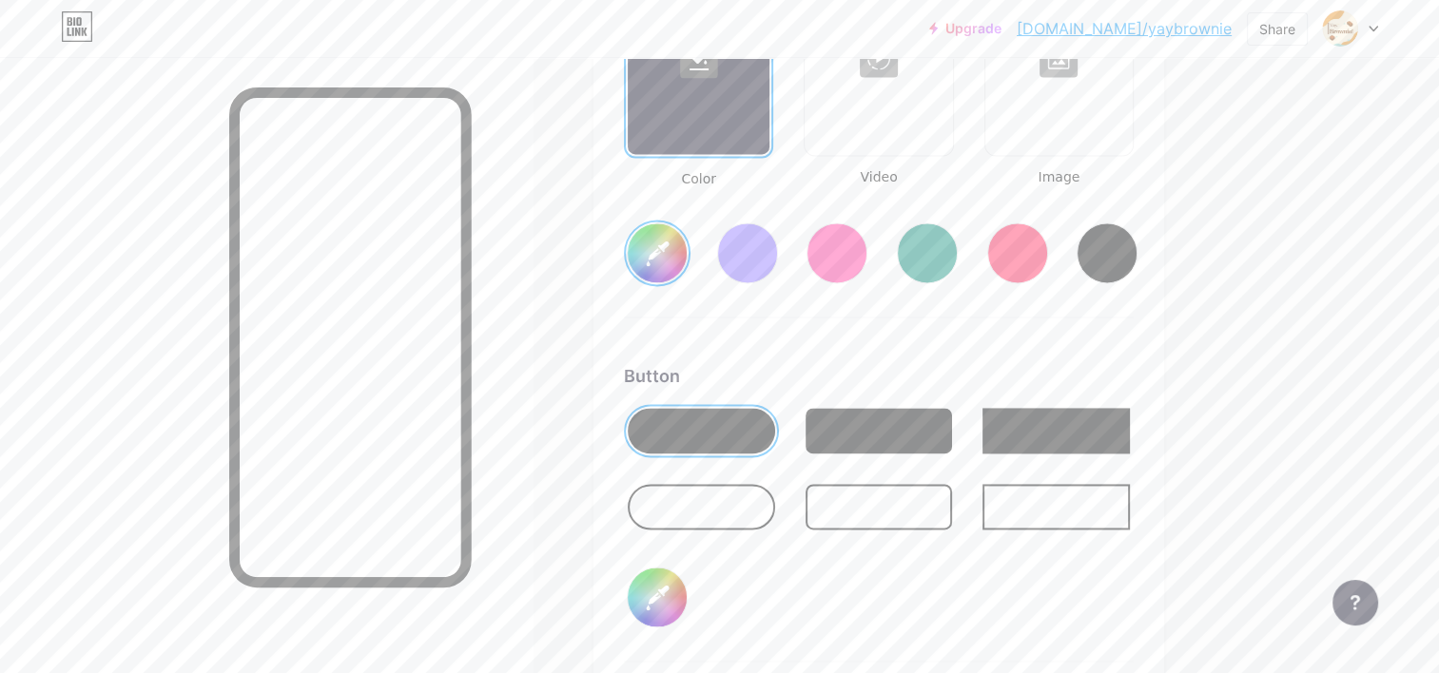
type input "#fff5eb"
type input "#9f4909"
type input "#fff8f0"
type input "#9f4909"
type input "#fffdfa"
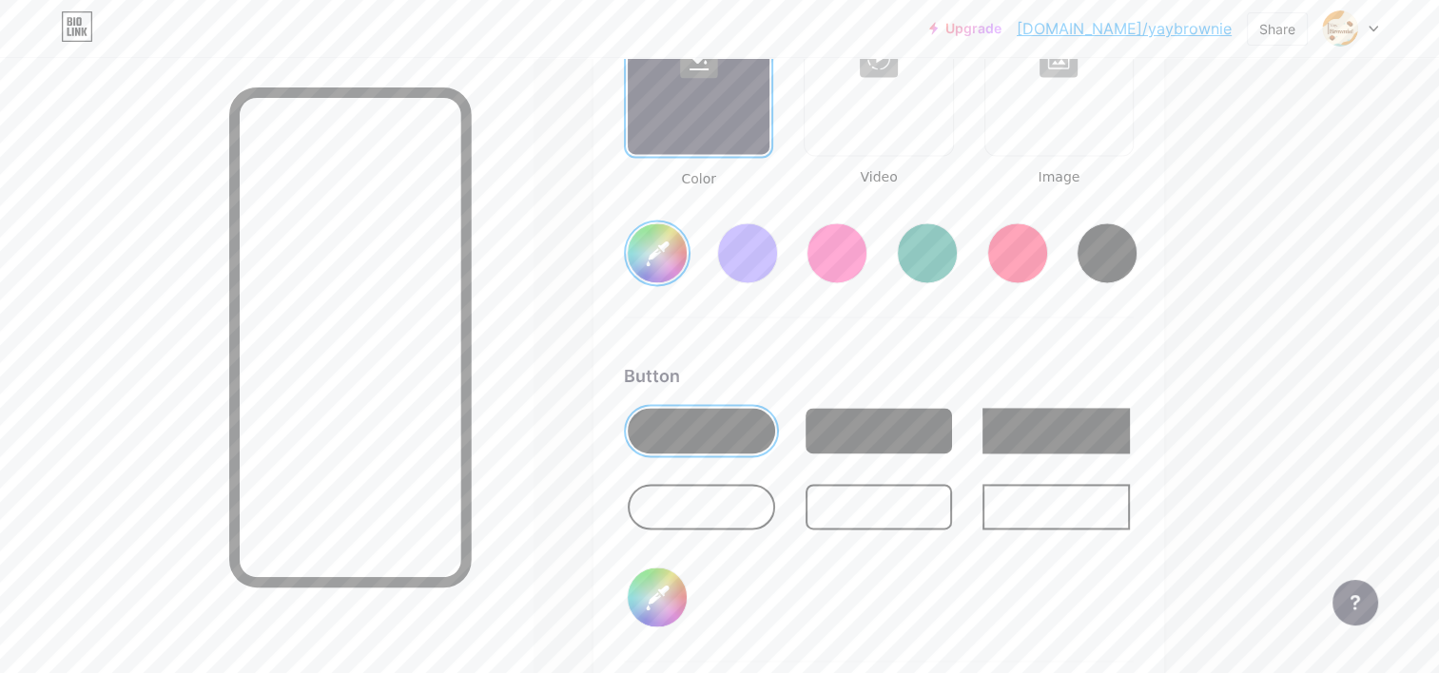
type input "#9f4909"
type input "#fdfcfc"
type input "#9f4909"
type input "#ffffff"
click at [1061, 318] on div "Background Color Video Image #9f4909 Button #ffffff Font Inter Poppins EB Garam…" at bounding box center [879, 475] width 510 height 1126
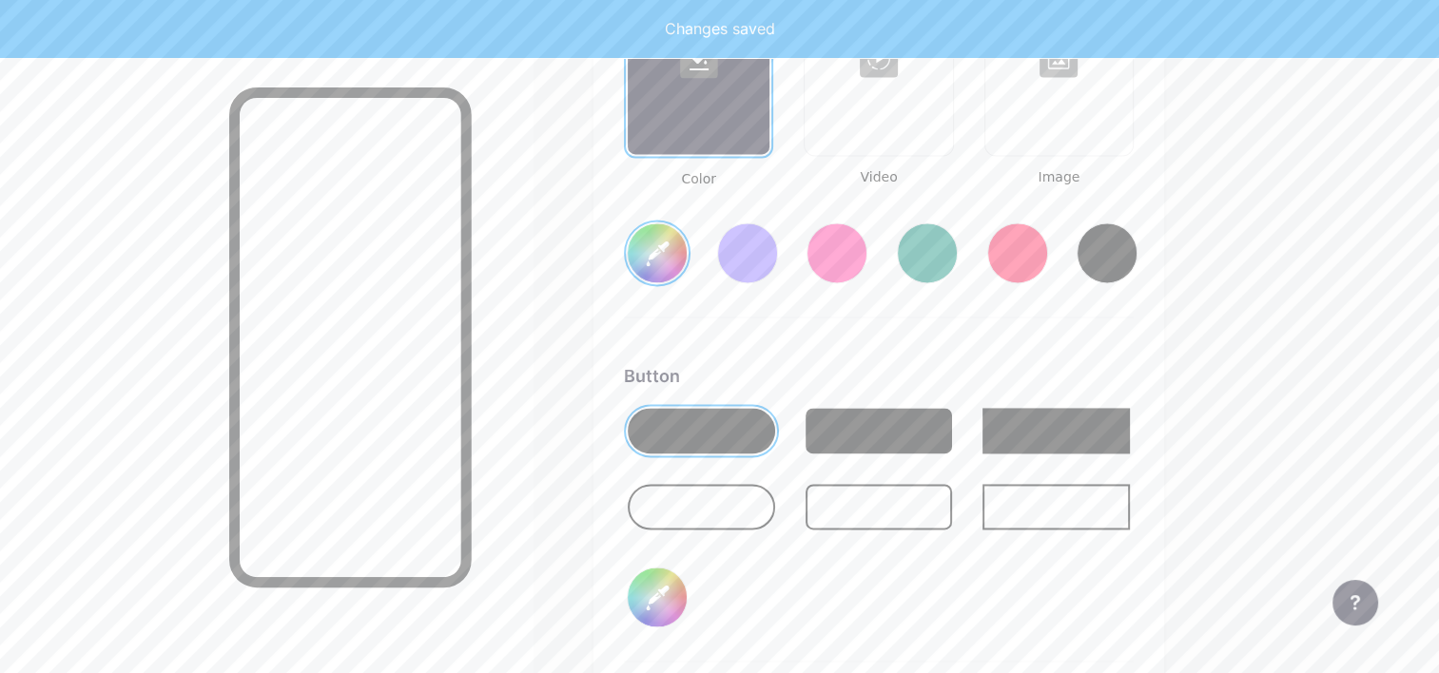
click at [663, 242] on input "#9f4909" at bounding box center [657, 252] width 59 height 59
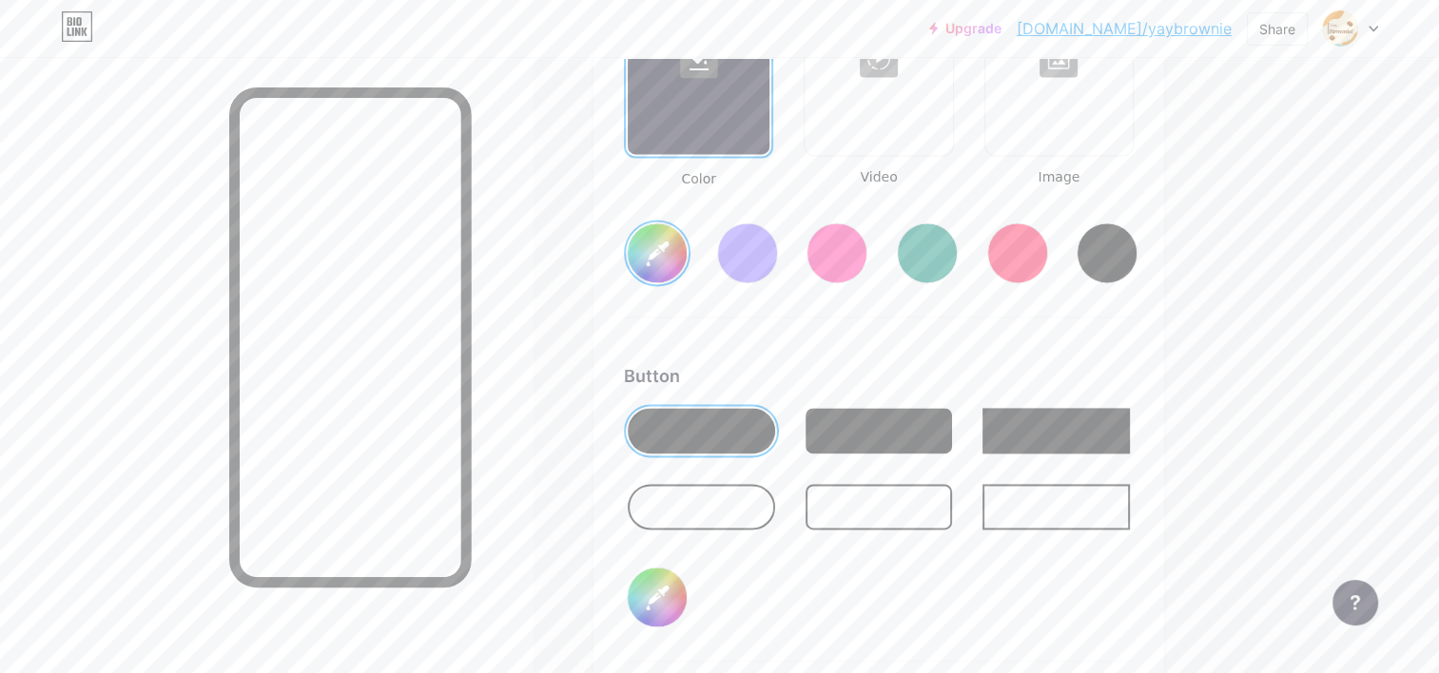
click at [1002, 334] on div "Background Color Video Image #b46122 Button #ffffff Font Inter Poppins EB Garam…" at bounding box center [879, 475] width 510 height 1126
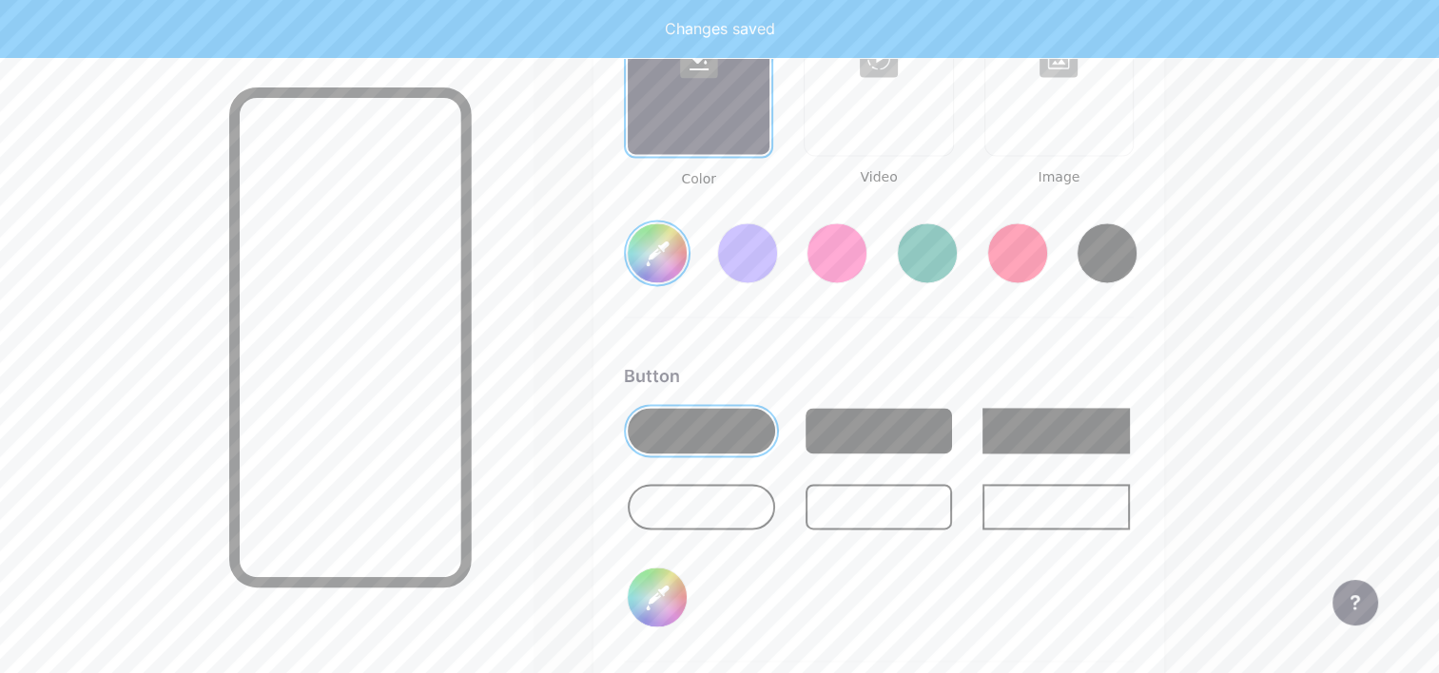
type input "#b46122"
